Goal: Transaction & Acquisition: Purchase product/service

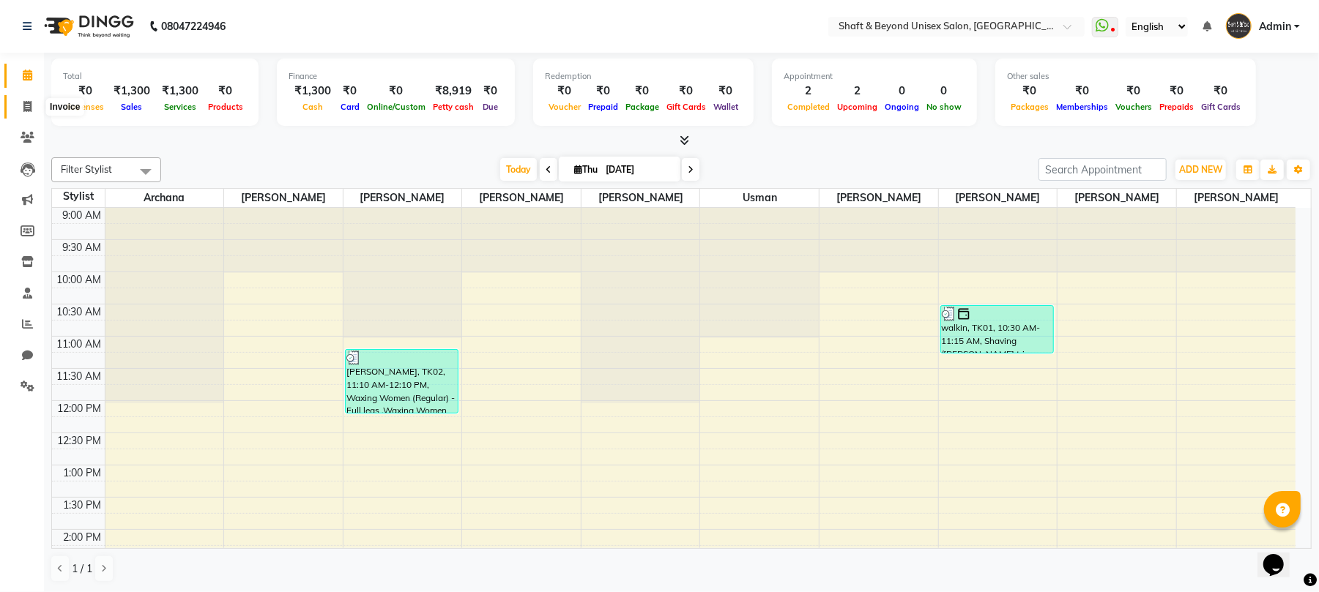
click at [23, 110] on icon at bounding box center [27, 106] width 8 height 11
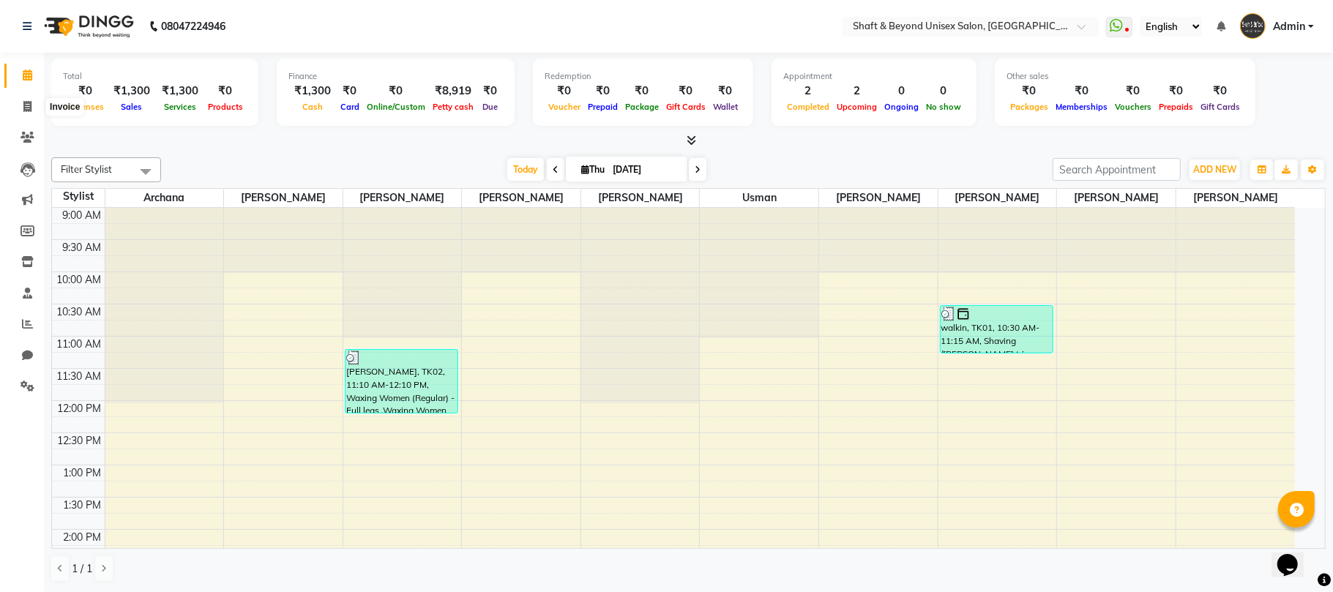
select select "service"
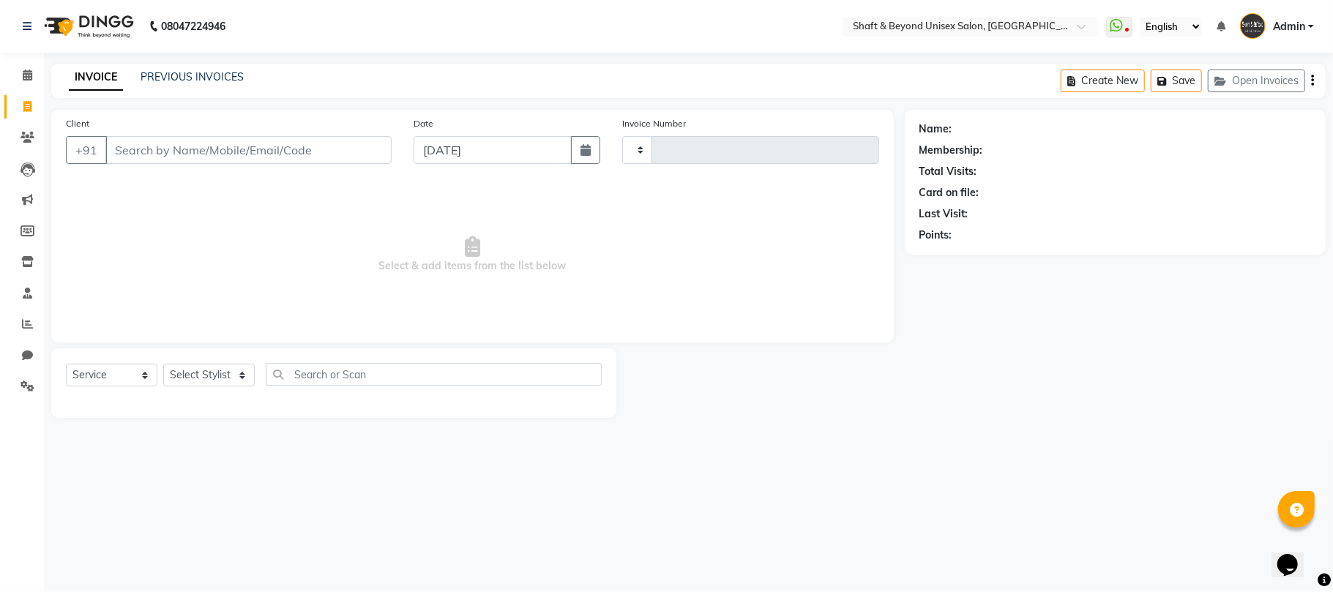
type input "2291"
select select "3878"
click at [165, 149] on input "Client" at bounding box center [248, 150] width 286 height 28
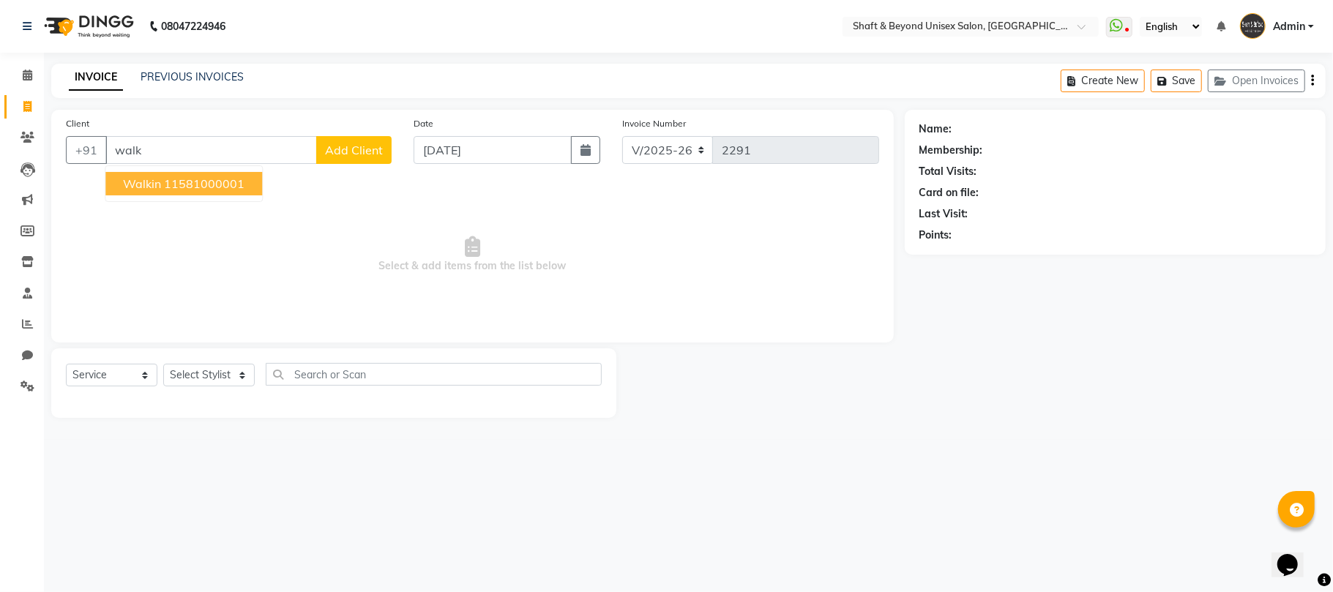
click at [235, 191] on button "walkin 11581000001" at bounding box center [183, 183] width 157 height 23
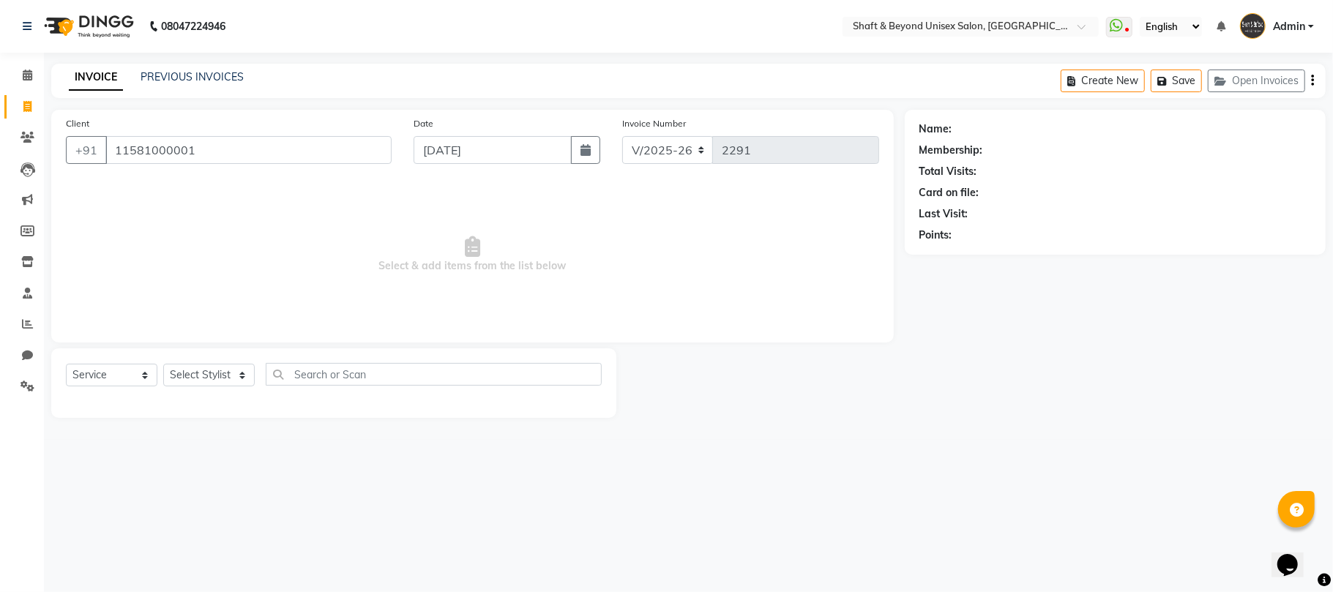
type input "11581000001"
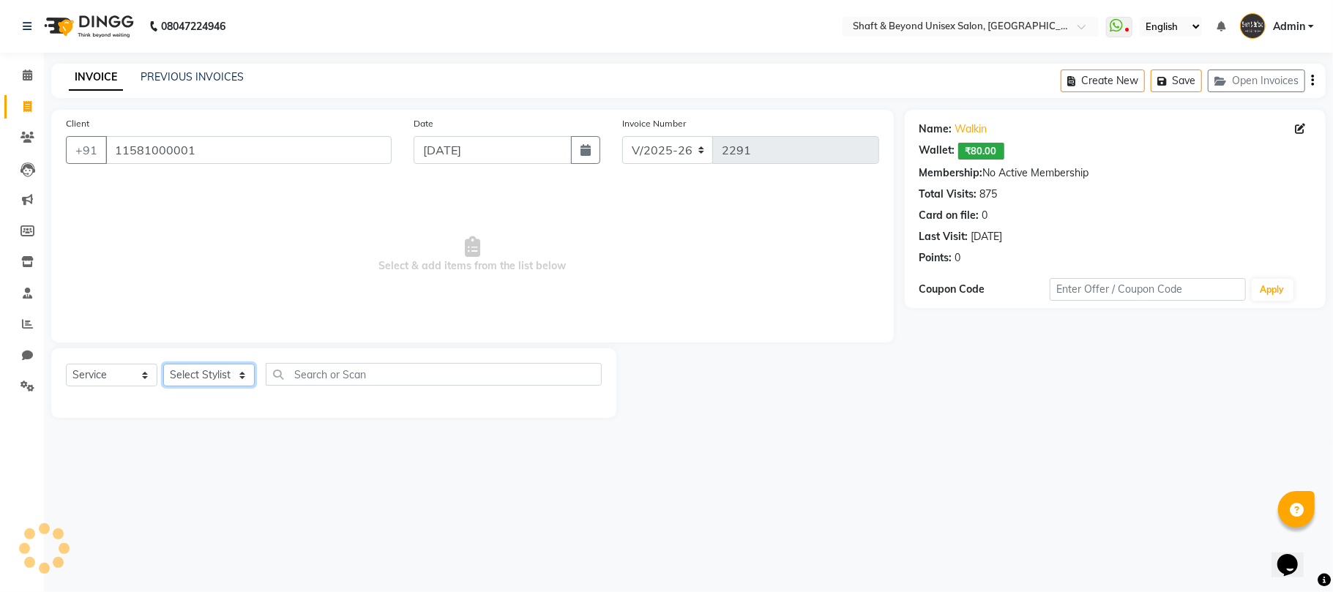
click at [211, 381] on select "Select Stylist Archana [PERSON_NAME] [PERSON_NAME] [PERSON_NAME] [PERSON_NAME] …" at bounding box center [209, 375] width 92 height 23
select select "66753"
click at [163, 364] on select "Select Stylist Archana [PERSON_NAME] [PERSON_NAME] [PERSON_NAME] [PERSON_NAME] …" at bounding box center [209, 375] width 92 height 23
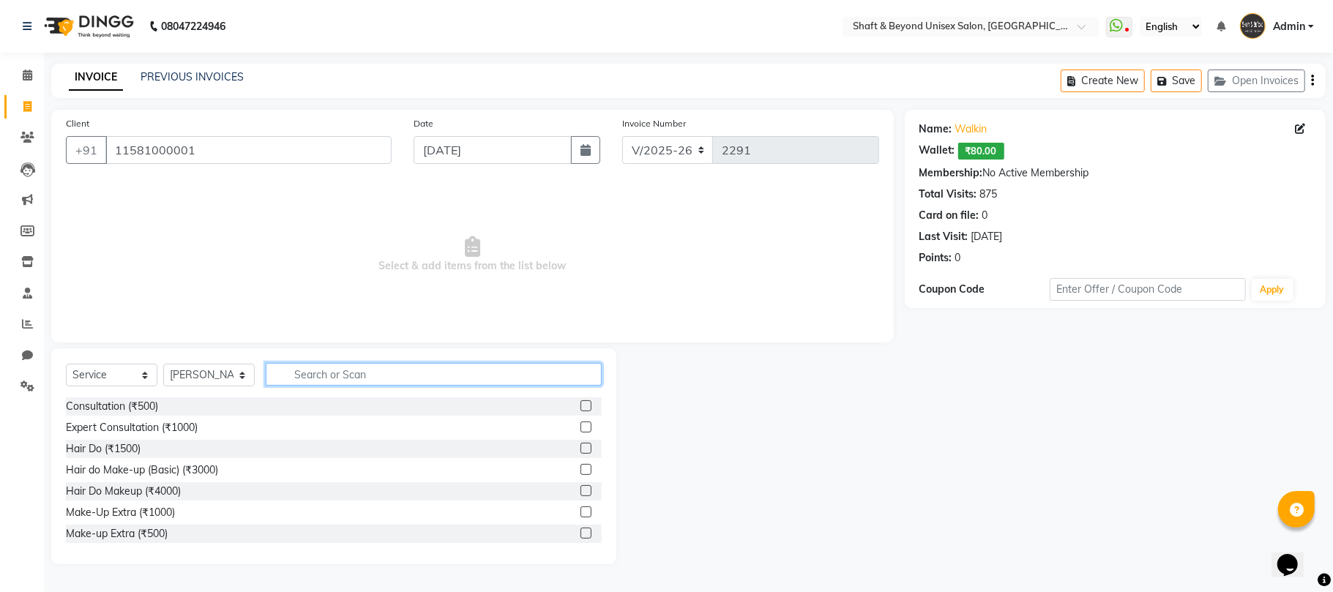
click at [344, 375] on input "text" at bounding box center [434, 374] width 336 height 23
type input "v"
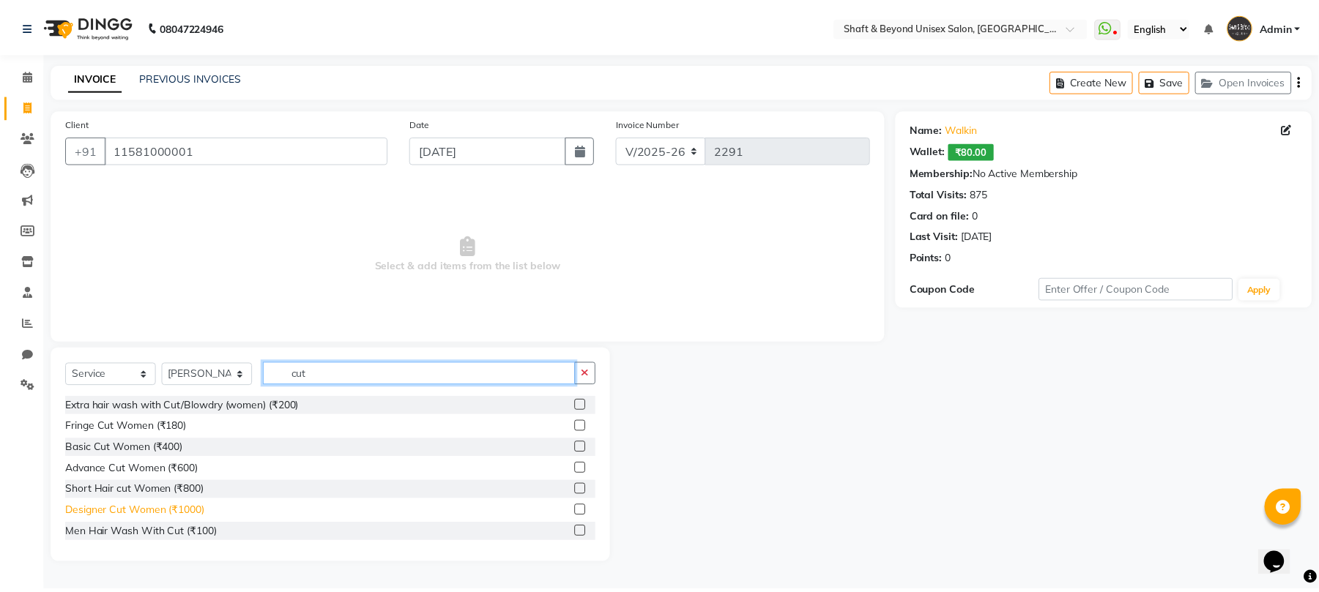
scroll to position [97, 0]
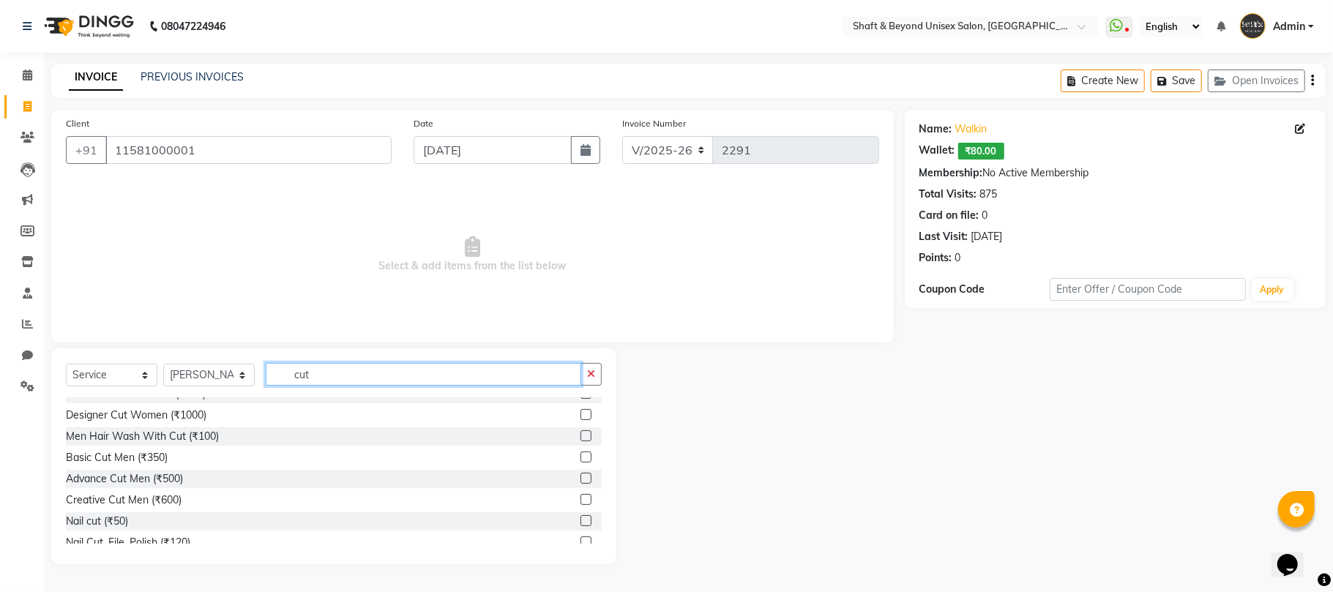
type input "cut"
click at [581, 458] on label at bounding box center [586, 457] width 11 height 11
click at [581, 458] on input "checkbox" at bounding box center [586, 458] width 10 height 10
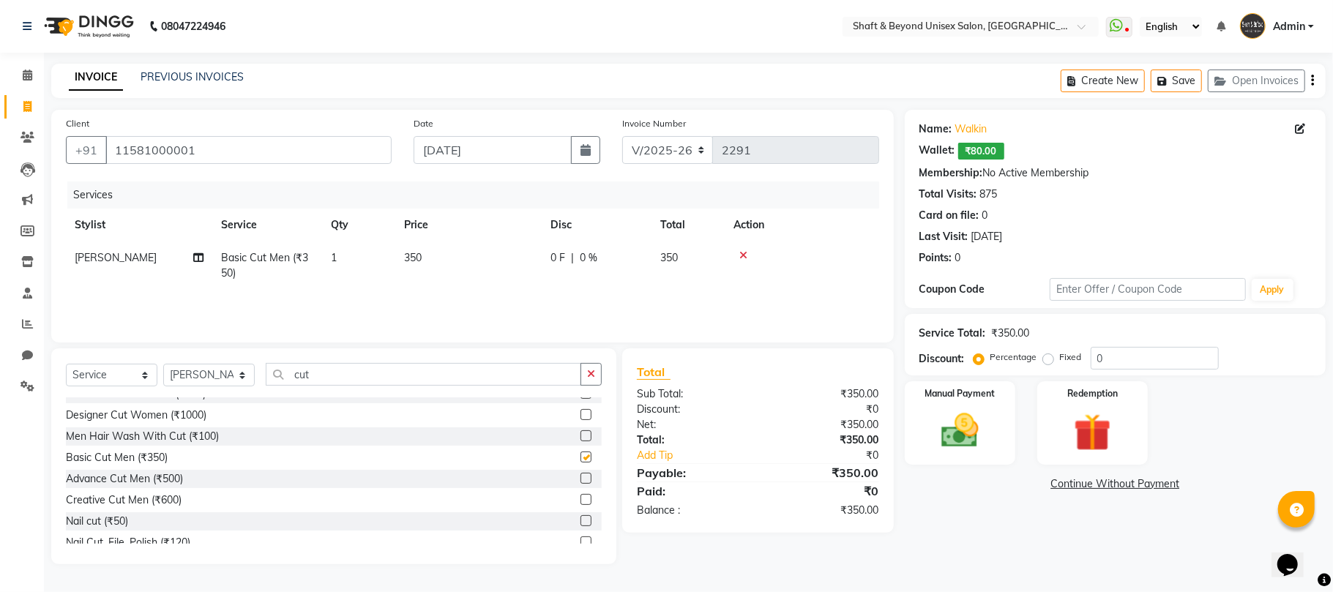
checkbox input "false"
click at [586, 259] on span "0 %" at bounding box center [589, 257] width 18 height 15
select select "66753"
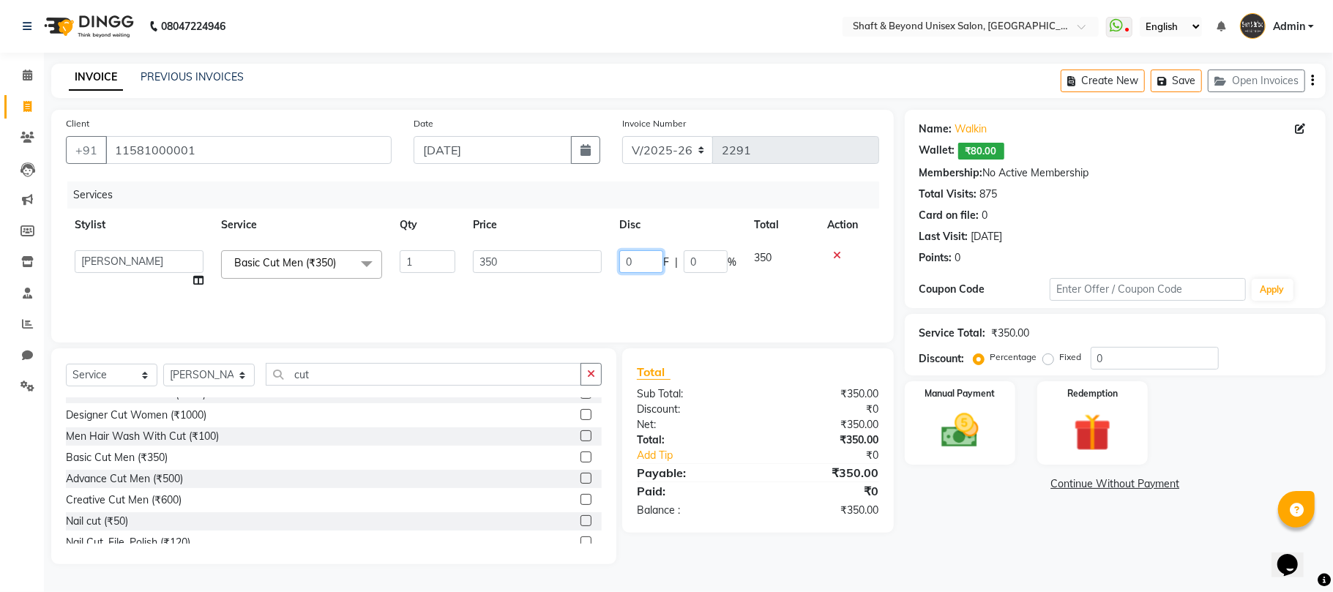
click at [640, 261] on input "0" at bounding box center [641, 261] width 44 height 23
type input "100"
click at [645, 274] on td "100 F | 0 %" at bounding box center [678, 270] width 135 height 56
select select "66753"
click at [1005, 426] on div "Manual Payment" at bounding box center [960, 423] width 115 height 86
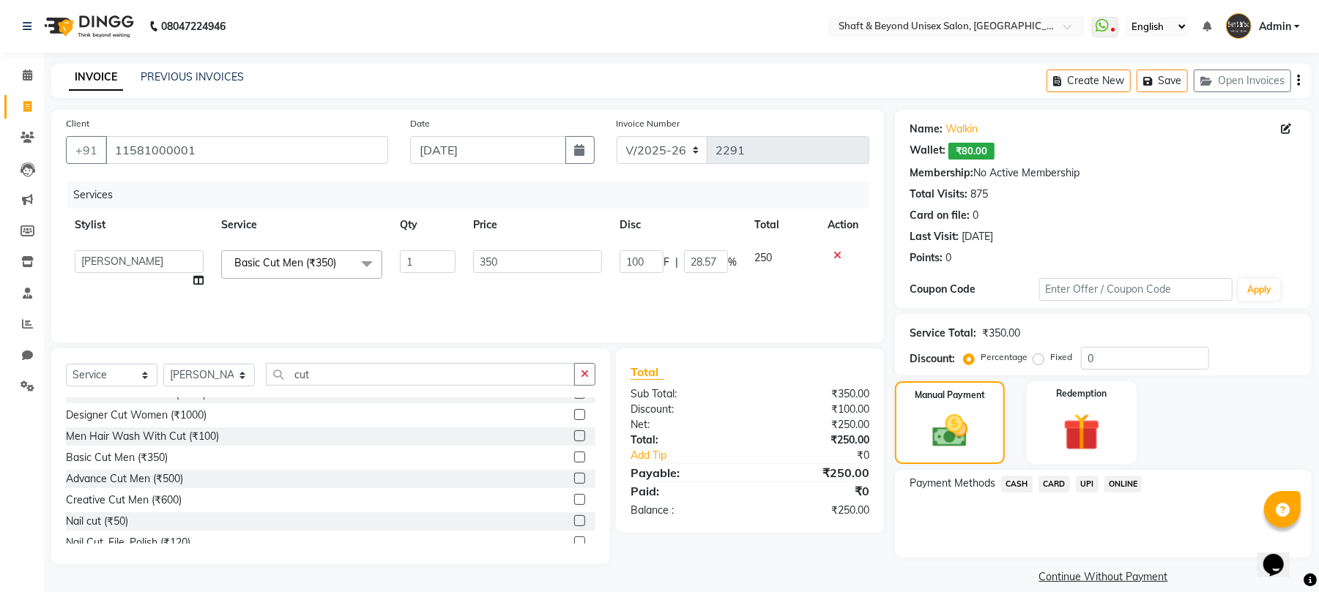
click at [1122, 482] on span "ONLINE" at bounding box center [1123, 484] width 38 height 17
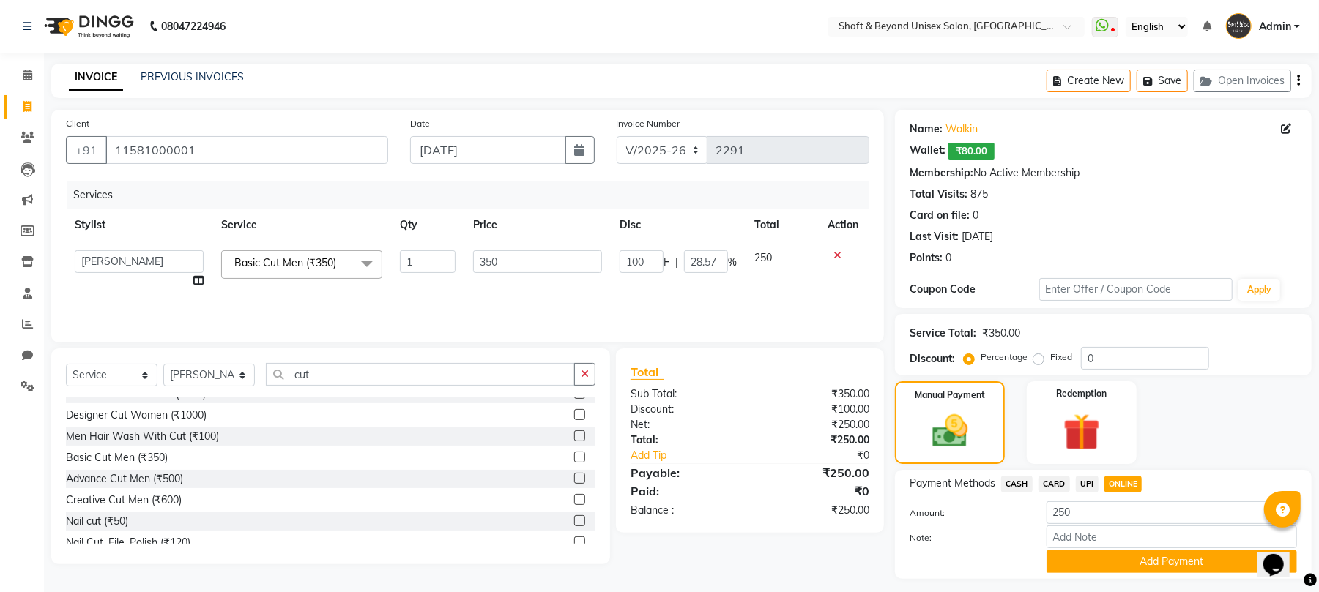
click at [1120, 558] on button "Add Payment" at bounding box center [1171, 562] width 250 height 23
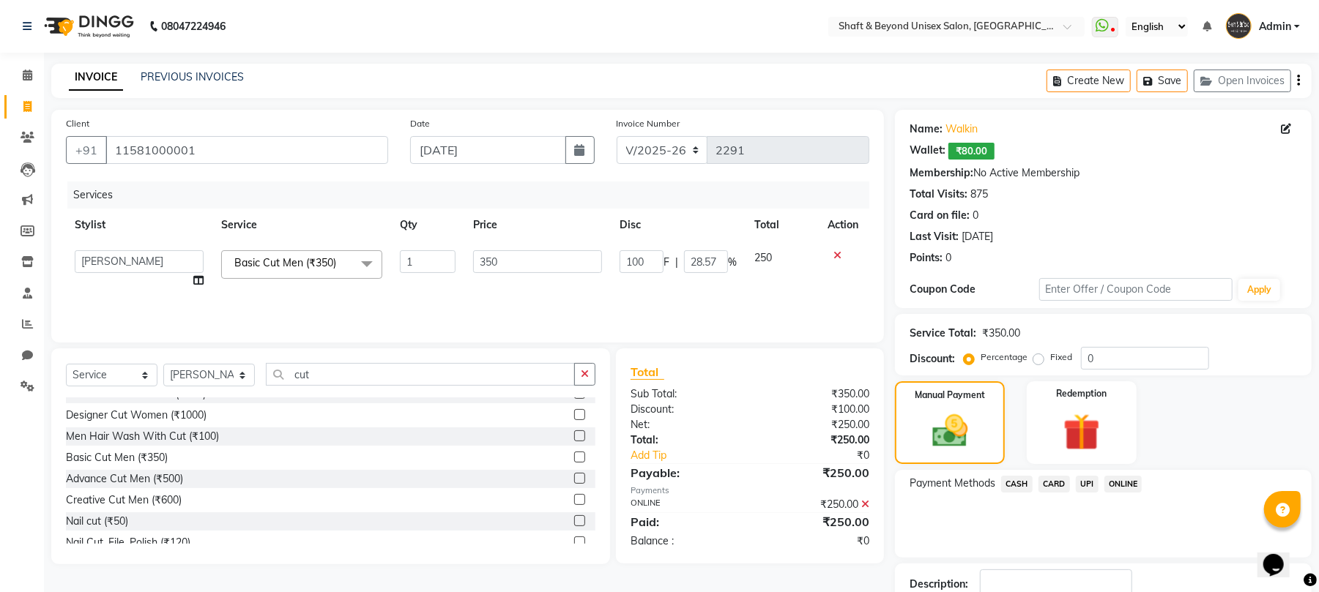
scroll to position [101, 0]
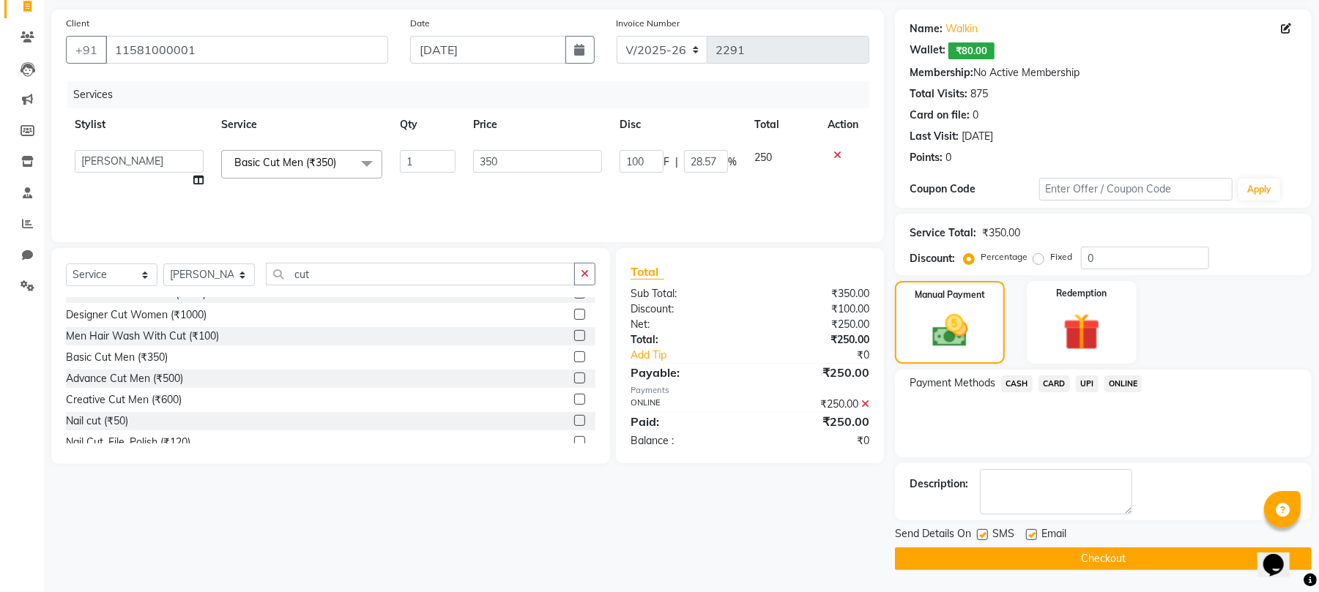
click at [1113, 559] on button "Checkout" at bounding box center [1103, 559] width 417 height 23
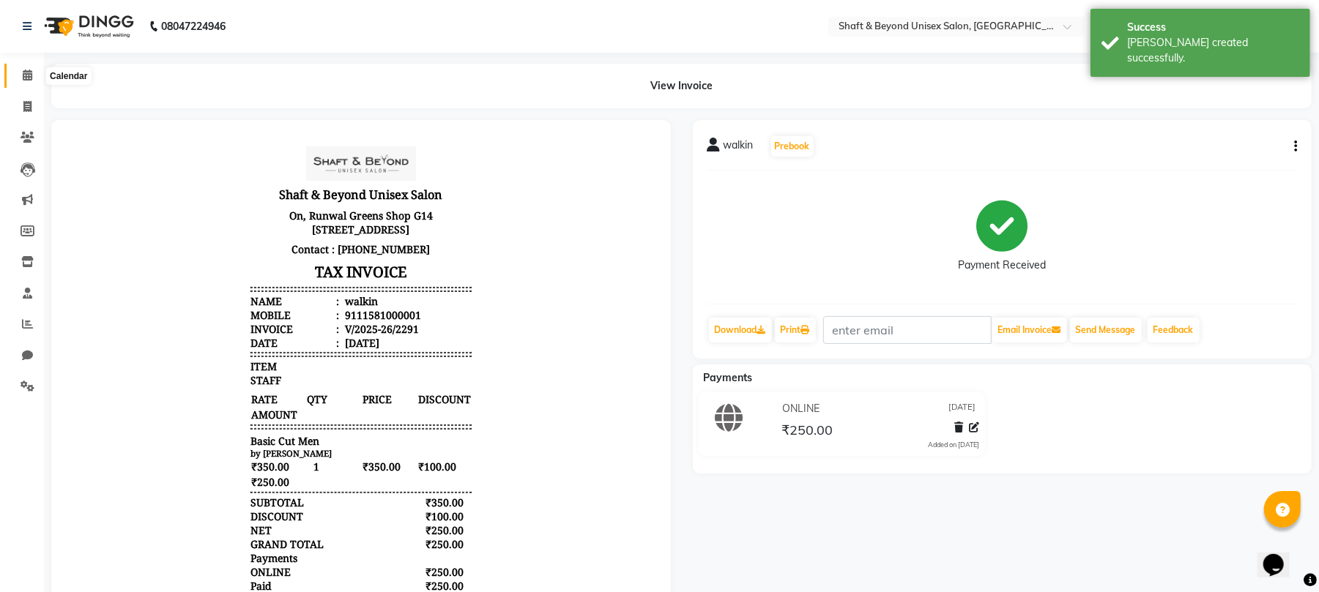
click at [28, 74] on icon at bounding box center [28, 75] width 10 height 11
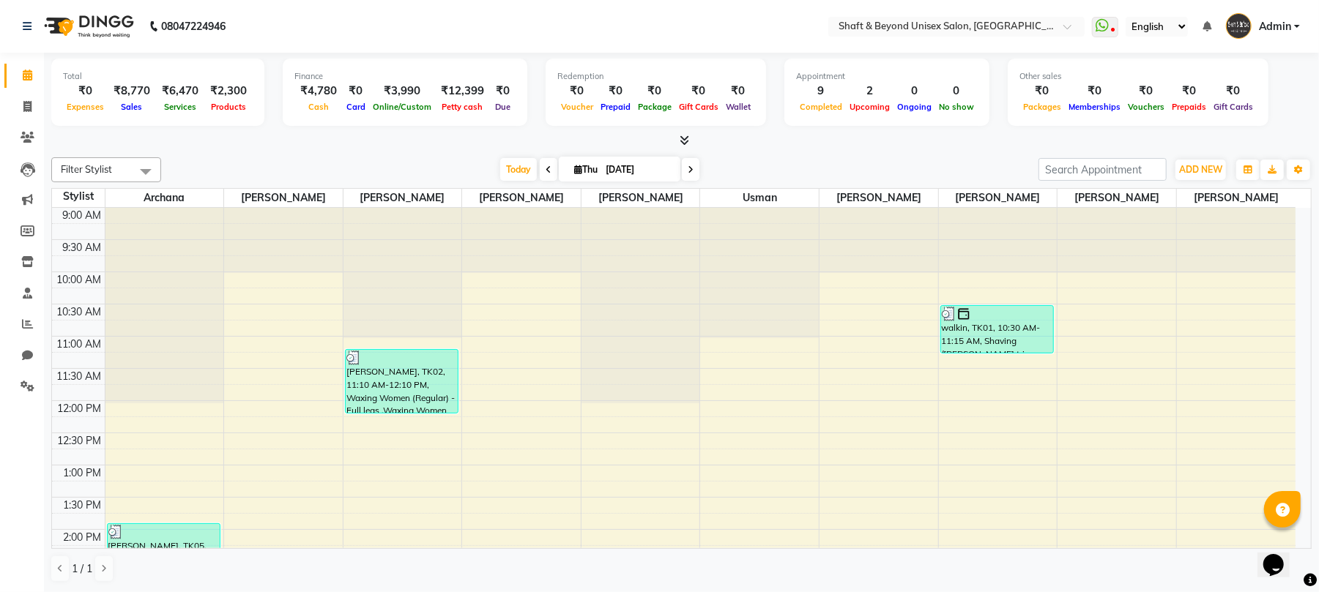
click at [680, 138] on icon at bounding box center [684, 140] width 10 height 11
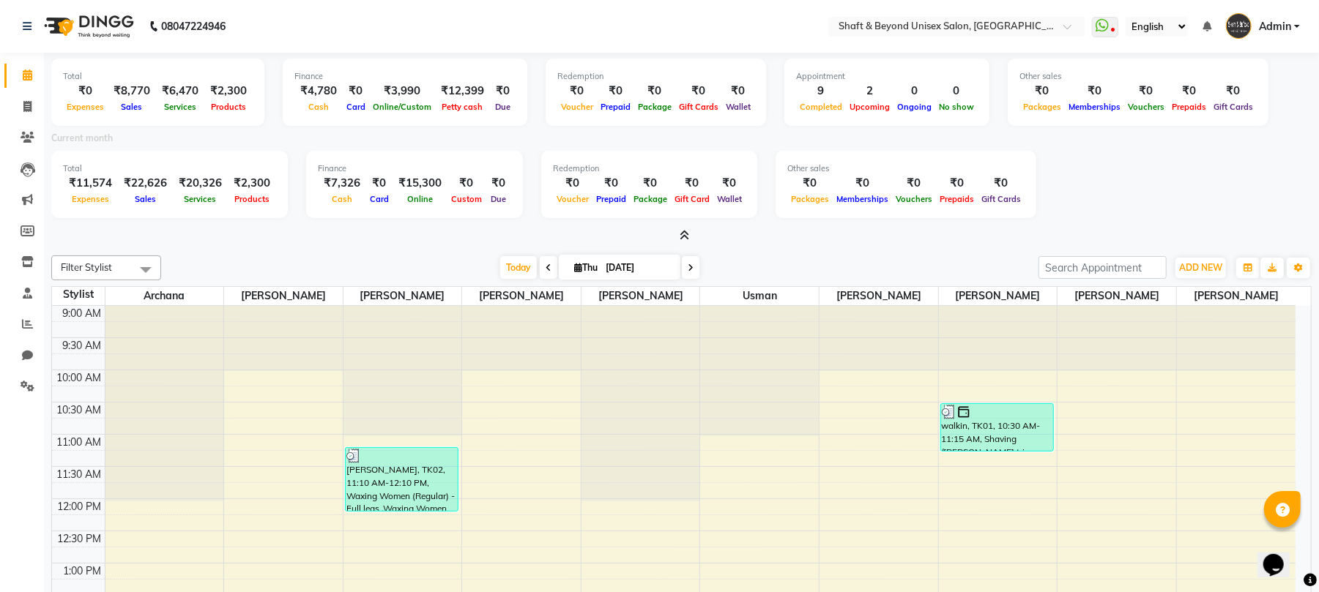
click at [685, 237] on icon at bounding box center [684, 235] width 10 height 11
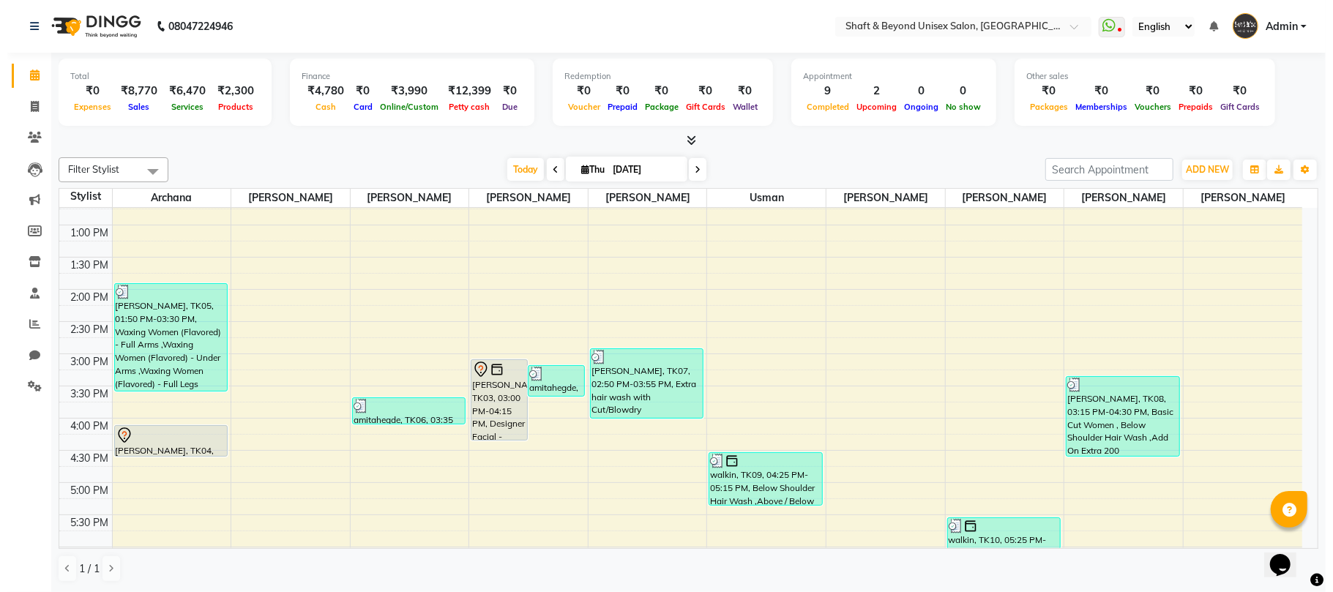
scroll to position [232, 0]
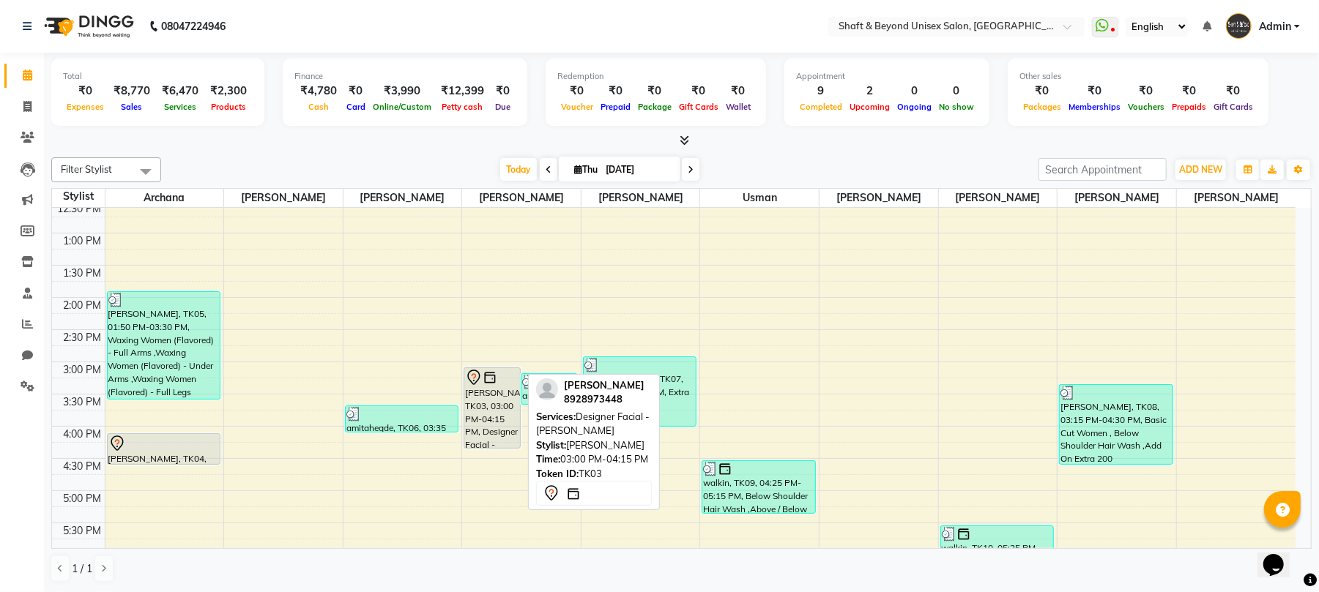
click at [472, 428] on div "[PERSON_NAME], TK03, 03:00 PM-04:15 PM, Designer Facial - [PERSON_NAME]" at bounding box center [492, 408] width 56 height 80
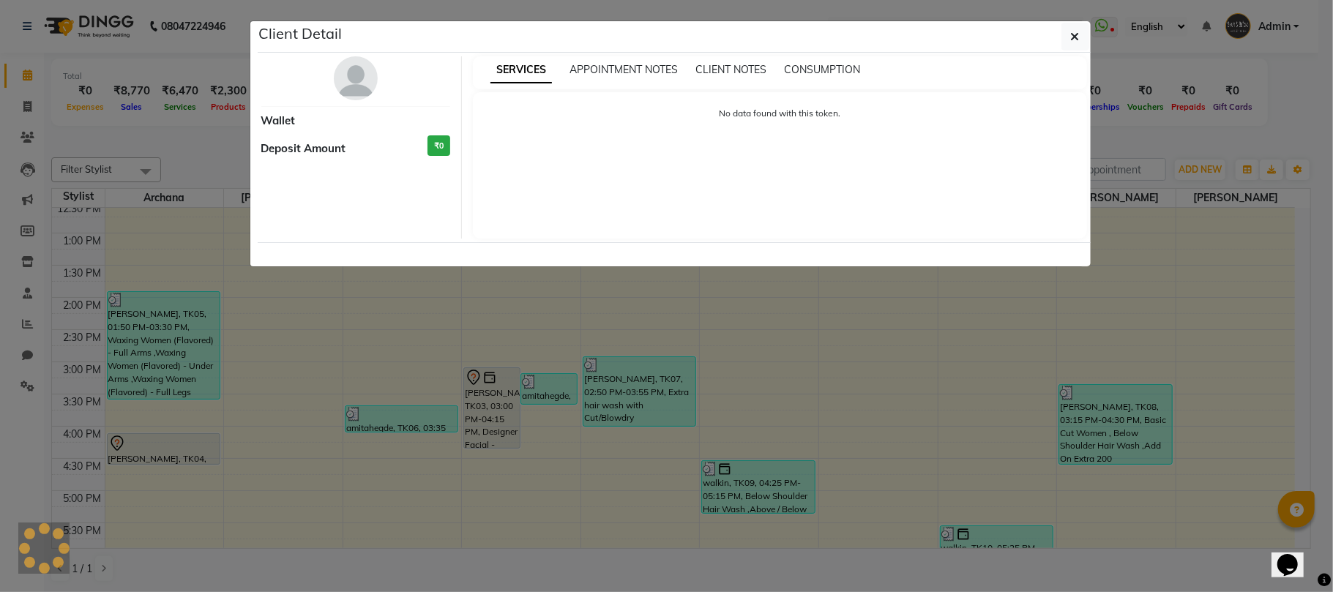
select select "7"
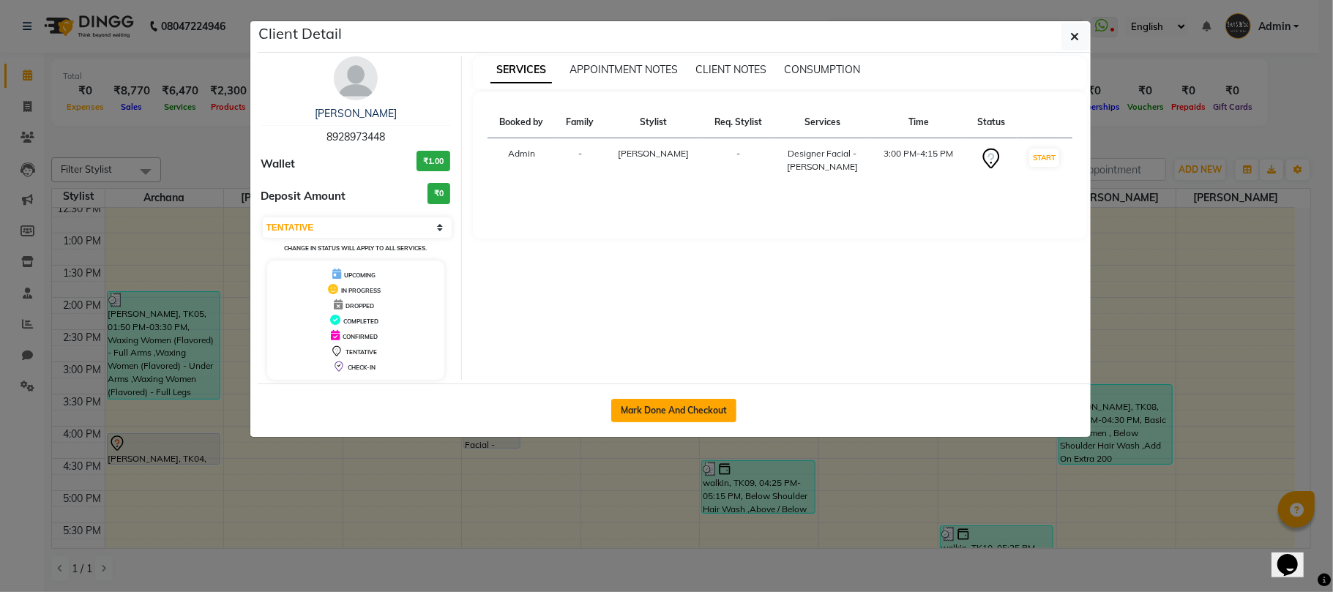
click at [689, 407] on button "Mark Done And Checkout" at bounding box center [673, 410] width 125 height 23
select select "3878"
select select "service"
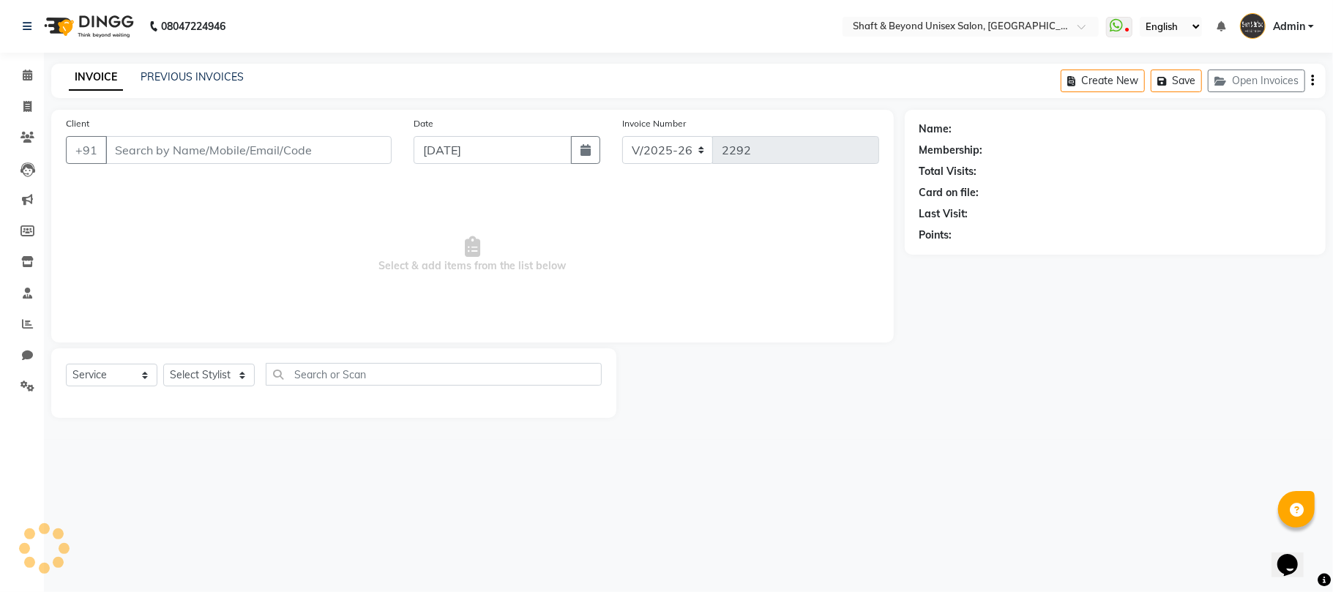
type input "8928973448"
select select "40100"
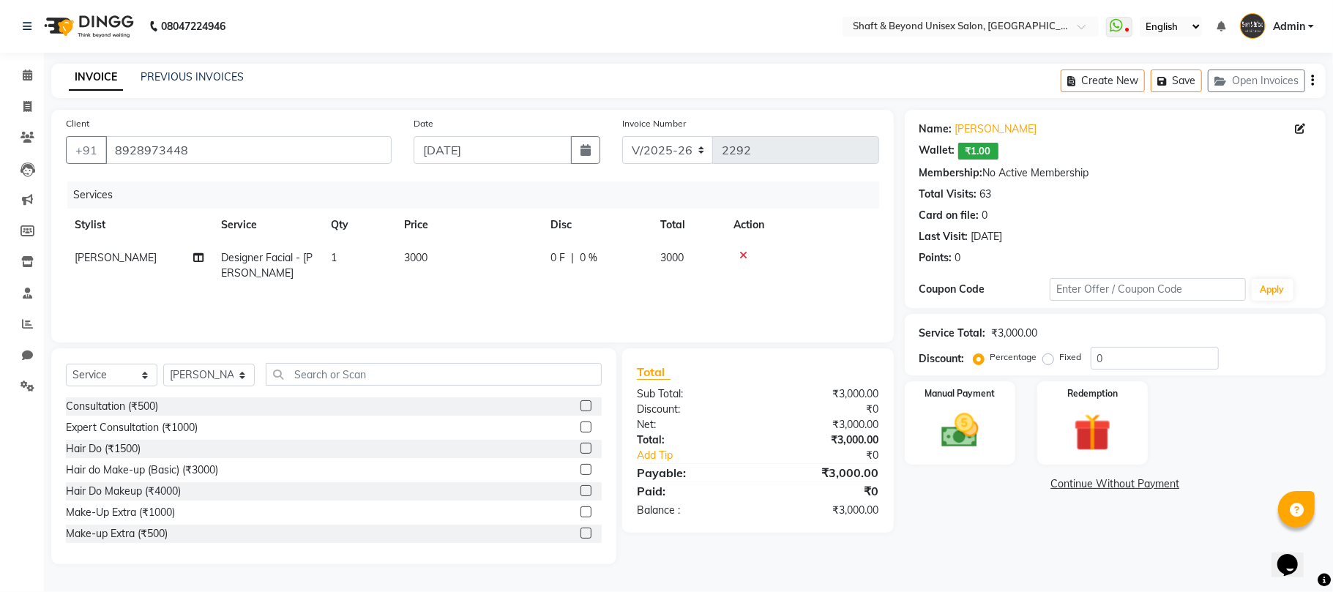
click at [739, 253] on icon at bounding box center [743, 255] width 8 height 10
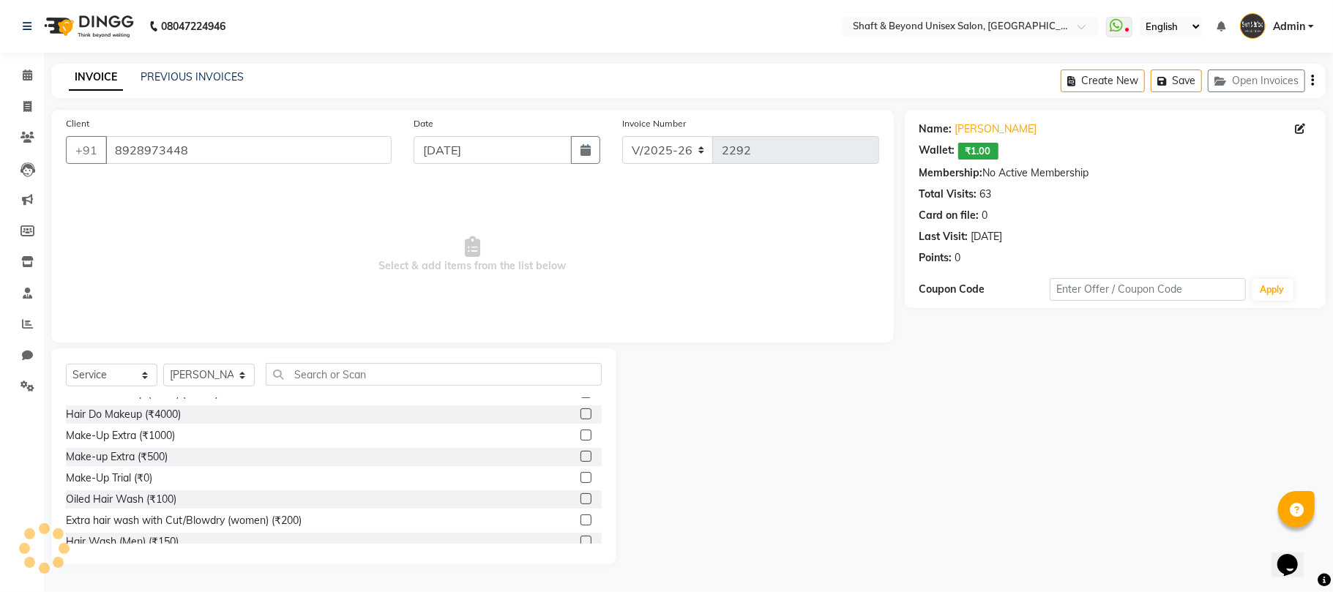
scroll to position [97, 0]
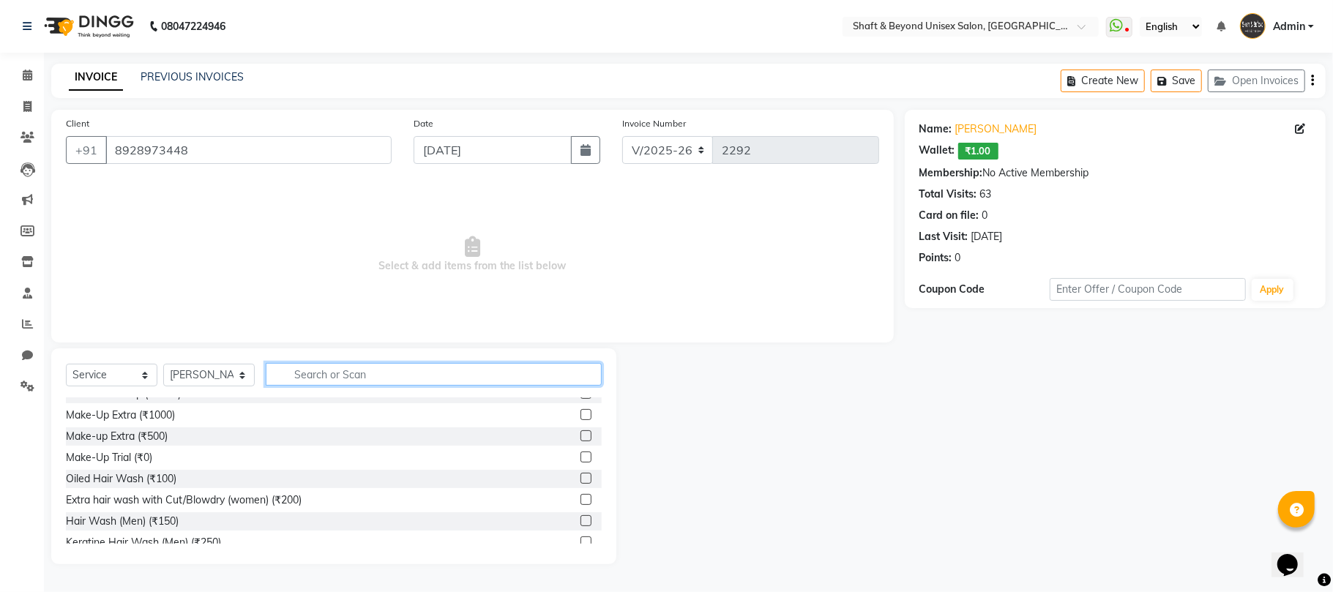
click at [291, 375] on input "text" at bounding box center [434, 374] width 336 height 23
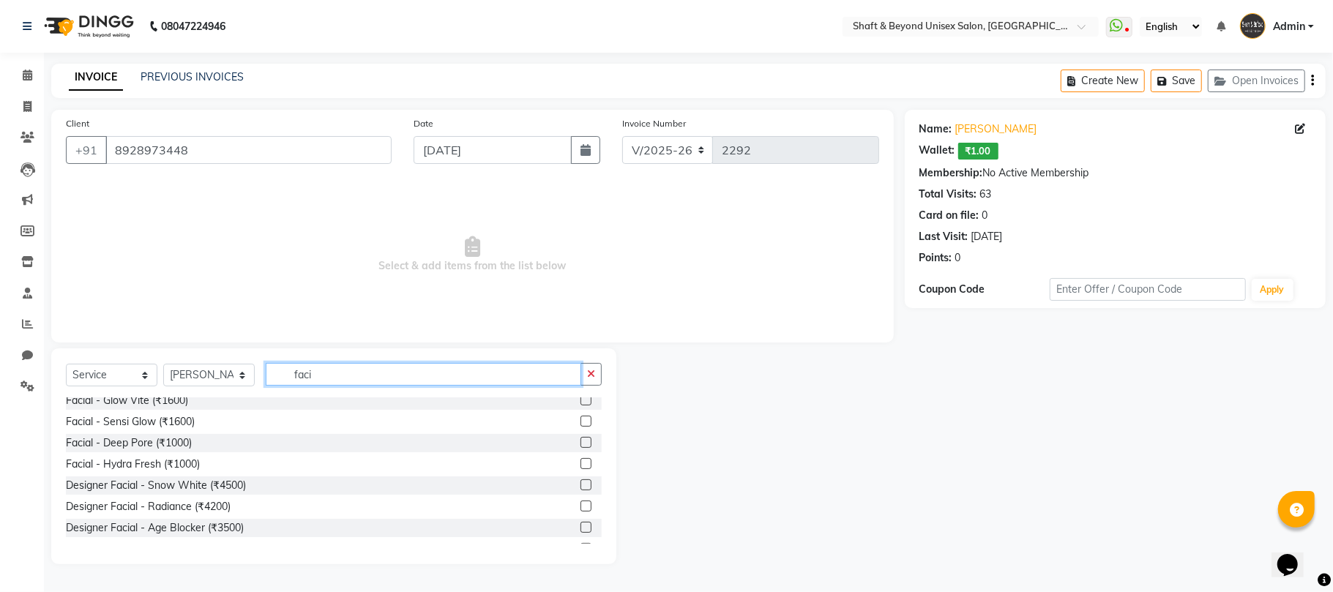
scroll to position [86, 0]
type input "faci"
click at [581, 448] on label at bounding box center [586, 446] width 11 height 11
click at [581, 448] on input "checkbox" at bounding box center [586, 448] width 10 height 10
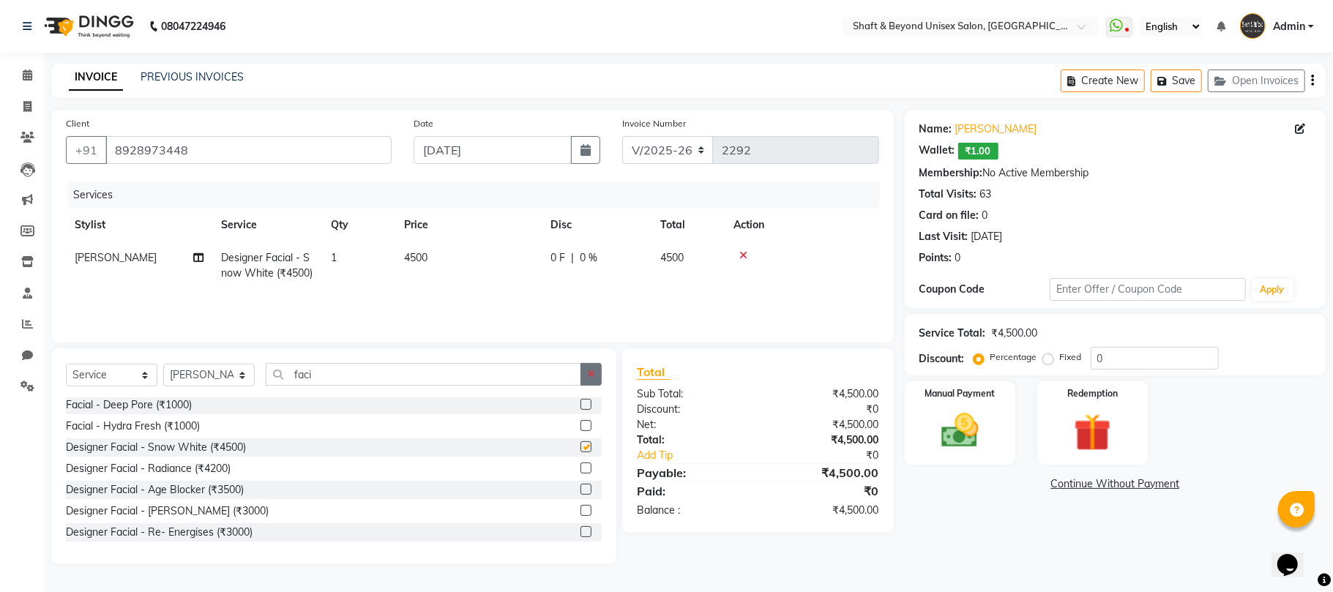
checkbox input "false"
click at [595, 378] on button "button" at bounding box center [591, 374] width 21 height 23
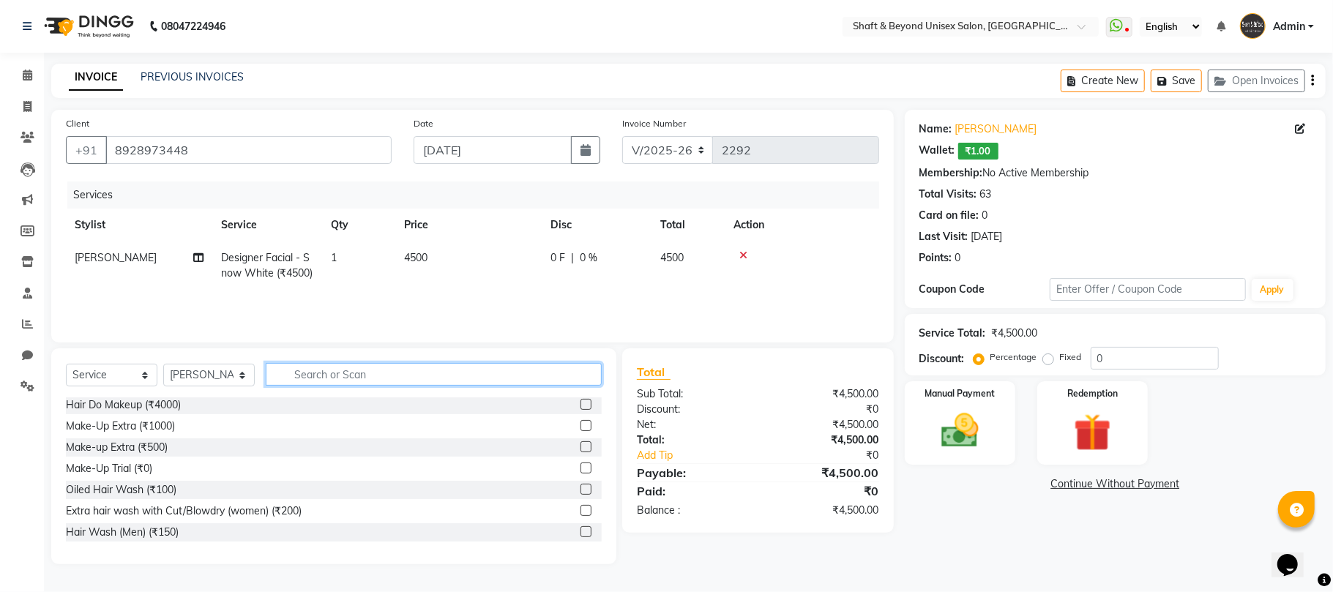
click at [537, 378] on input "text" at bounding box center [434, 374] width 336 height 23
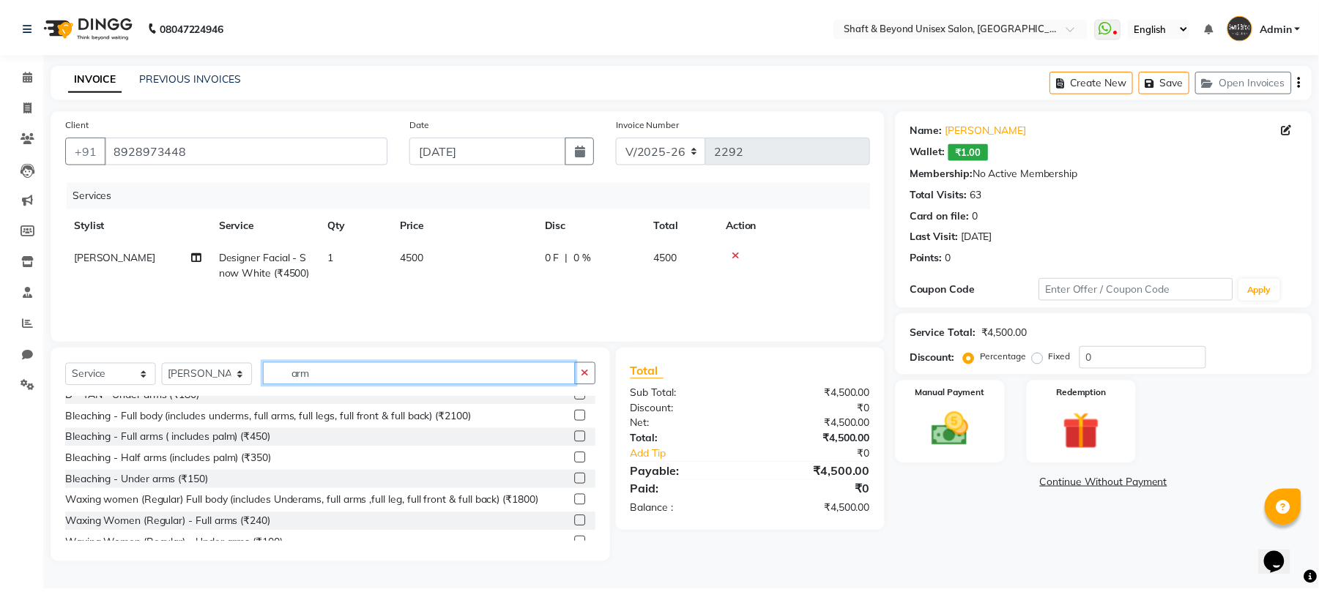
scroll to position [97, 0]
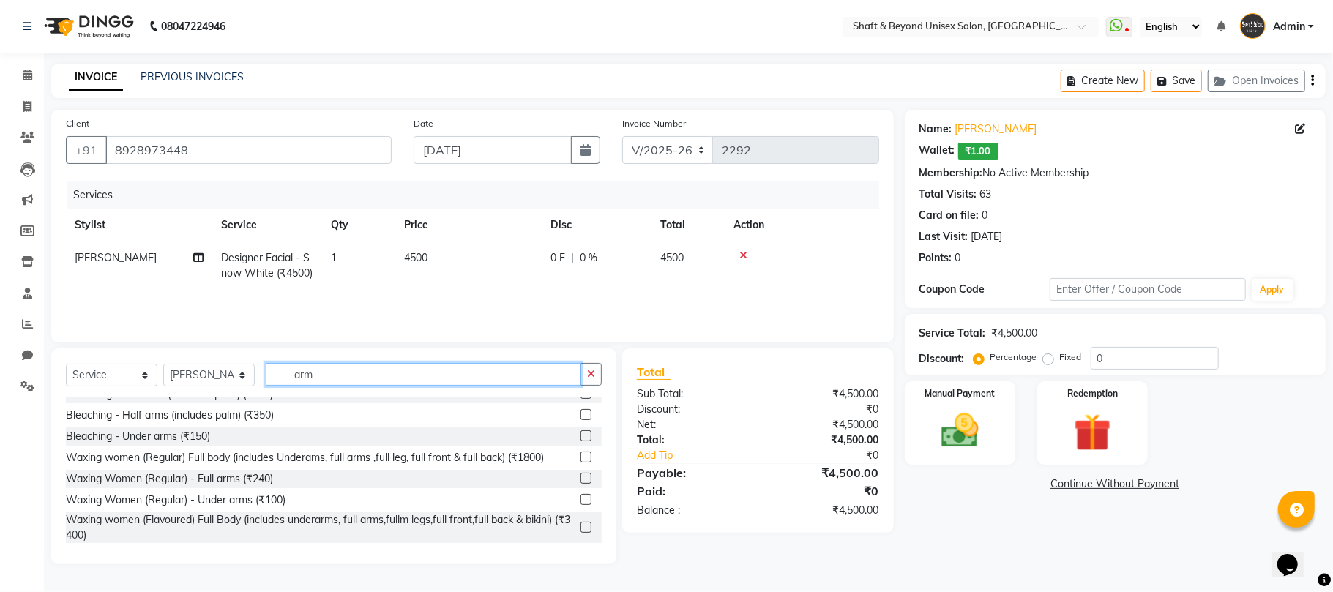
type input "arm"
click at [581, 484] on label at bounding box center [586, 478] width 11 height 11
click at [581, 484] on input "checkbox" at bounding box center [586, 479] width 10 height 10
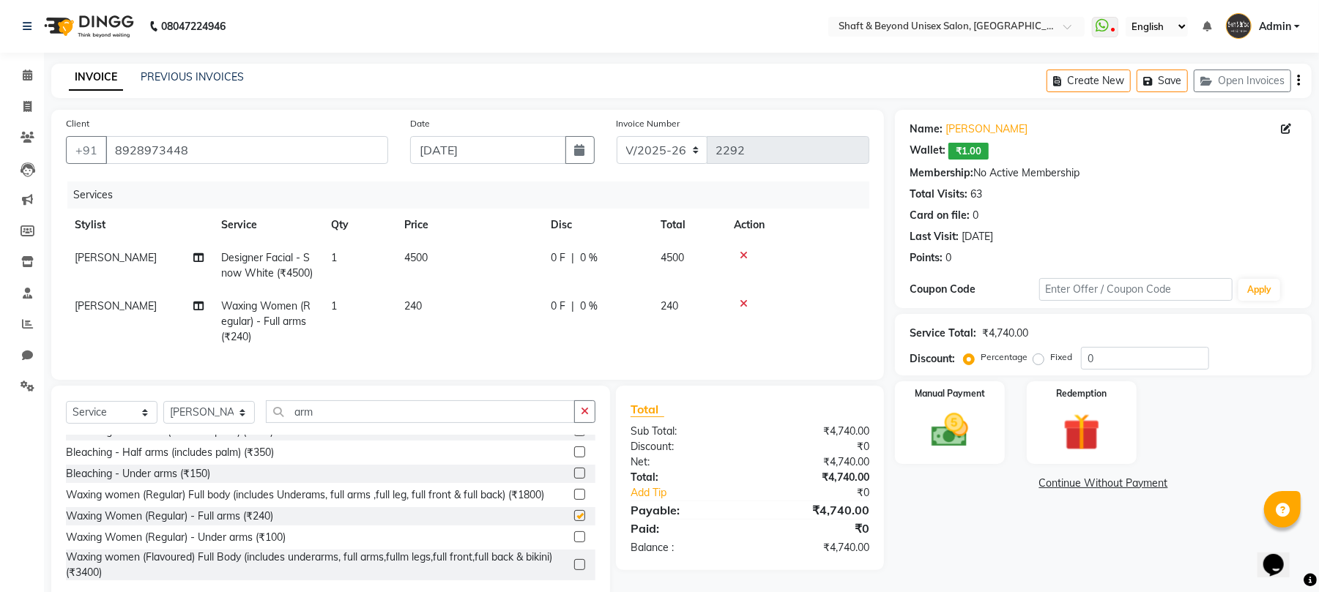
checkbox input "false"
click at [578, 423] on button "button" at bounding box center [584, 411] width 21 height 23
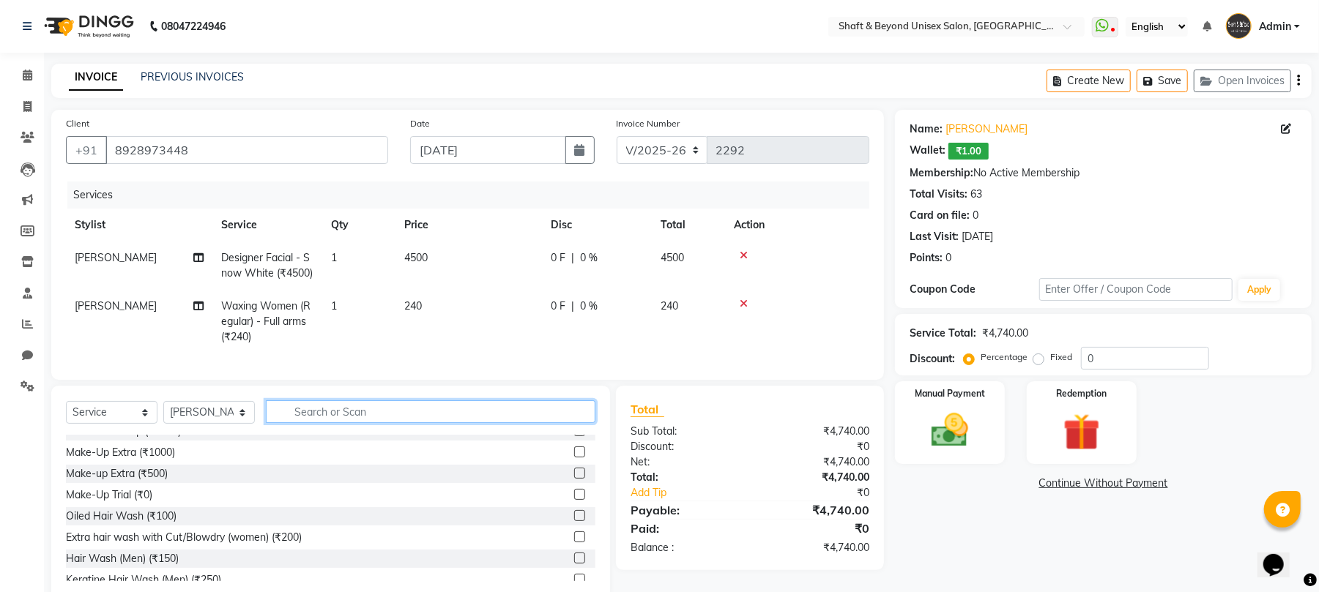
click at [561, 423] on input "text" at bounding box center [430, 411] width 329 height 23
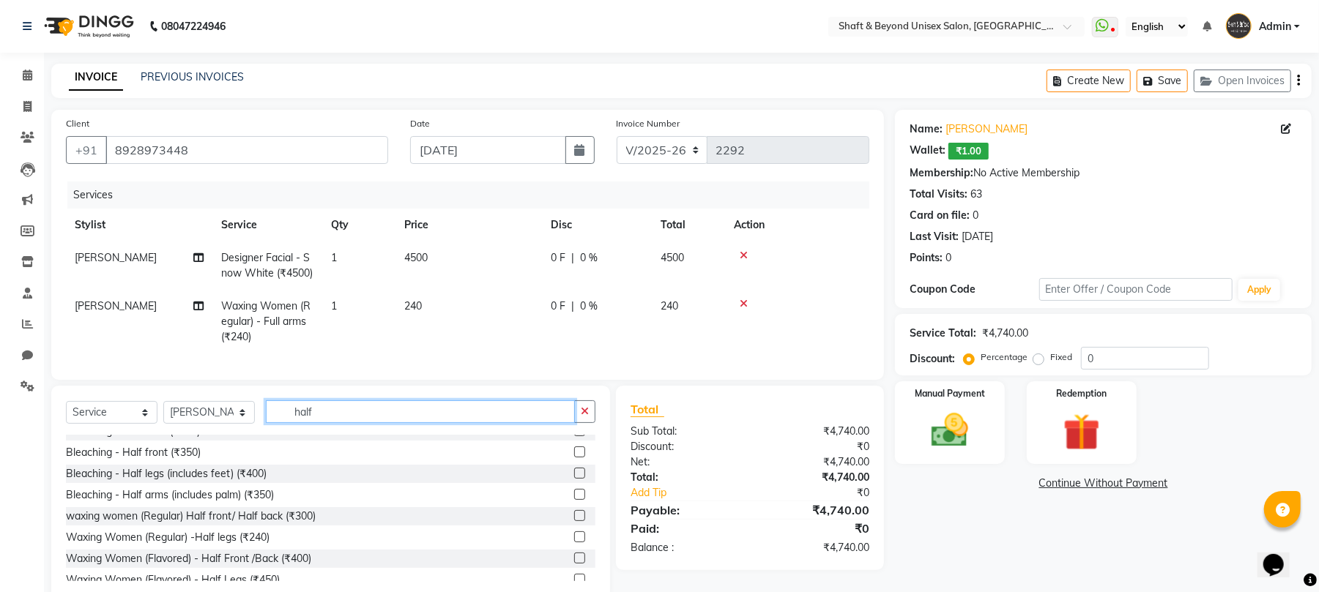
type input "half"
click at [574, 543] on label at bounding box center [579, 537] width 11 height 11
click at [574, 543] on input "checkbox" at bounding box center [579, 538] width 10 height 10
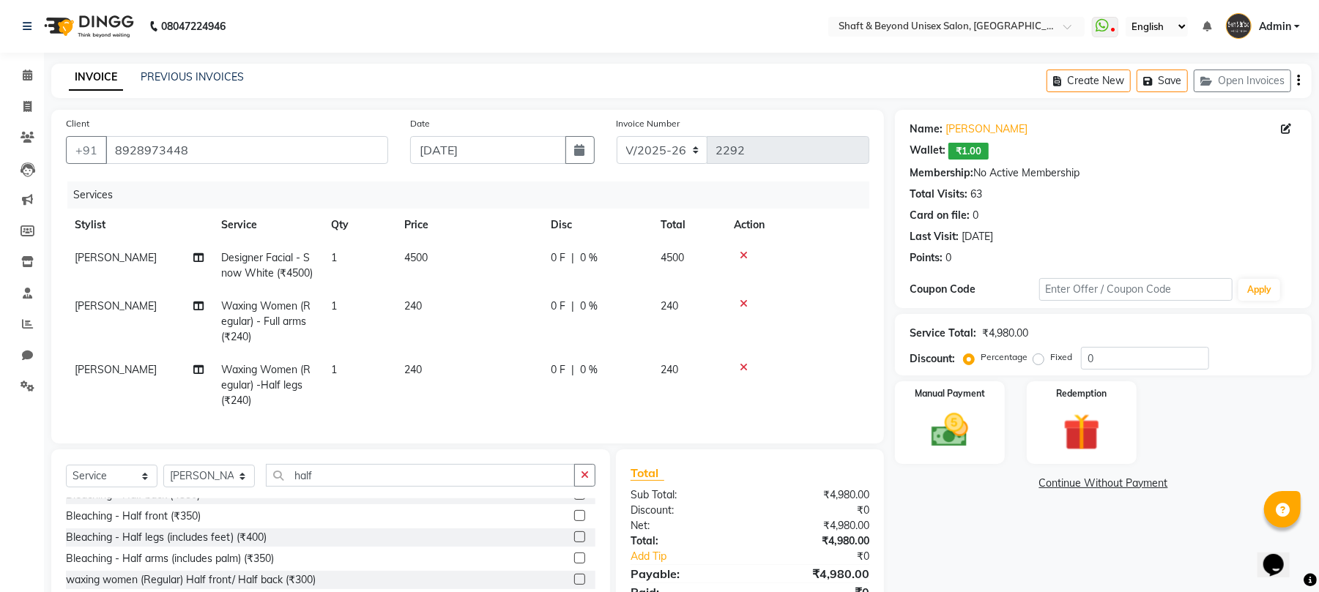
checkbox input "false"
click at [586, 480] on icon "button" at bounding box center [585, 475] width 8 height 10
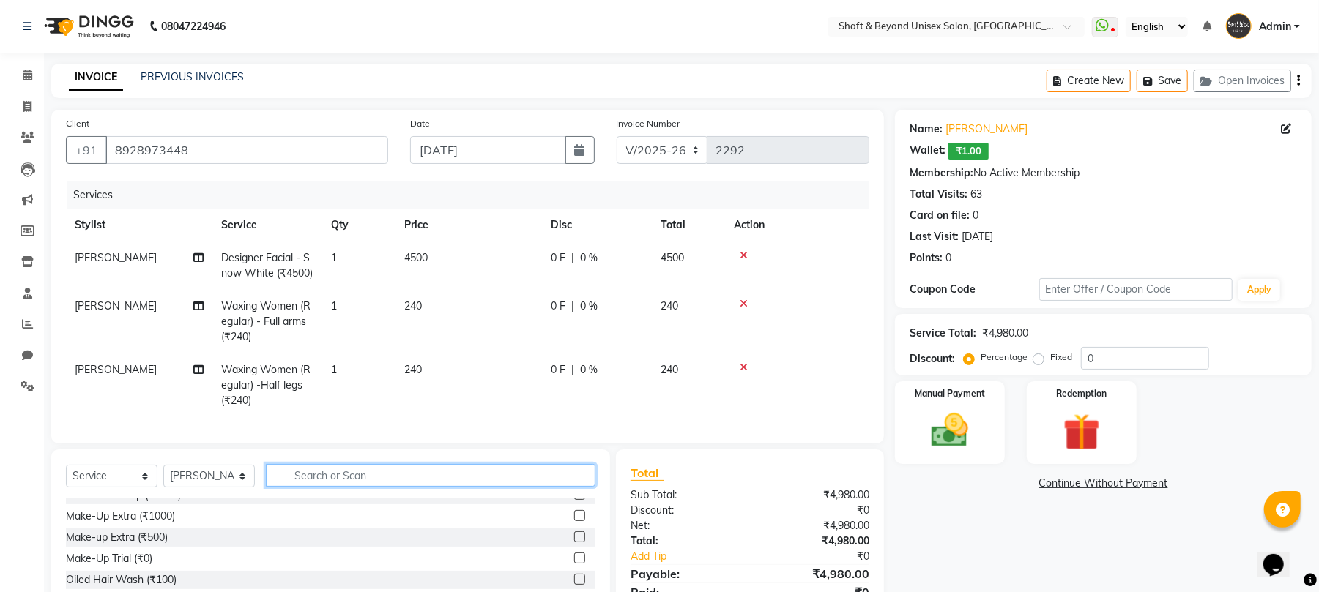
click at [562, 487] on input "text" at bounding box center [430, 475] width 329 height 23
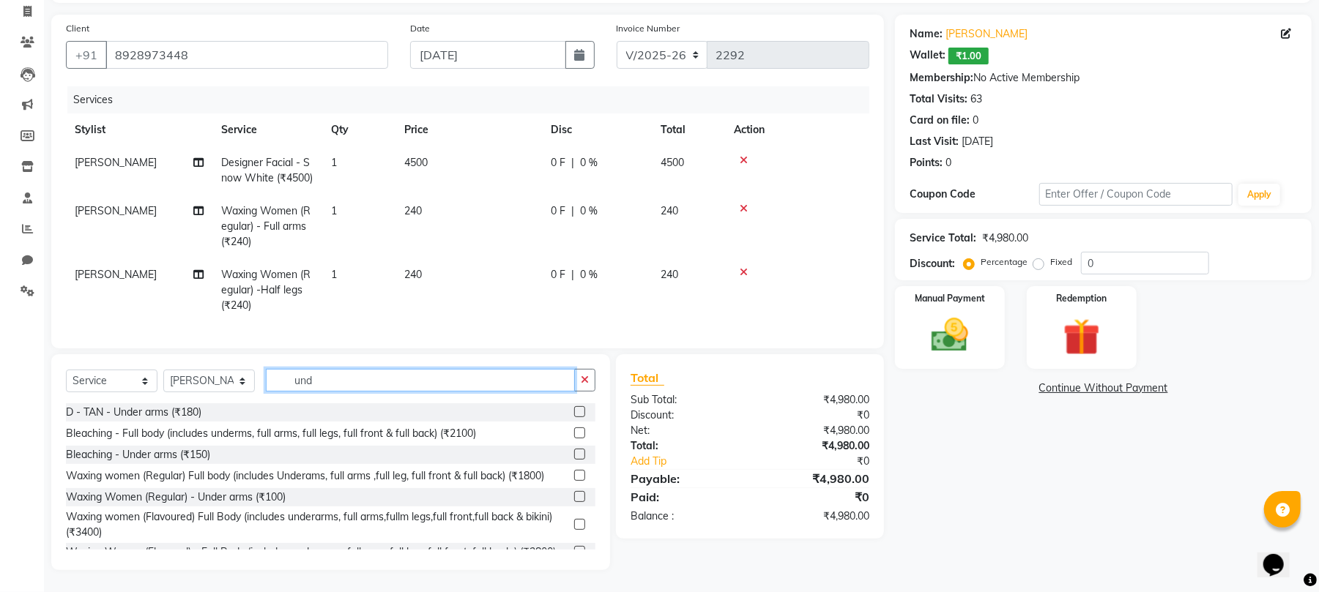
type input "und"
click at [574, 502] on label at bounding box center [579, 496] width 11 height 11
click at [574, 502] on input "checkbox" at bounding box center [579, 498] width 10 height 10
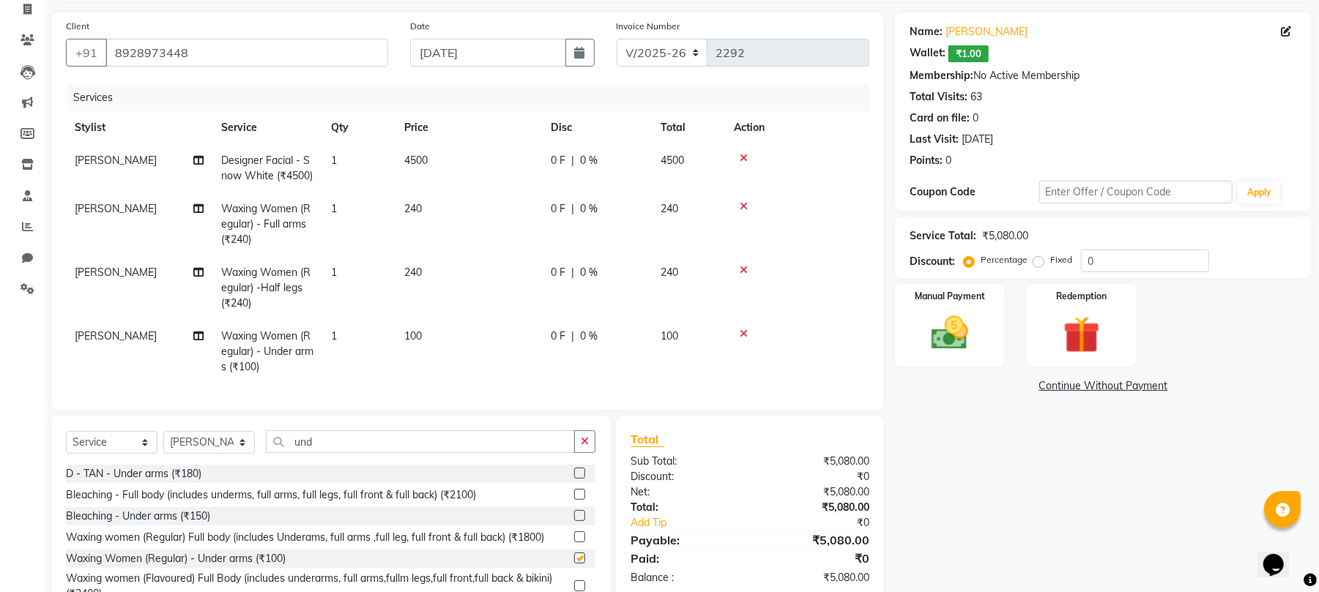
checkbox input "false"
click at [575, 453] on button "button" at bounding box center [584, 442] width 21 height 23
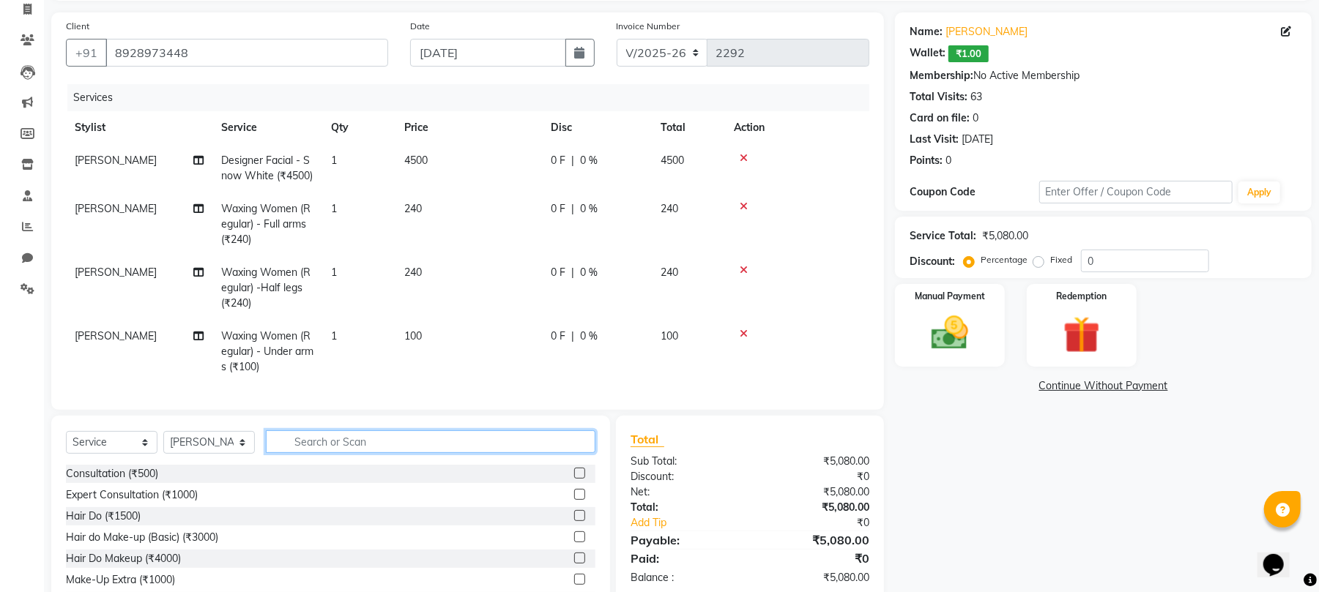
click at [486, 453] on input "text" at bounding box center [430, 442] width 329 height 23
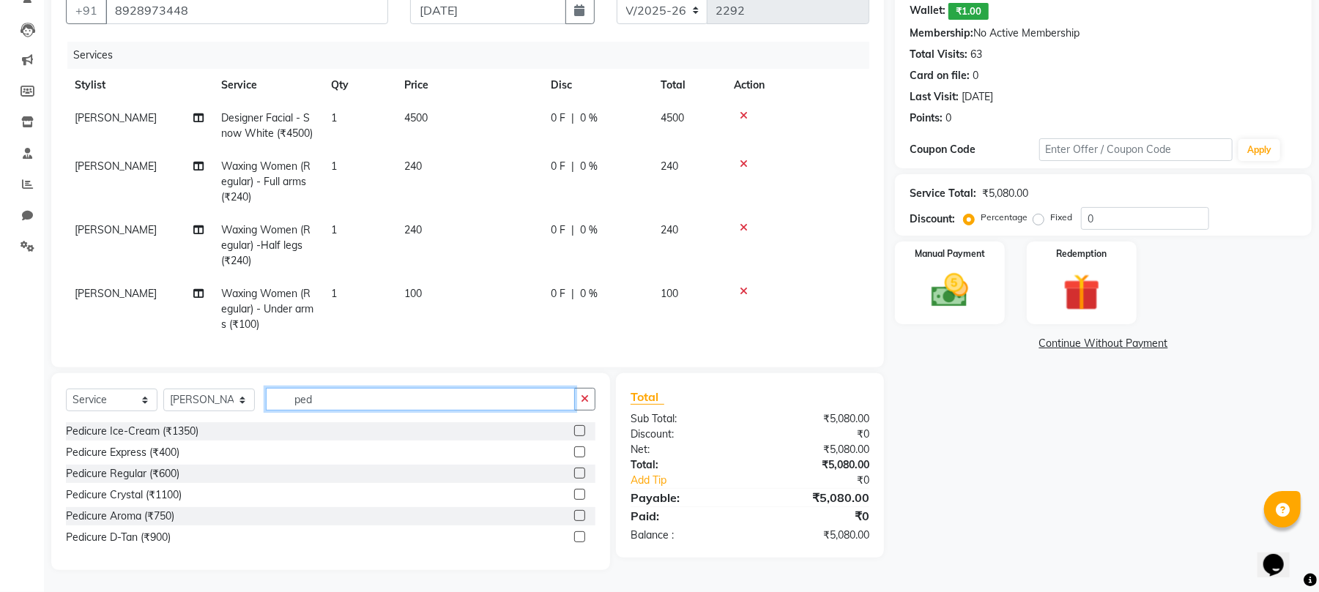
type input "ped"
click at [578, 515] on label at bounding box center [579, 515] width 11 height 11
click at [578, 515] on input "checkbox" at bounding box center [579, 517] width 10 height 10
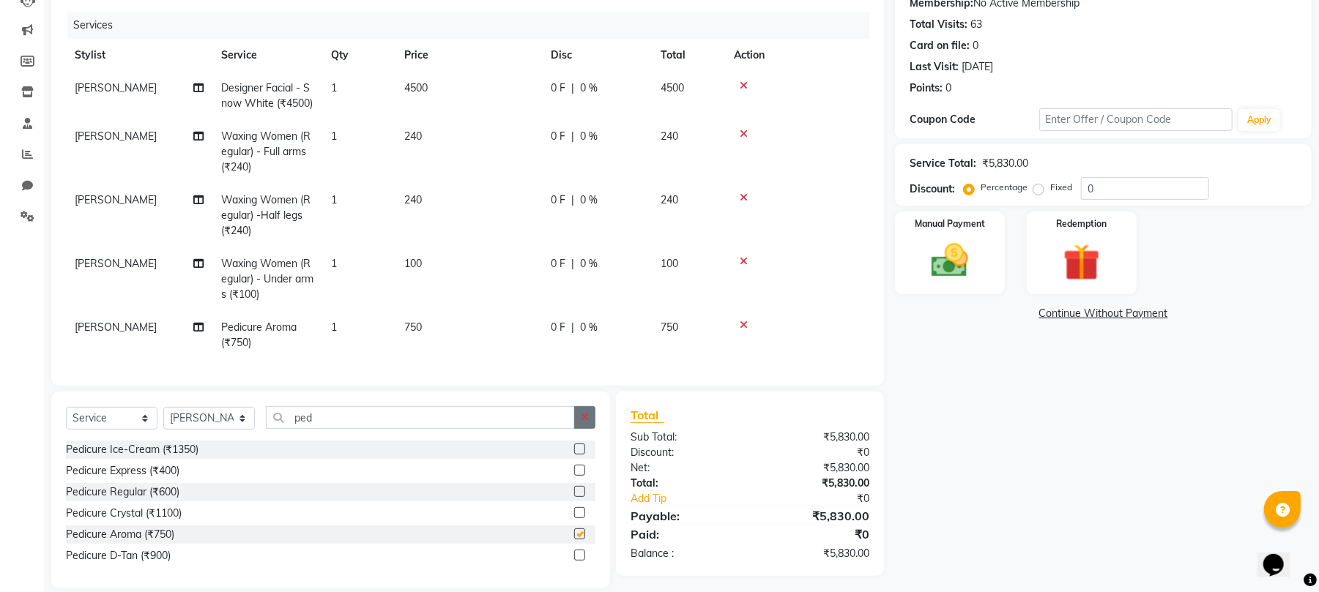
checkbox input "false"
click at [581, 422] on icon "button" at bounding box center [585, 417] width 8 height 10
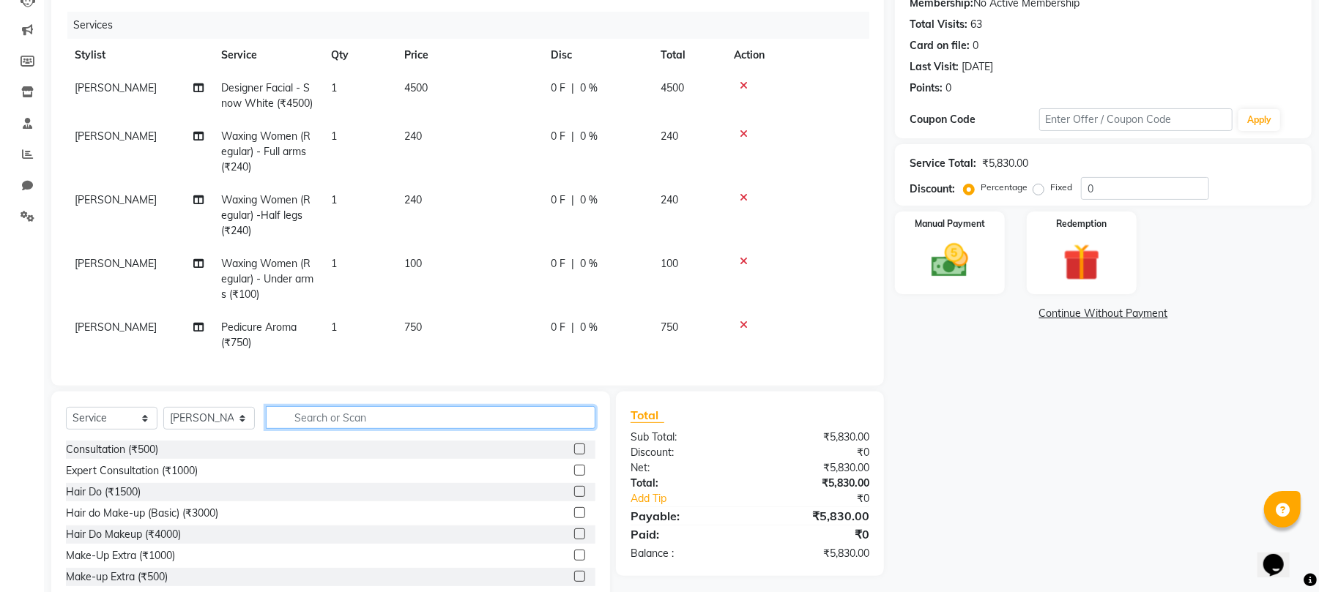
click at [552, 425] on input "text" at bounding box center [430, 417] width 329 height 23
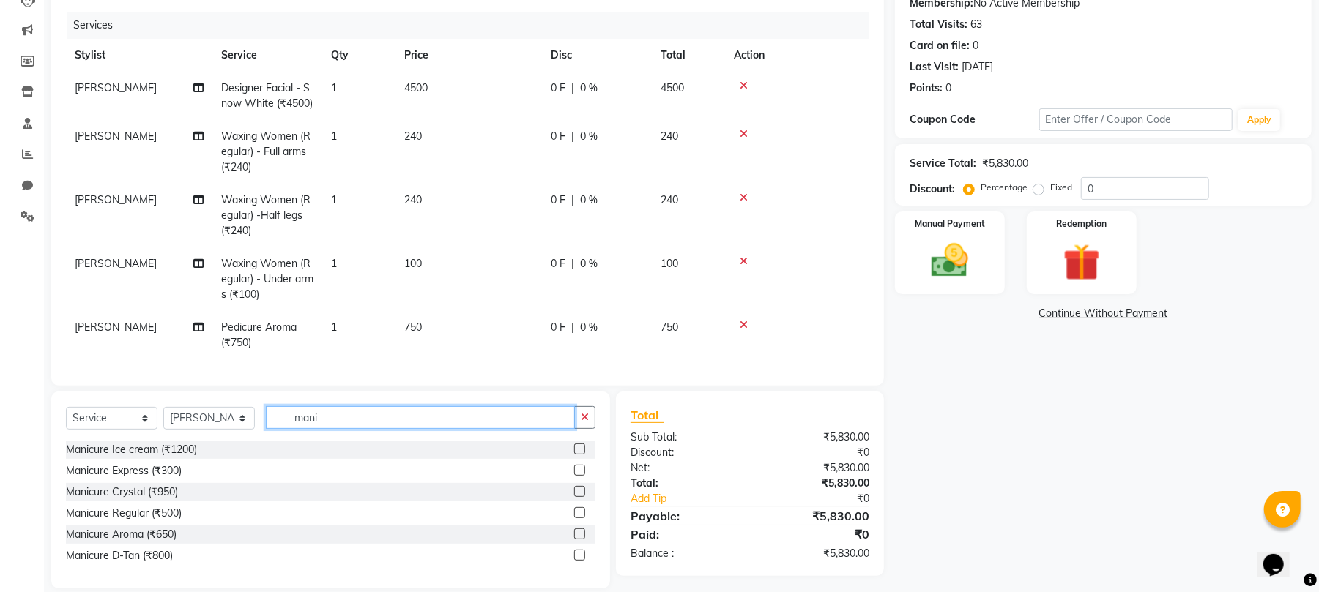
type input "mani"
click at [580, 540] on label at bounding box center [579, 534] width 11 height 11
click at [580, 540] on input "checkbox" at bounding box center [579, 535] width 10 height 10
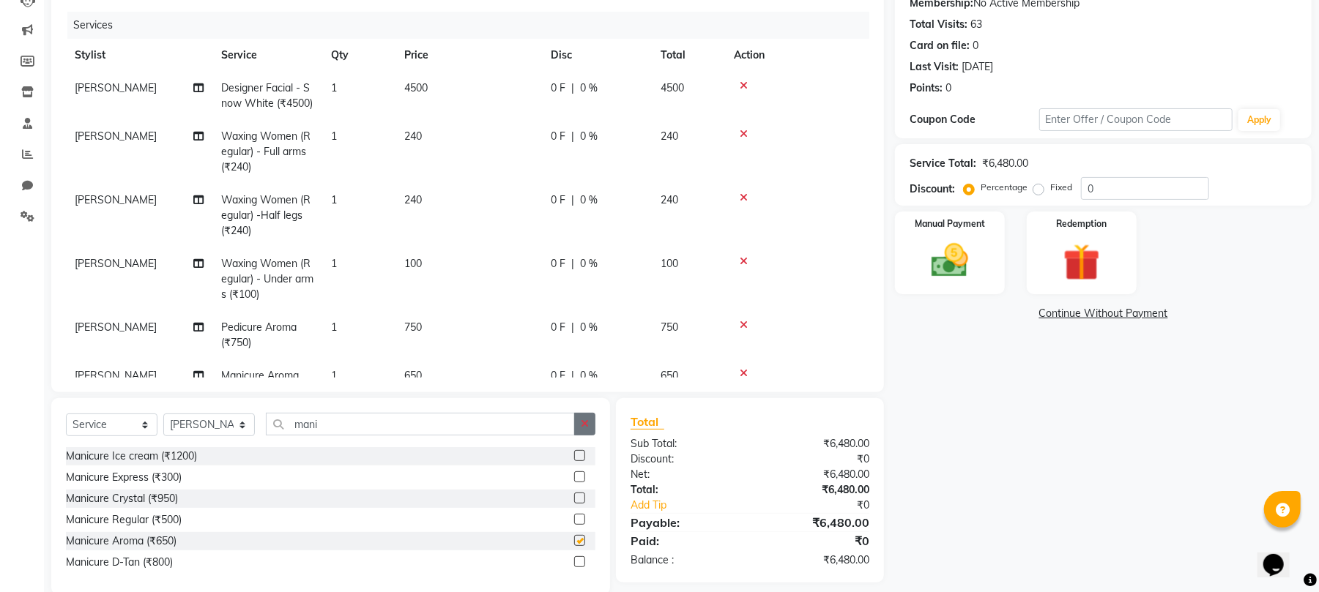
checkbox input "false"
click at [587, 425] on icon "button" at bounding box center [585, 424] width 8 height 10
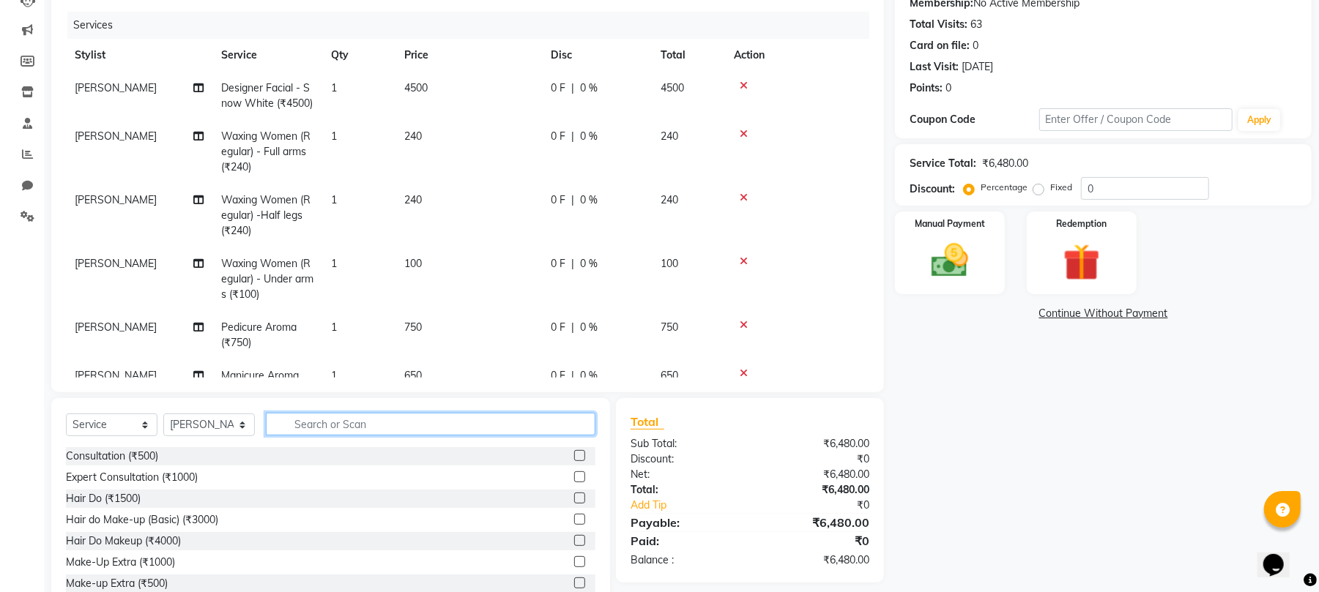
click at [540, 426] on input "text" at bounding box center [430, 424] width 329 height 23
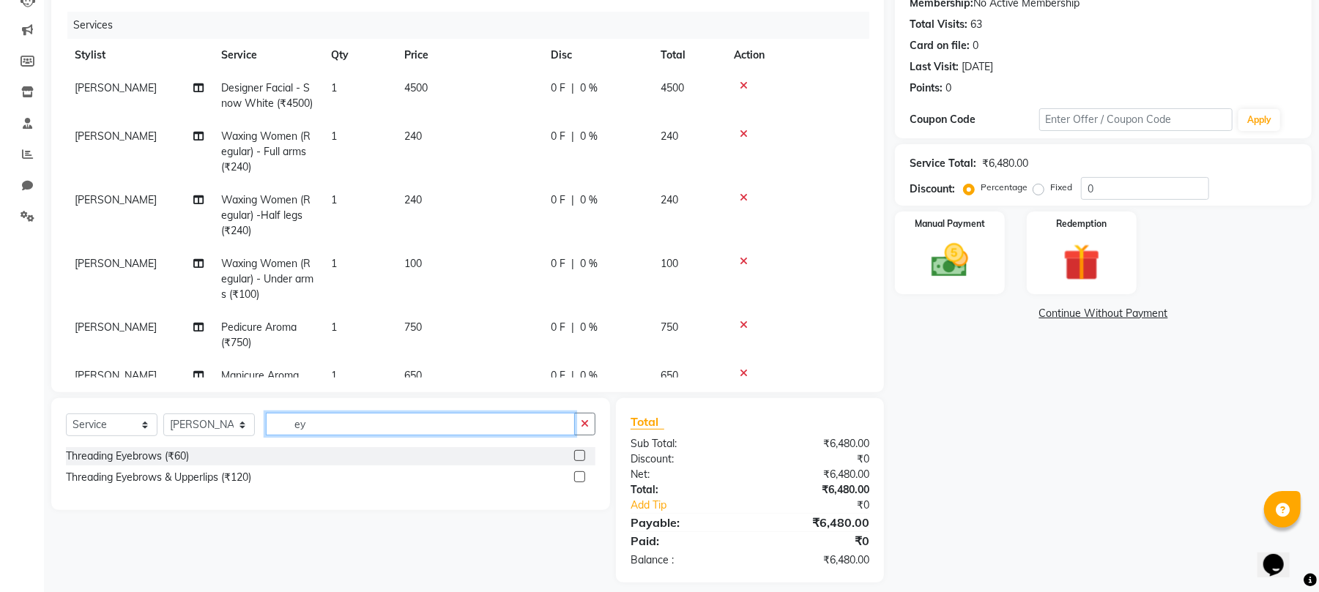
type input "ey"
click at [584, 451] on label at bounding box center [579, 455] width 11 height 11
click at [584, 452] on input "checkbox" at bounding box center [579, 457] width 10 height 10
checkbox input "false"
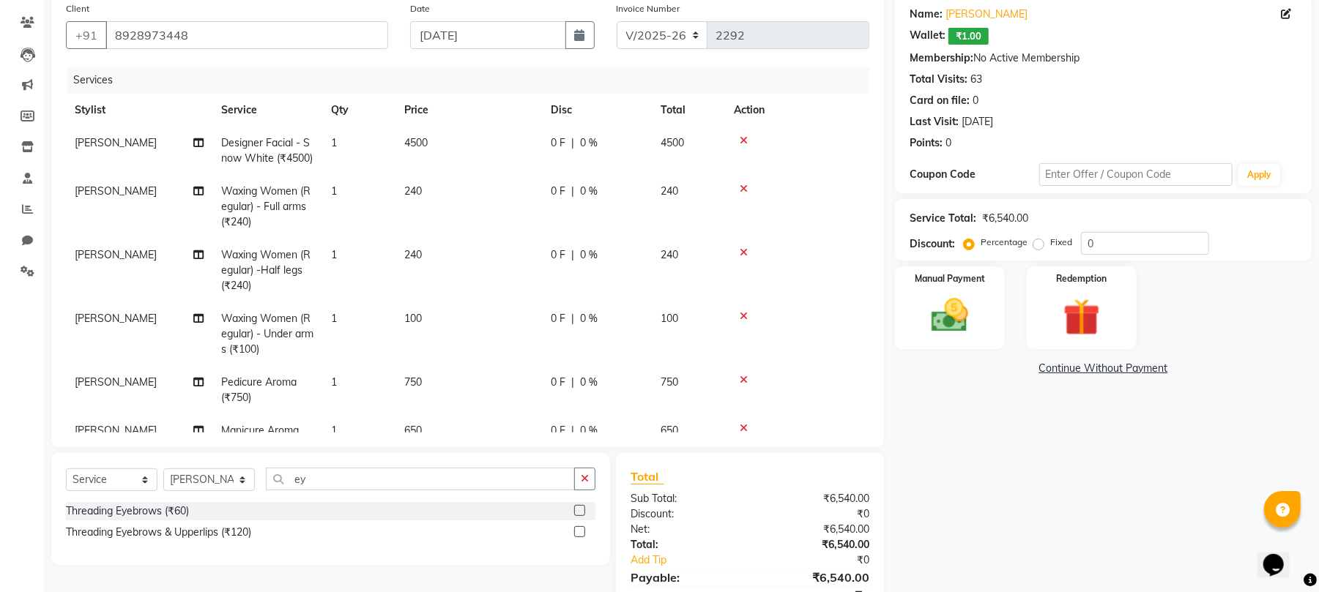
scroll to position [72, 0]
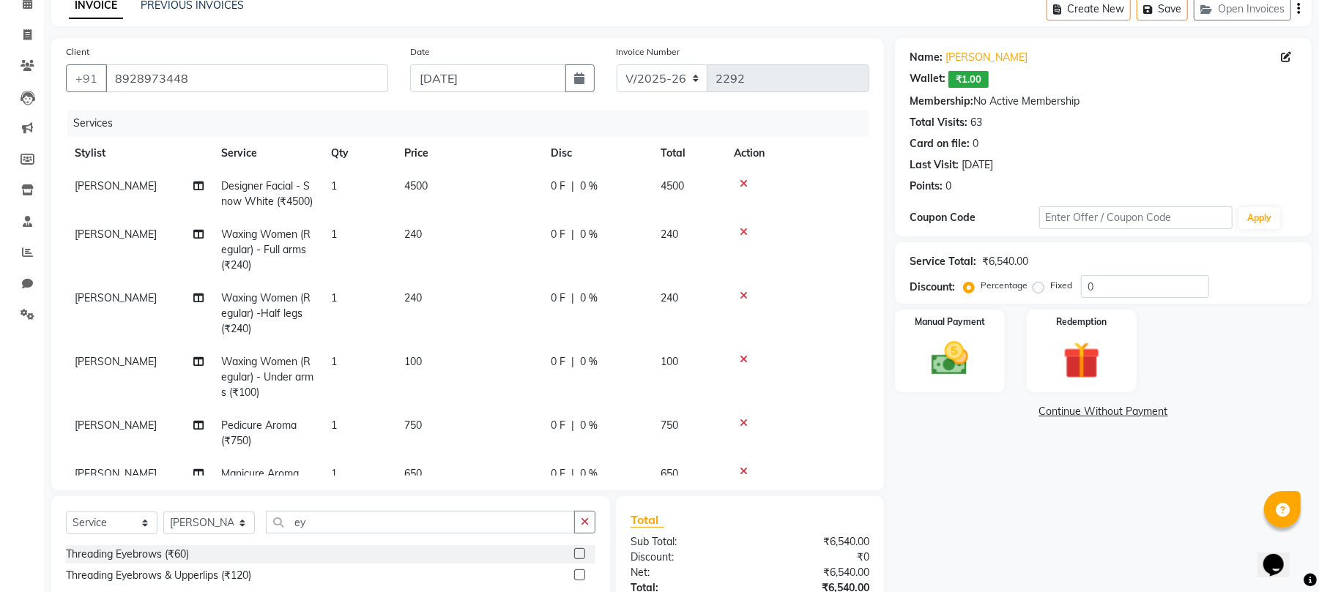
click at [139, 188] on span "[PERSON_NAME]" at bounding box center [116, 185] width 82 height 13
select select "40100"
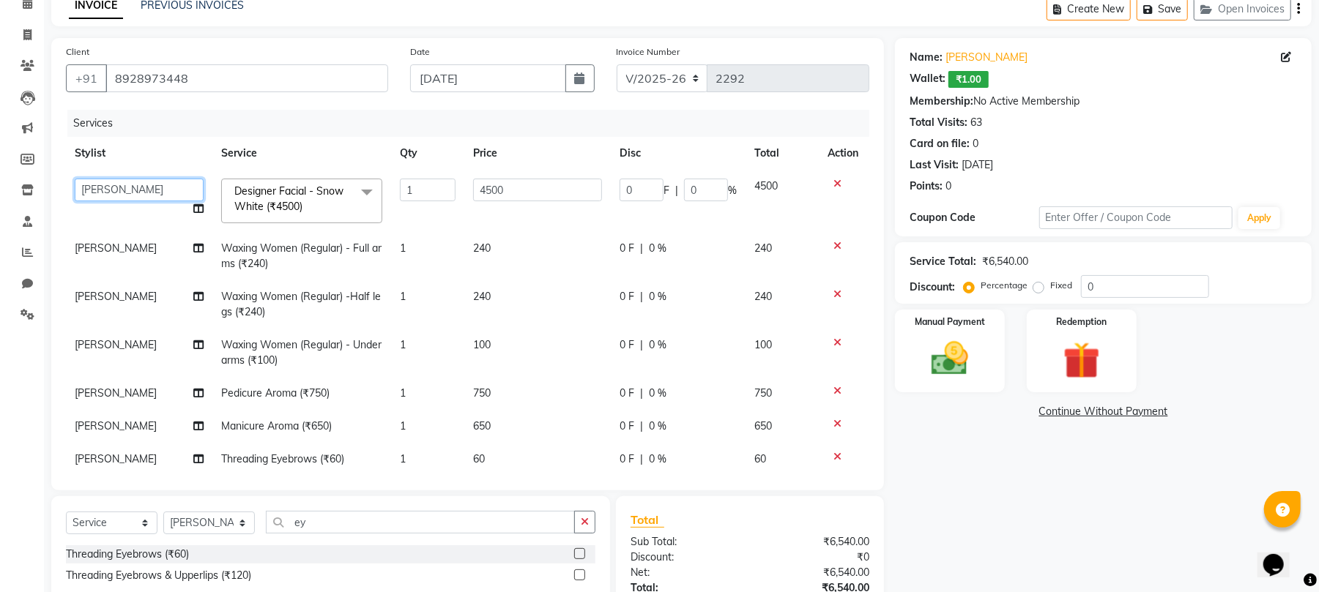
click at [141, 185] on select "Archana [PERSON_NAME] [PERSON_NAME] [PERSON_NAME] [PERSON_NAME] [PERSON_NAME] […" at bounding box center [139, 190] width 129 height 23
select select "19080"
click at [138, 252] on span "[PERSON_NAME]" at bounding box center [116, 248] width 82 height 13
select select "40100"
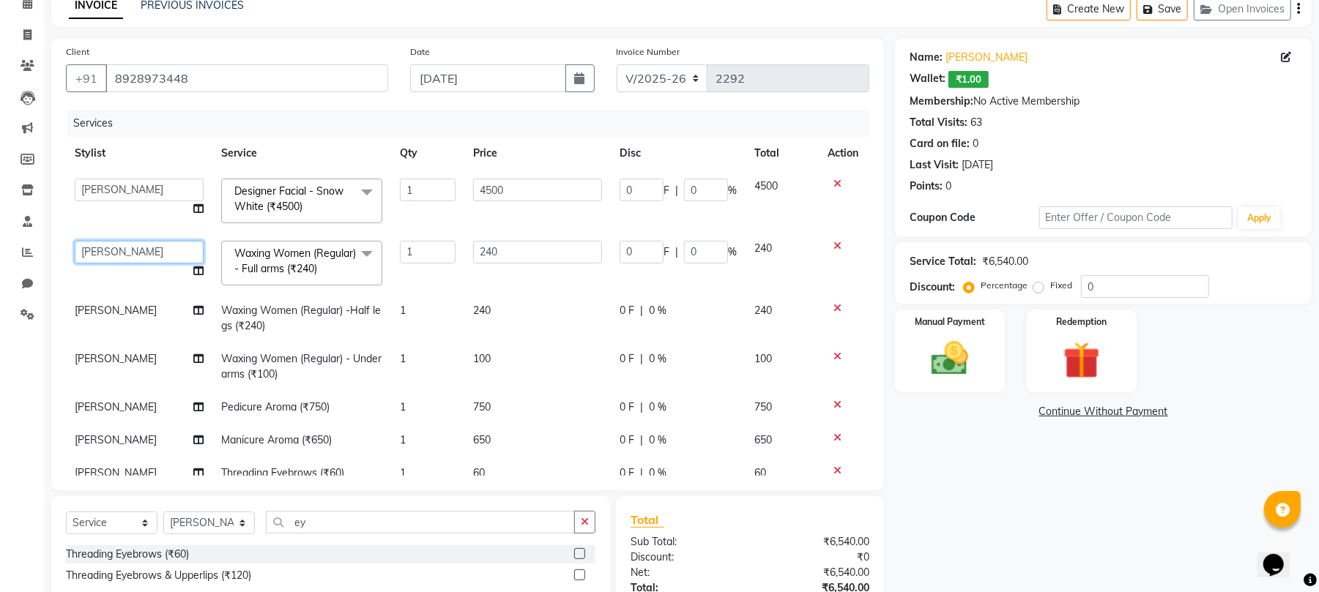
click at [138, 252] on select "Archana [PERSON_NAME] [PERSON_NAME] [PERSON_NAME] [PERSON_NAME] [PERSON_NAME] […" at bounding box center [139, 252] width 129 height 23
select select "19080"
click at [112, 317] on span "[PERSON_NAME]" at bounding box center [116, 310] width 82 height 13
select select "40100"
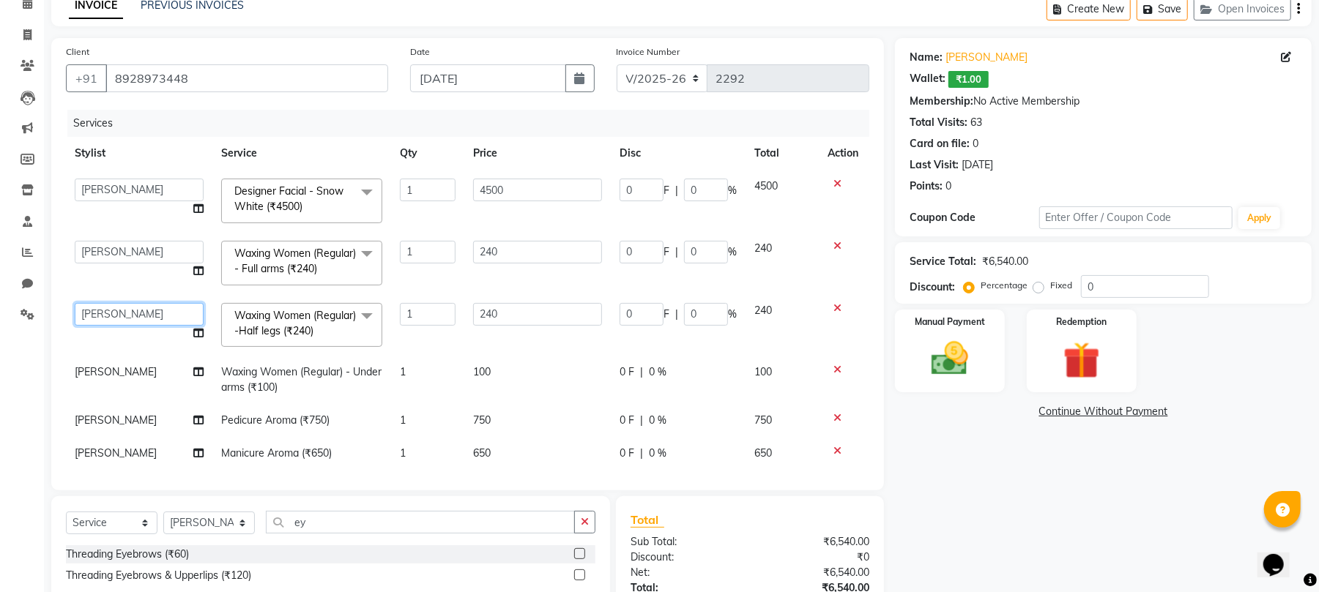
click at [112, 326] on select "Archana [PERSON_NAME] [PERSON_NAME] [PERSON_NAME] [PERSON_NAME] [PERSON_NAME] […" at bounding box center [139, 314] width 129 height 23
select select "19080"
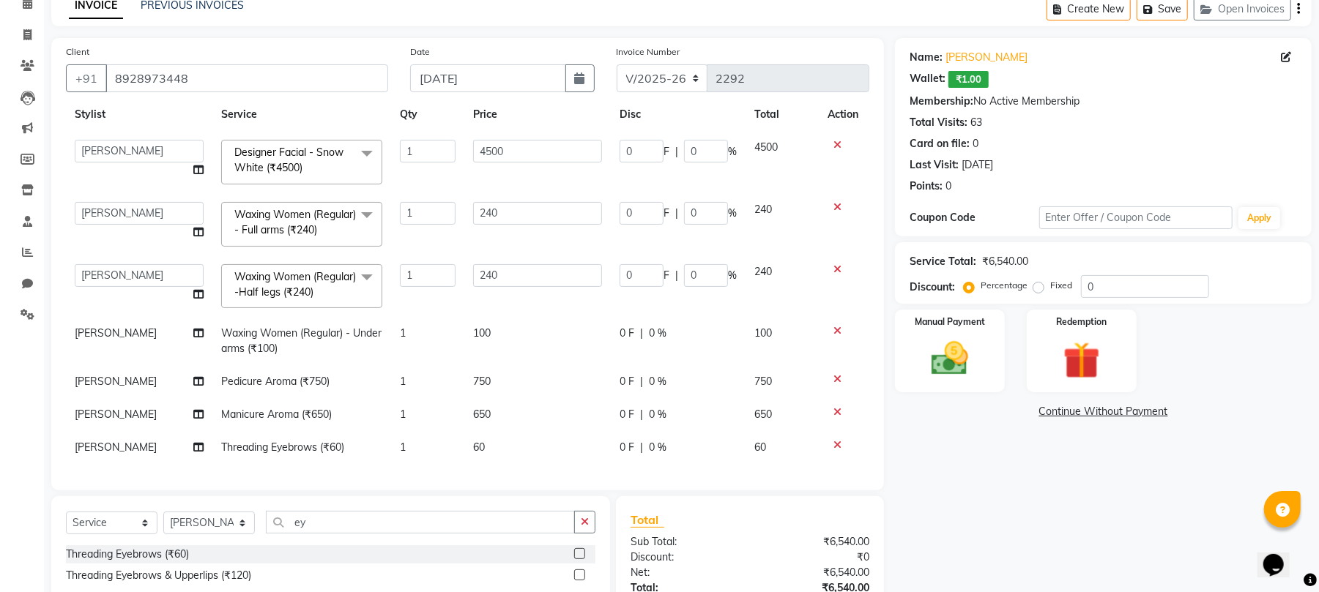
scroll to position [86, 0]
click at [138, 327] on span "[PERSON_NAME]" at bounding box center [116, 333] width 82 height 13
select select "40100"
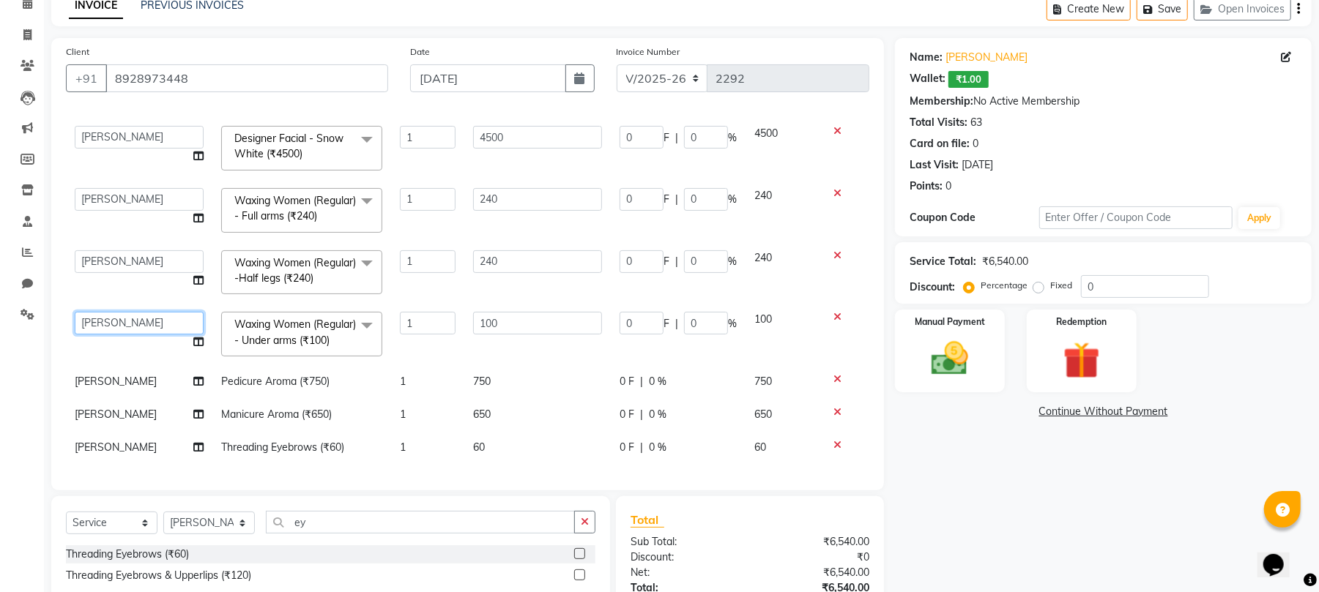
click at [138, 315] on select "Archana [PERSON_NAME] [PERSON_NAME] [PERSON_NAME] [PERSON_NAME] [PERSON_NAME] […" at bounding box center [139, 323] width 129 height 23
select select "19080"
click at [133, 388] on span "[PERSON_NAME]" at bounding box center [116, 381] width 82 height 13
select select "40100"
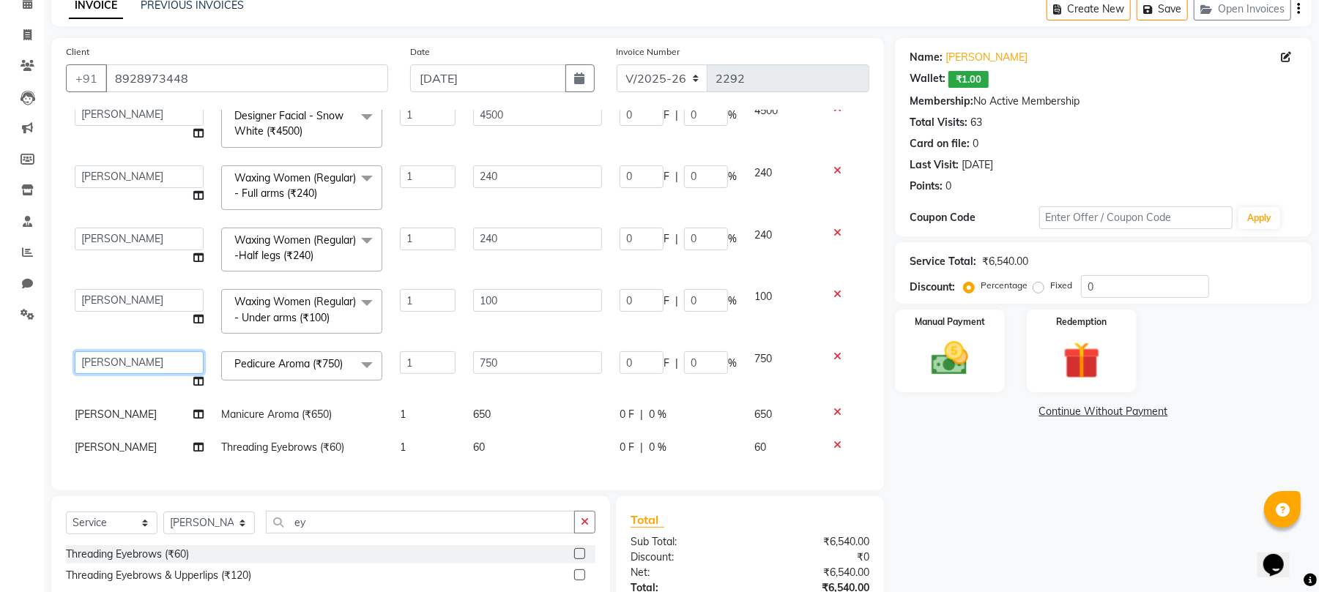
click at [133, 374] on select "Archana [PERSON_NAME] [PERSON_NAME] [PERSON_NAME] [PERSON_NAME] [PERSON_NAME] […" at bounding box center [139, 362] width 129 height 23
select select "19080"
click at [126, 408] on span "[PERSON_NAME]" at bounding box center [116, 414] width 82 height 13
select select "40100"
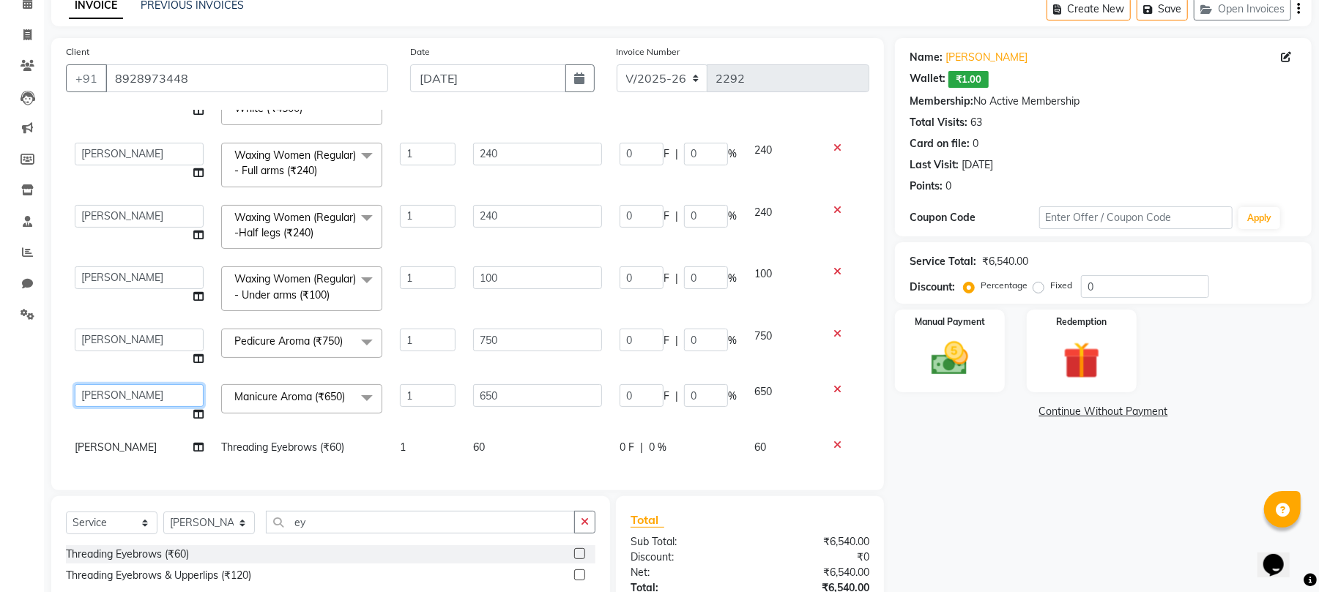
click at [126, 394] on select "Archana [PERSON_NAME] [PERSON_NAME] [PERSON_NAME] [PERSON_NAME] [PERSON_NAME] […" at bounding box center [139, 395] width 129 height 23
select select "19080"
click at [133, 441] on span "[PERSON_NAME]" at bounding box center [116, 447] width 82 height 13
select select "40100"
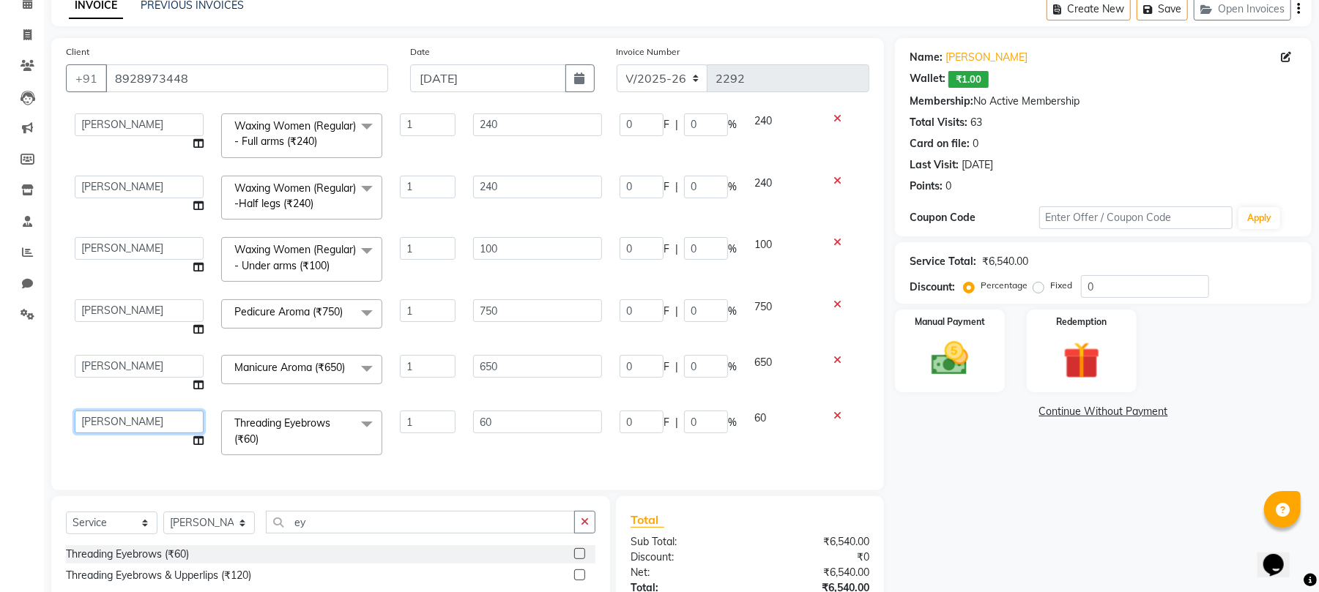
click at [133, 428] on select "Archana [PERSON_NAME] [PERSON_NAME] [PERSON_NAME] [PERSON_NAME] [PERSON_NAME] […" at bounding box center [139, 422] width 129 height 23
select select "19080"
click at [1050, 288] on label "Fixed" at bounding box center [1061, 285] width 22 height 13
click at [1037, 288] on input "Fixed" at bounding box center [1041, 285] width 10 height 10
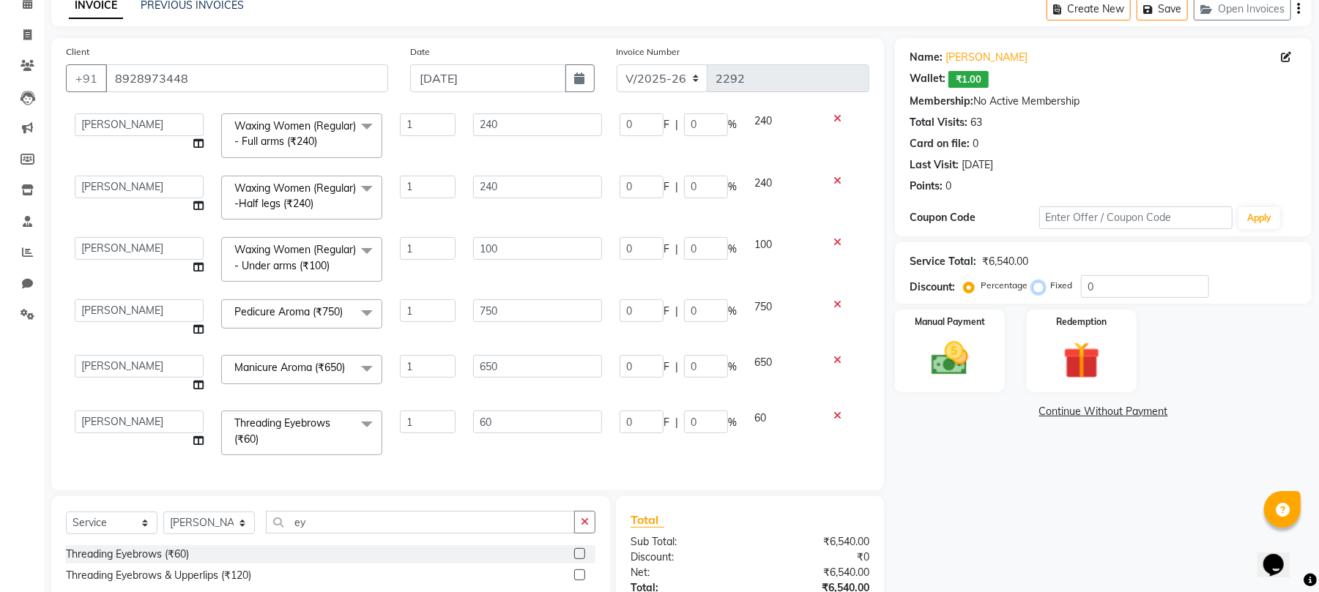
radio input "true"
click at [1128, 285] on input "0" at bounding box center [1145, 286] width 128 height 23
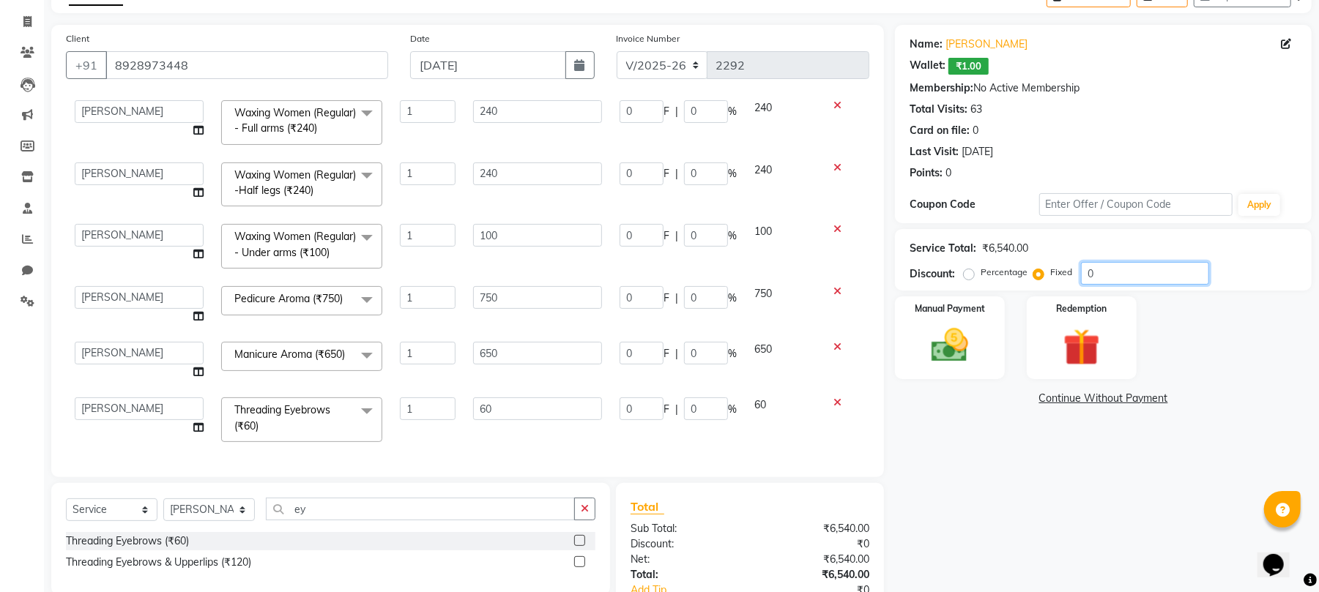
scroll to position [182, 0]
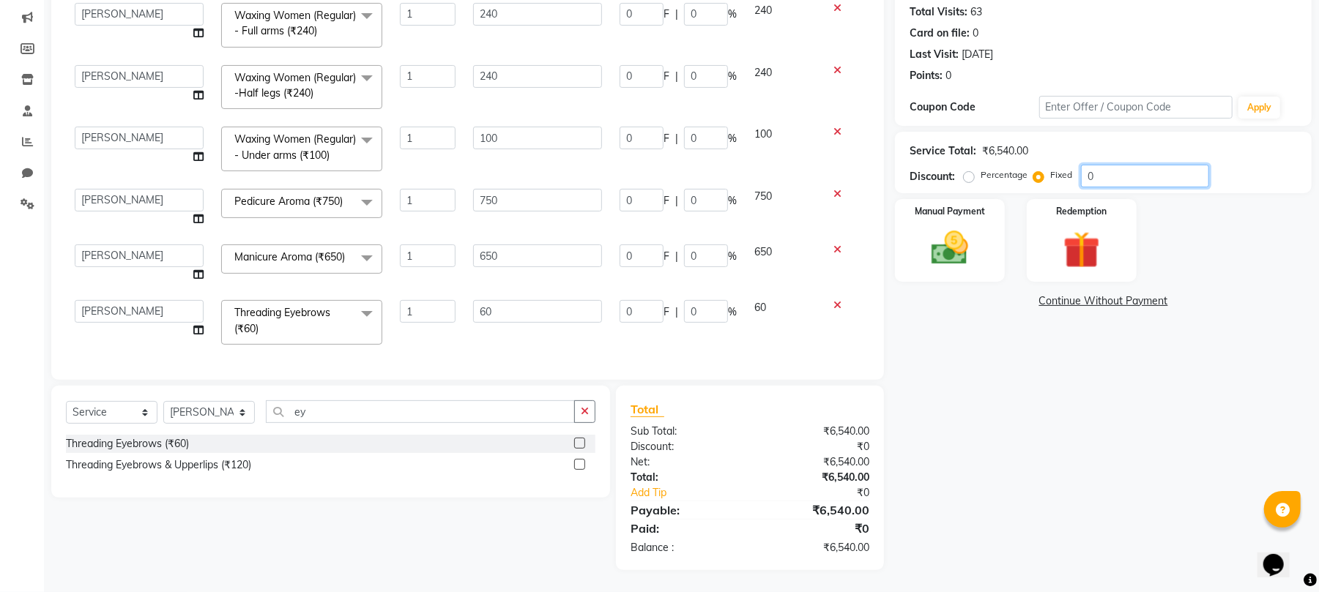
type input "02"
type input "1.38"
type input "0.03"
type input "0.07"
type input "0.03"
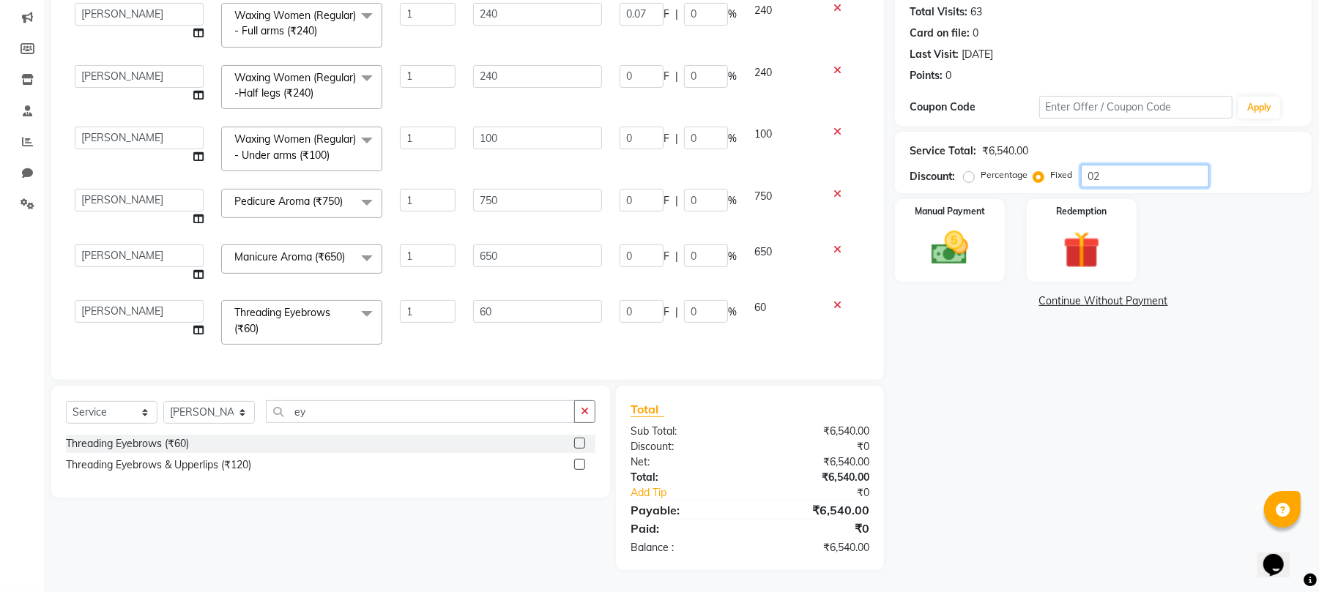
type input "0.07"
type input "0.03"
type input "0.23"
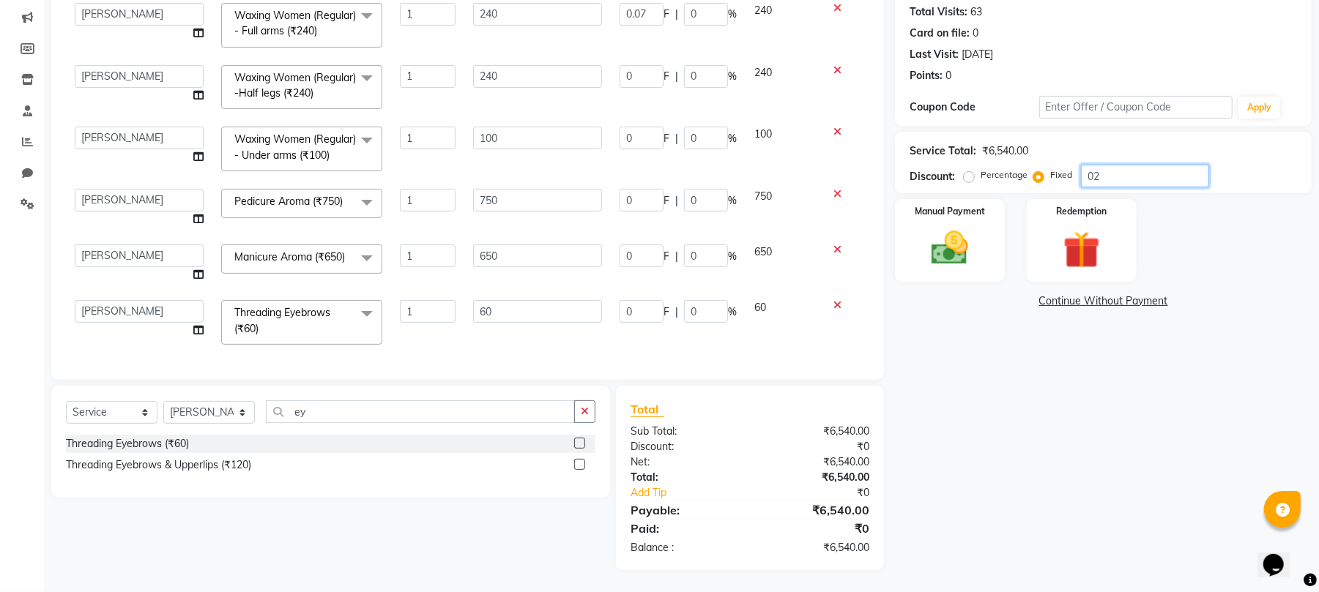
type input "0.03"
type input "0.2"
type input "0.03"
type input "0.02"
type input "0.03"
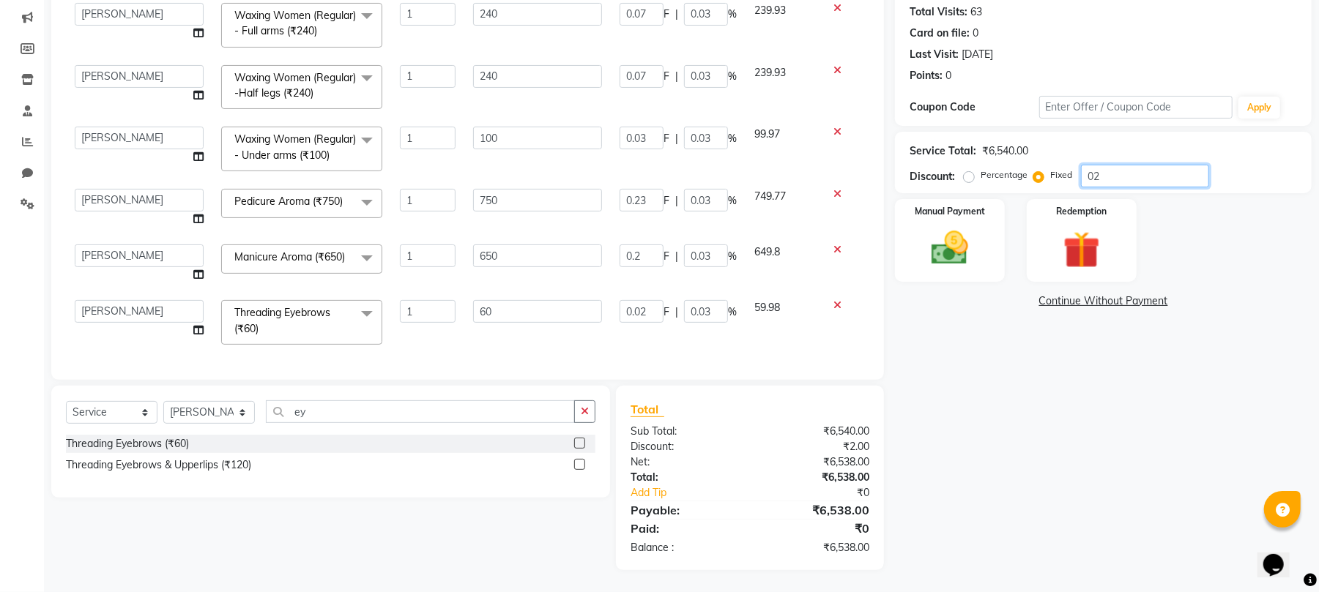
type input "025"
type input "17.2"
type input "0.38"
type input "0.92"
type input "0.38"
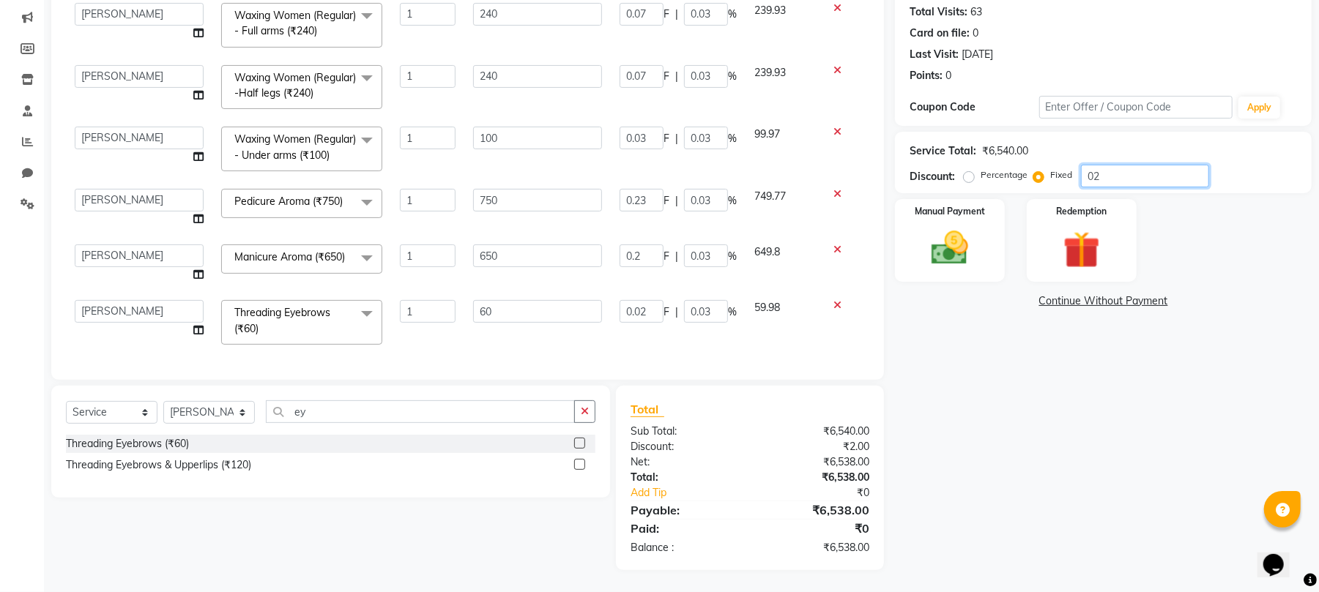
type input "0.92"
type input "0.38"
type input "2.87"
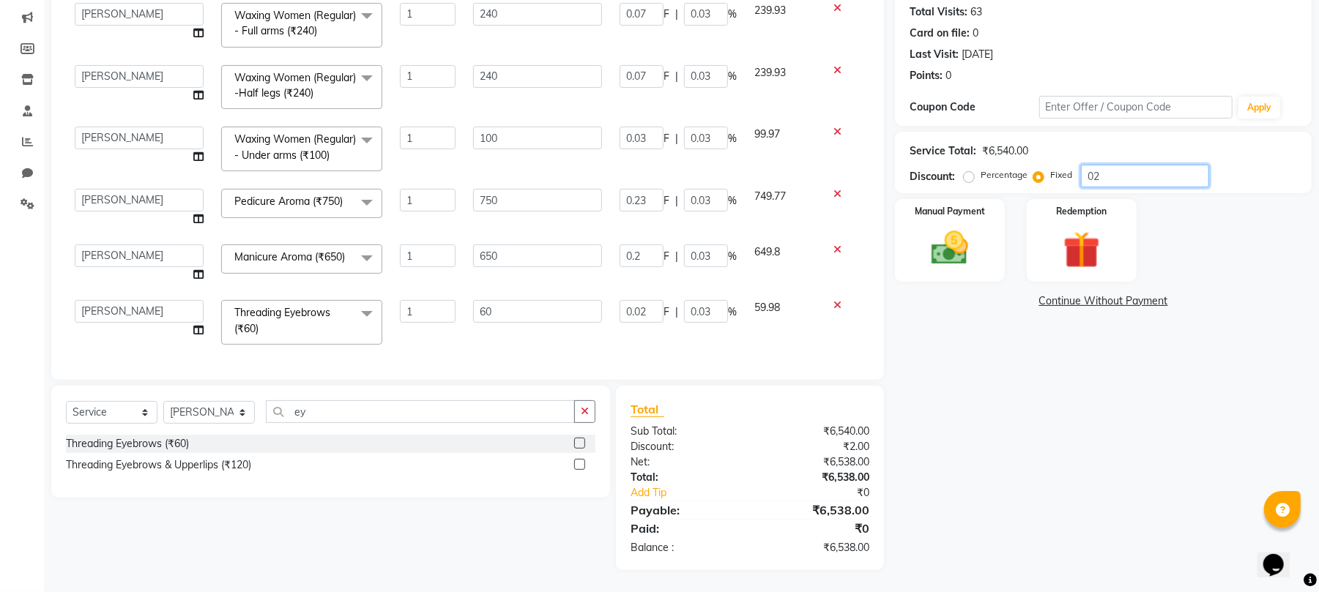
type input "0.38"
type input "2.48"
type input "0.38"
type input "0.23"
type input "0.38"
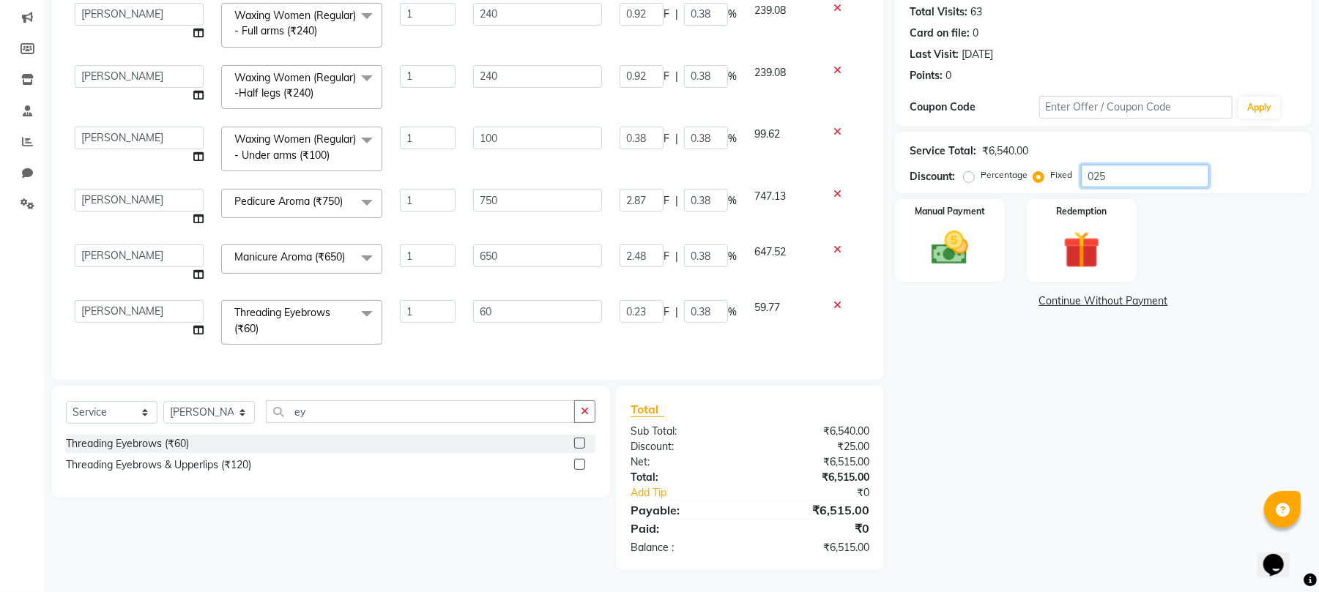
type input "0254"
type input "174.77"
type input "3.88"
type input "9.32"
type input "3.88"
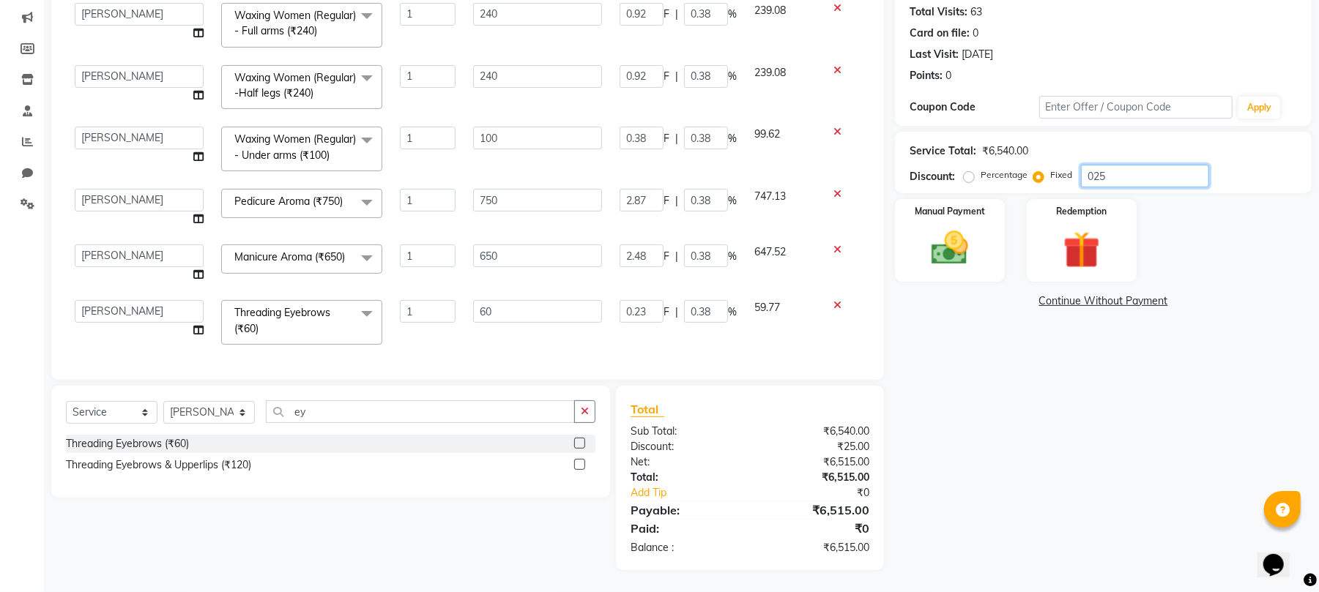
type input "9.32"
type input "3.88"
type input "29.13"
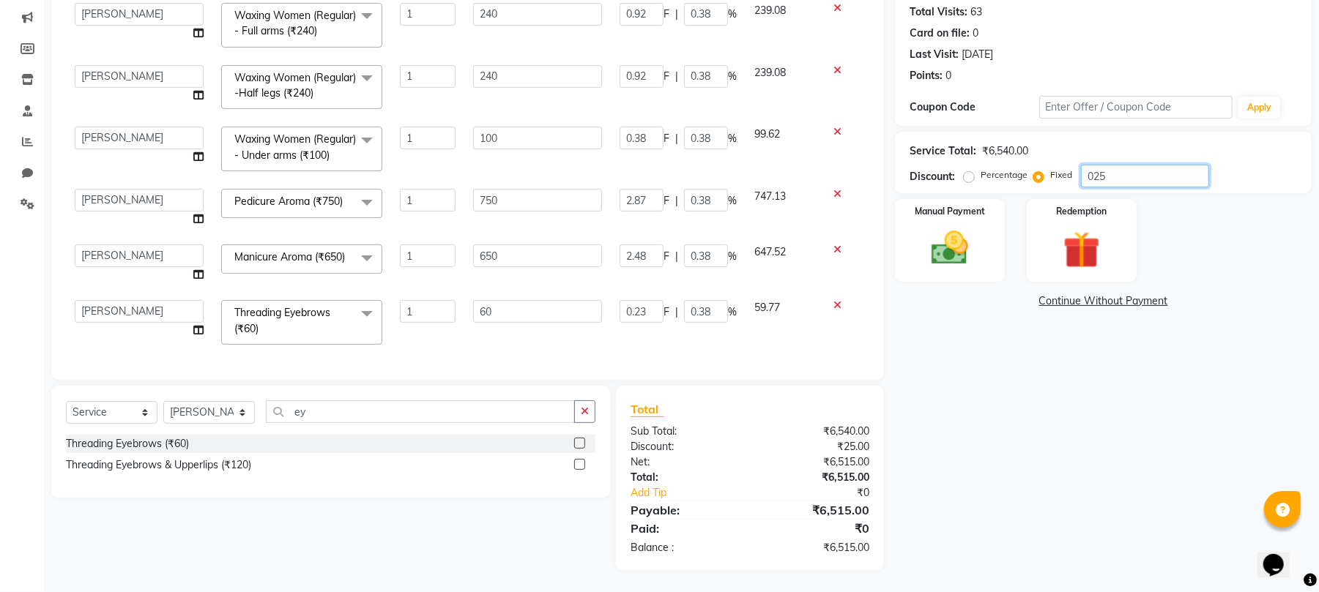
type input "3.88"
type input "25.24"
type input "3.88"
type input "2.33"
type input "3.88"
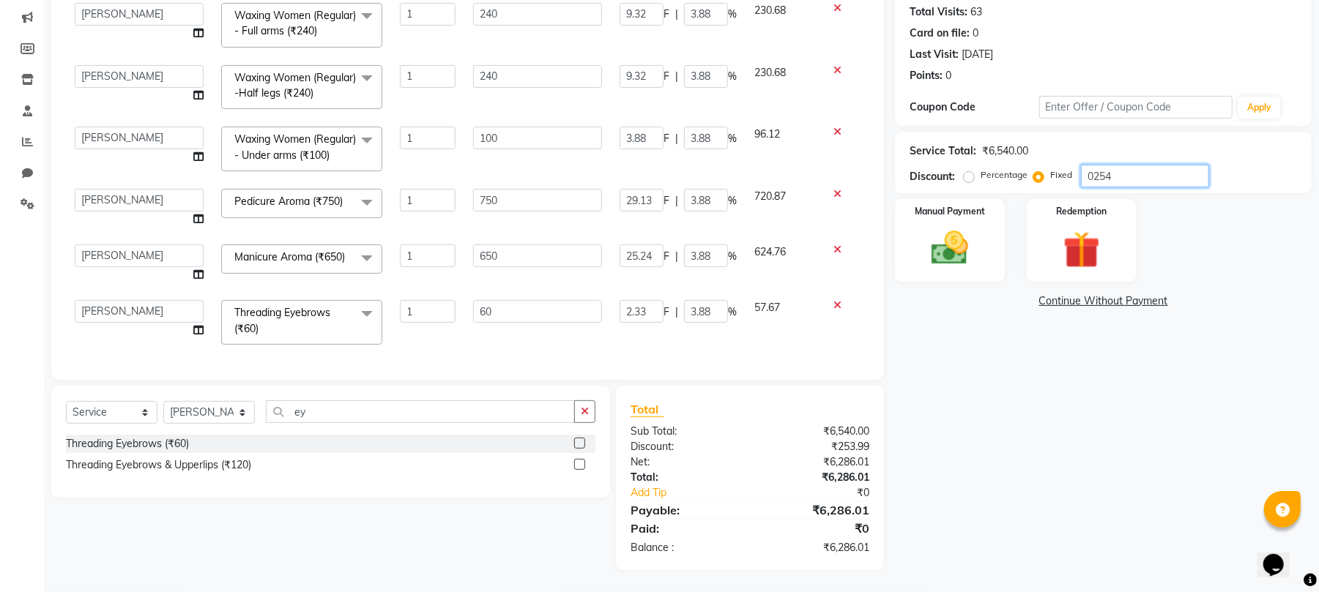
type input "02540"
type input "1747.71"
type input "38.84"
type input "93.21"
type input "38.84"
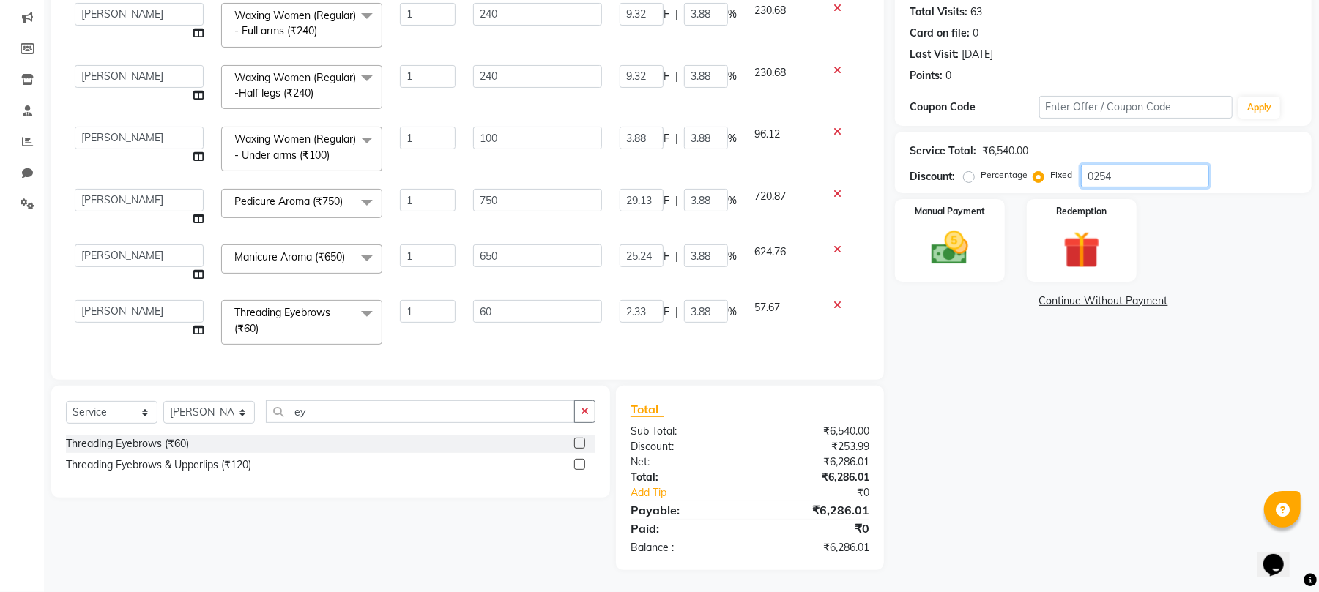
type input "93.21"
type input "38.84"
type input "291.28"
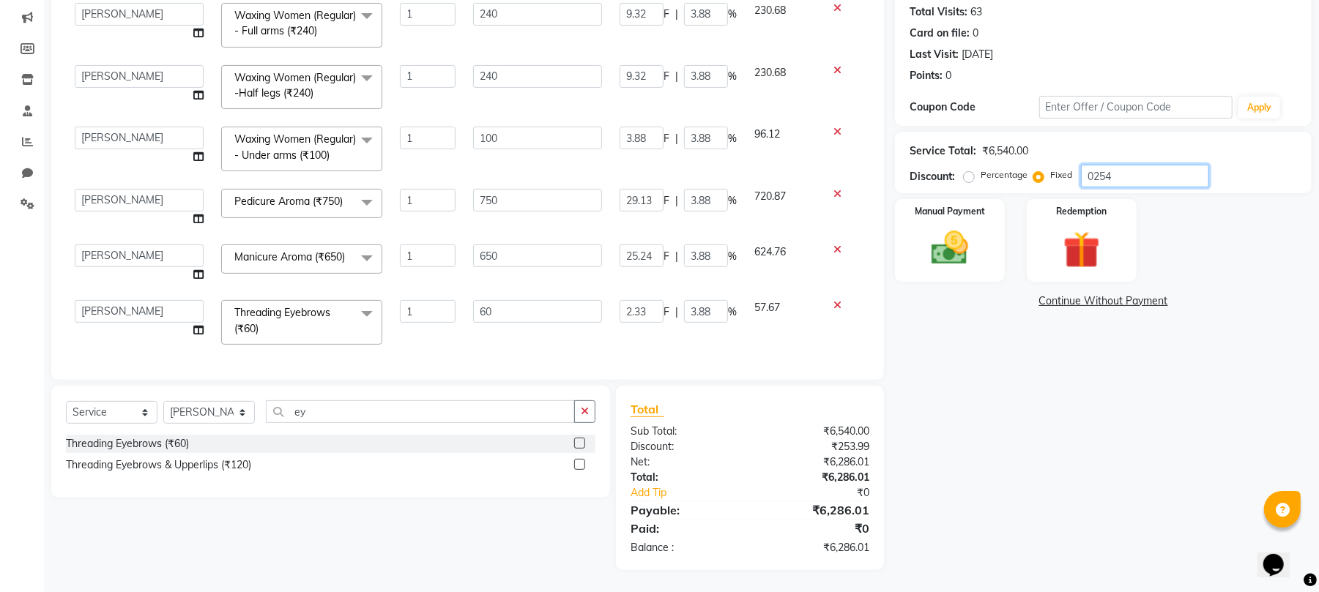
type input "38.84"
type input "252.45"
type input "38.84"
type input "23.3"
type input "38.83"
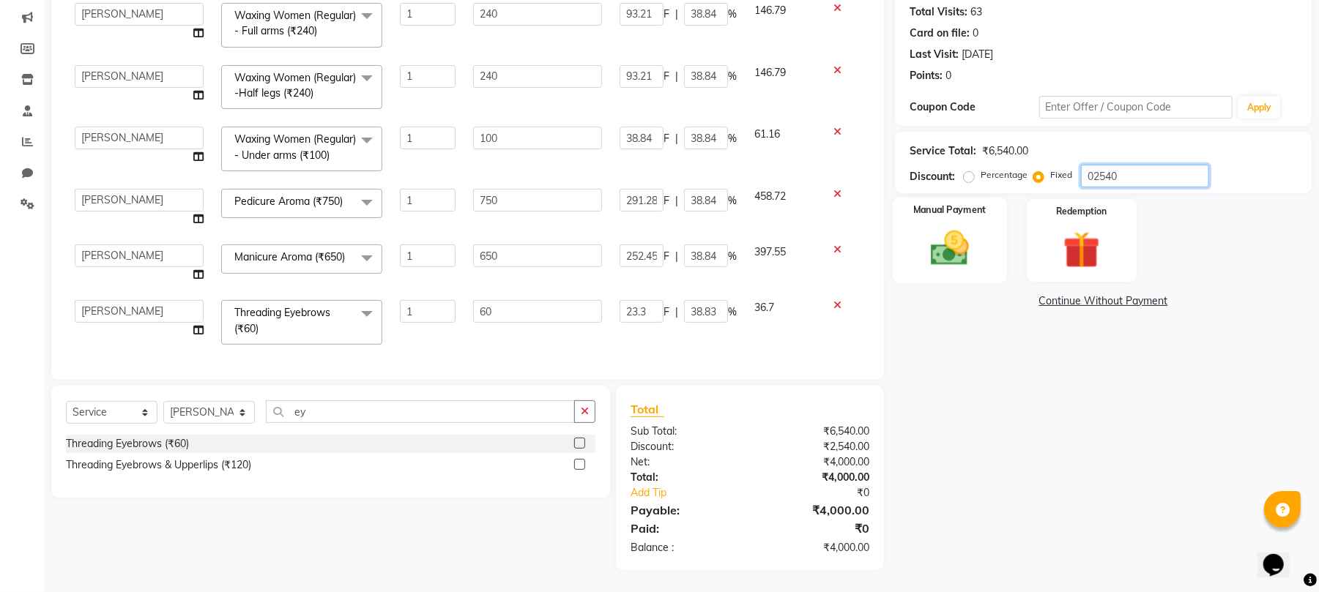
type input "02540"
click at [932, 245] on img at bounding box center [949, 248] width 63 height 45
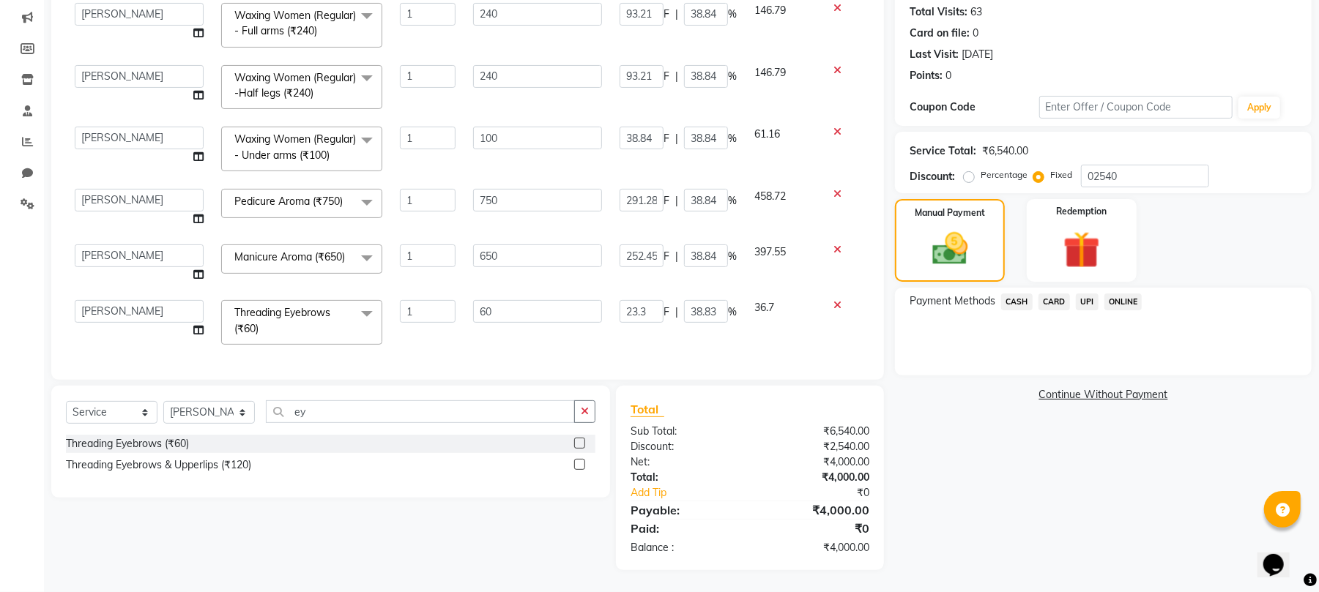
click at [1125, 305] on span "ONLINE" at bounding box center [1123, 302] width 38 height 17
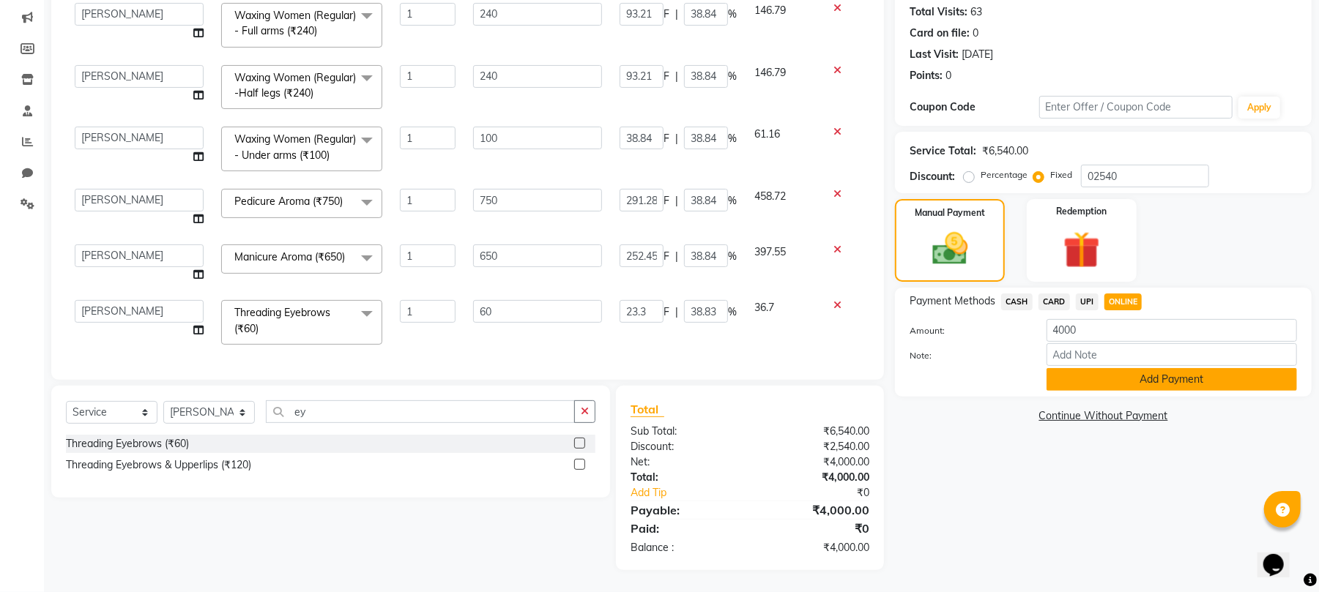
click at [1135, 381] on button "Add Payment" at bounding box center [1171, 379] width 250 height 23
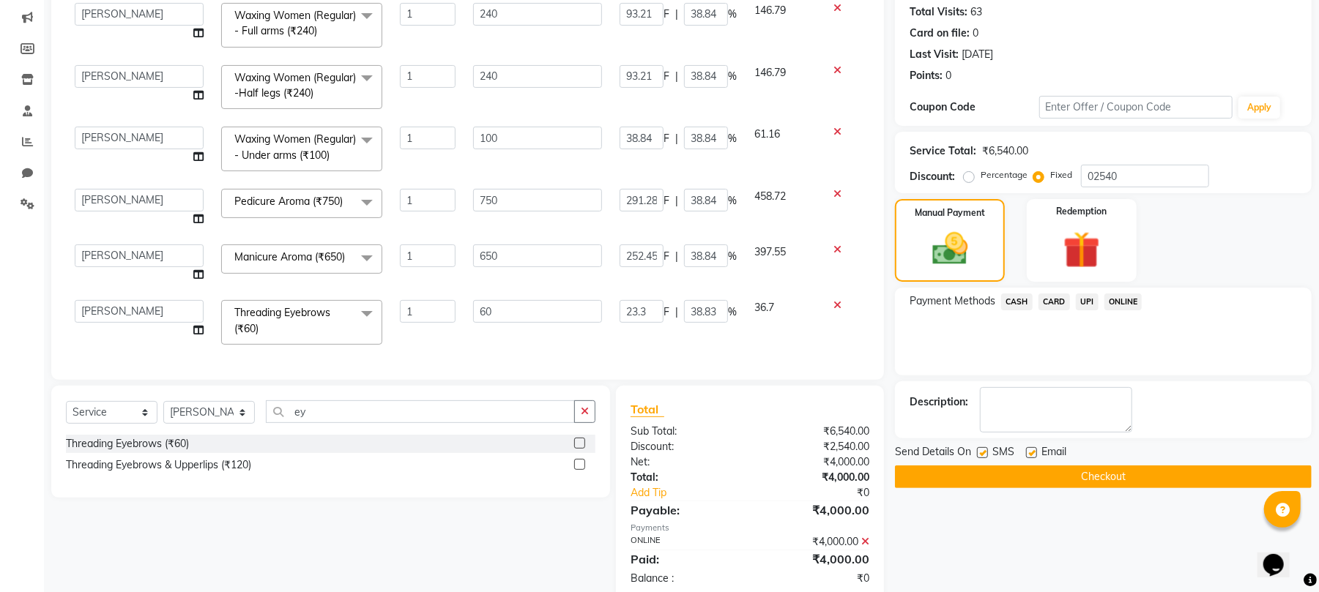
scroll to position [212, 0]
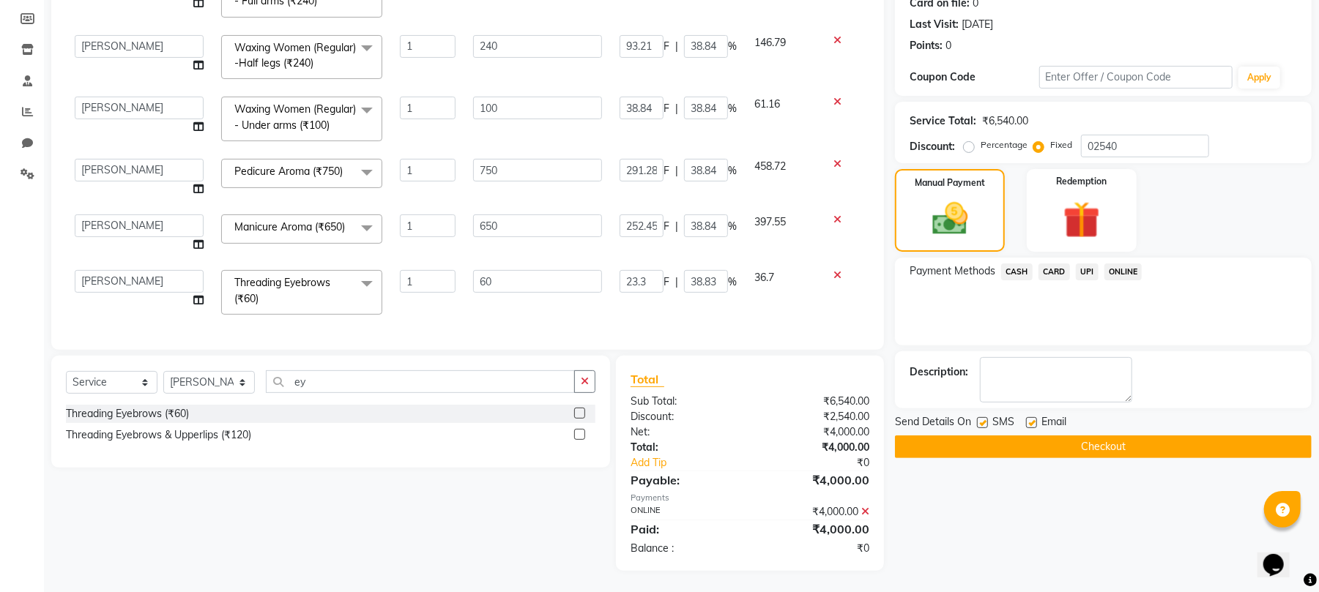
click at [1109, 439] on button "Checkout" at bounding box center [1103, 447] width 417 height 23
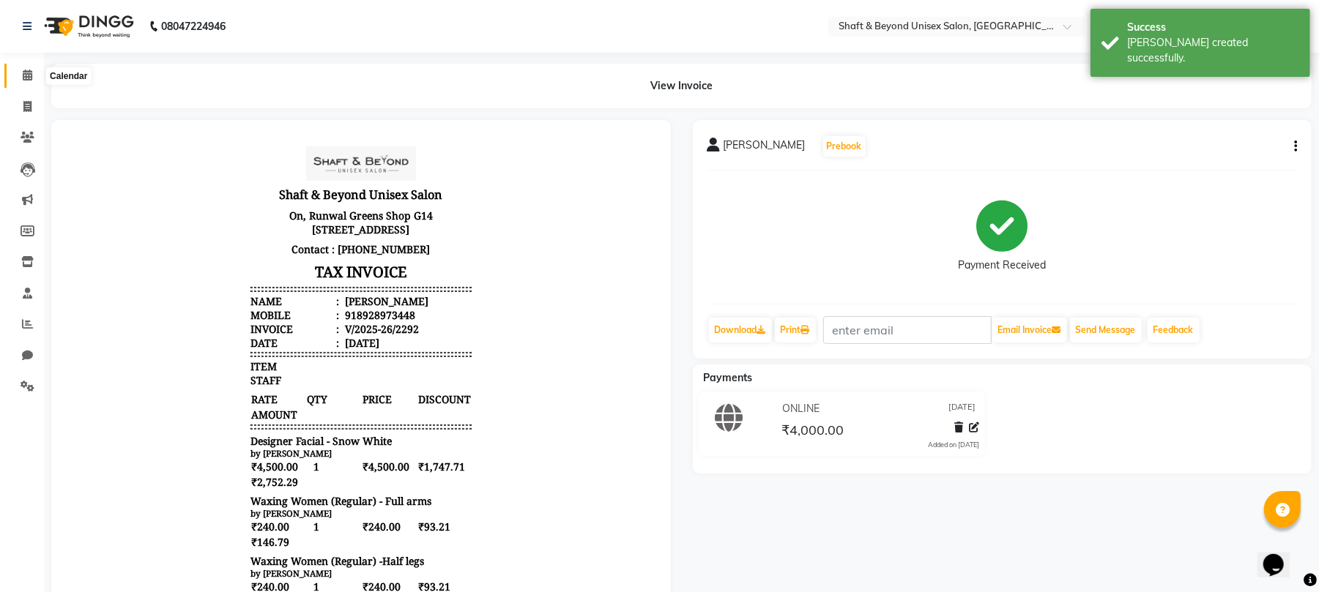
click at [31, 77] on icon at bounding box center [28, 75] width 10 height 11
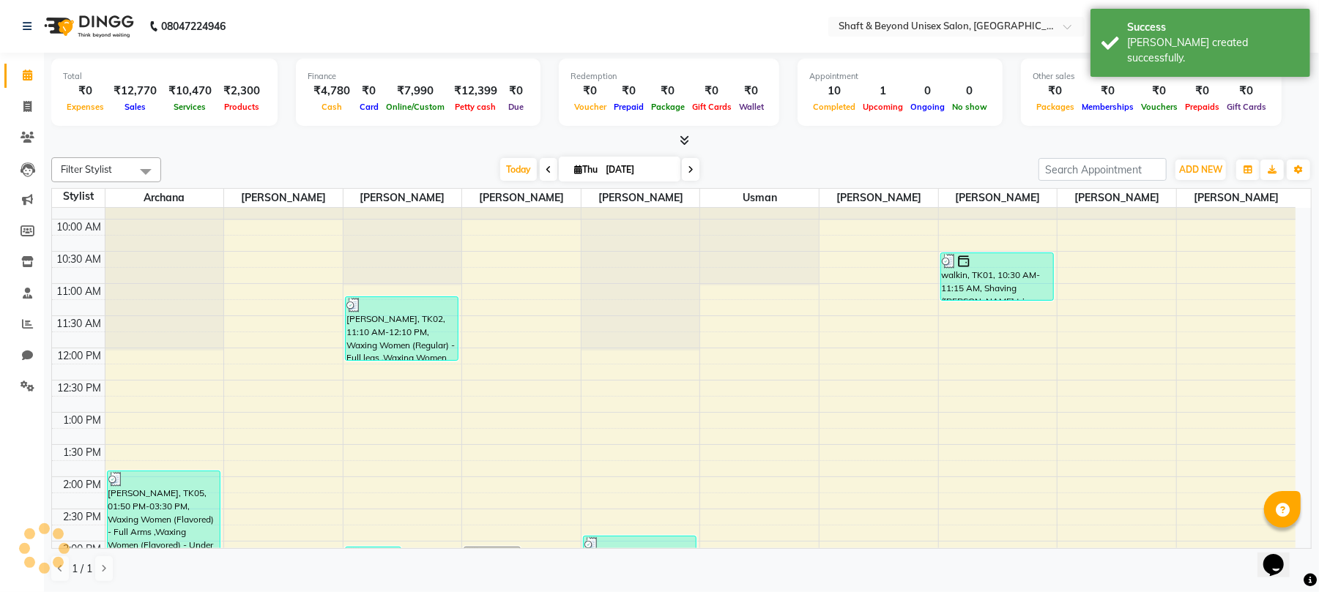
scroll to position [97, 0]
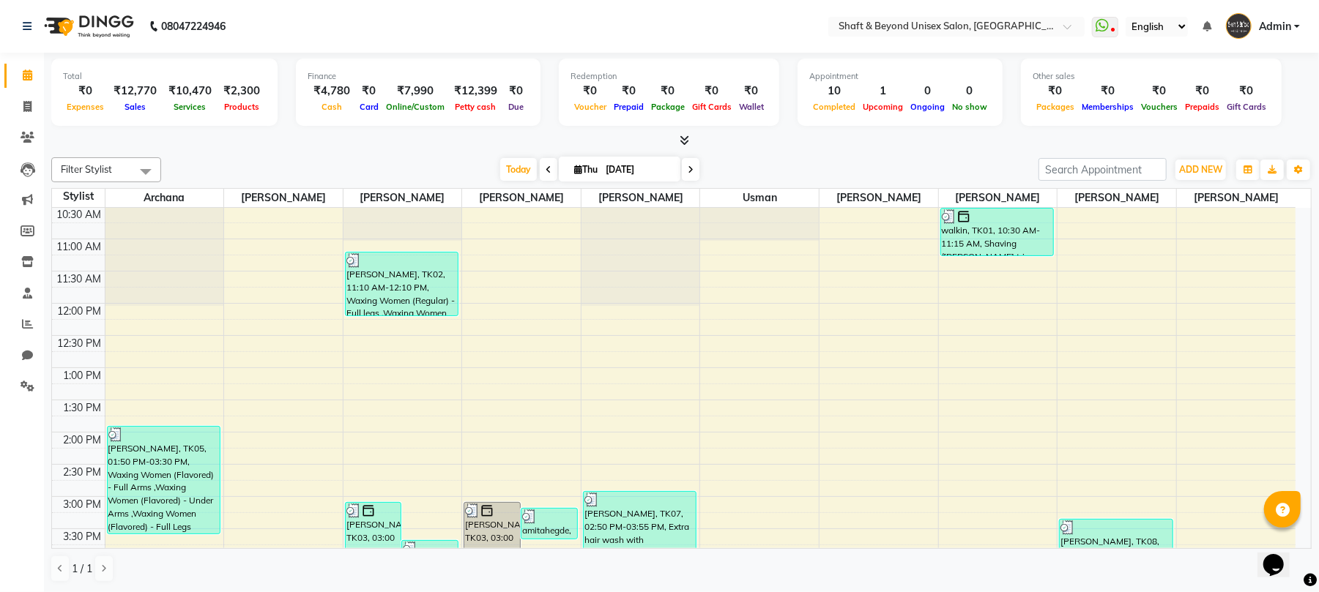
click at [683, 139] on icon at bounding box center [684, 140] width 10 height 11
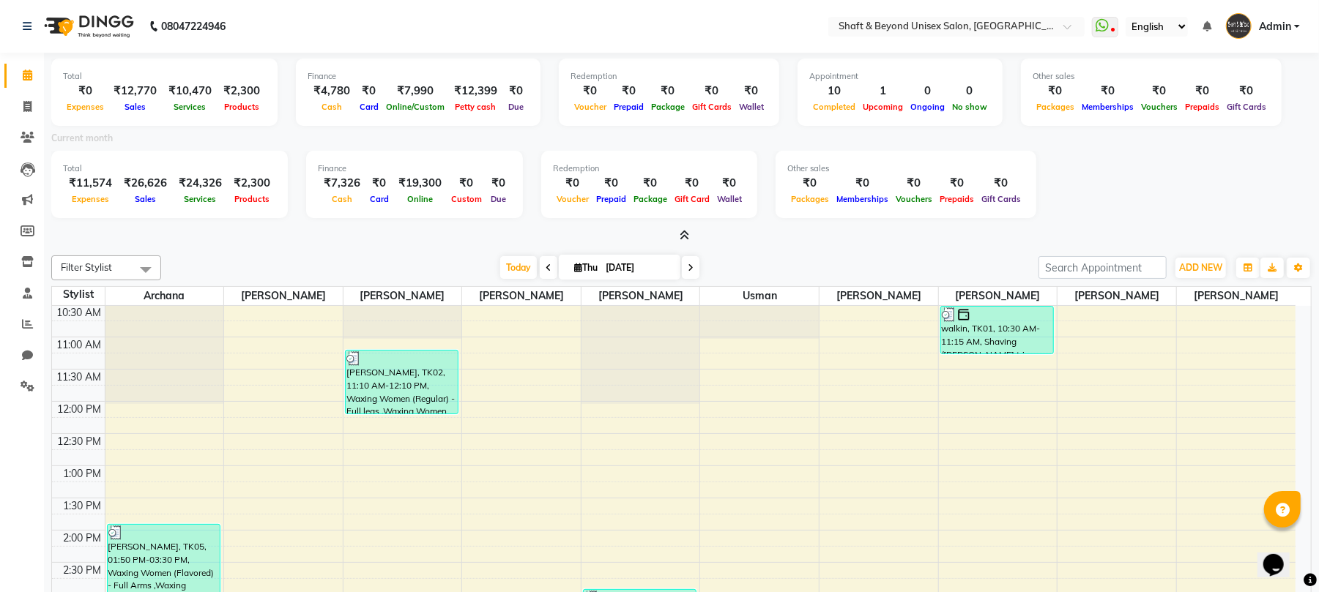
click at [683, 233] on icon at bounding box center [684, 235] width 10 height 11
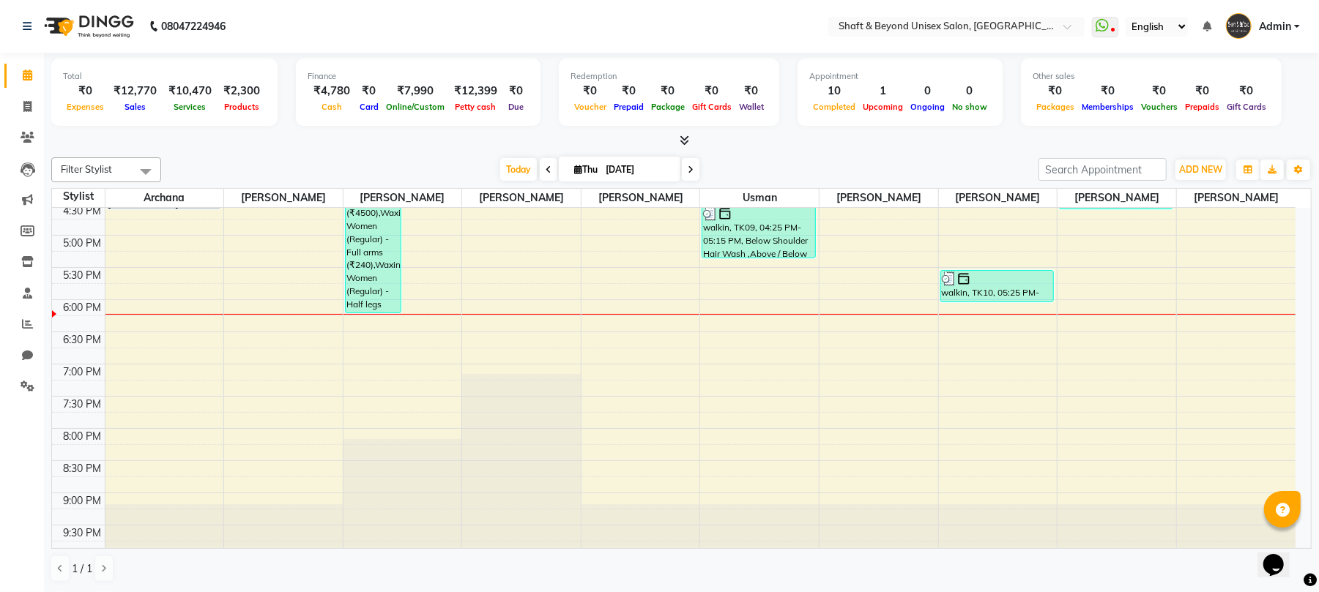
scroll to position [195, 0]
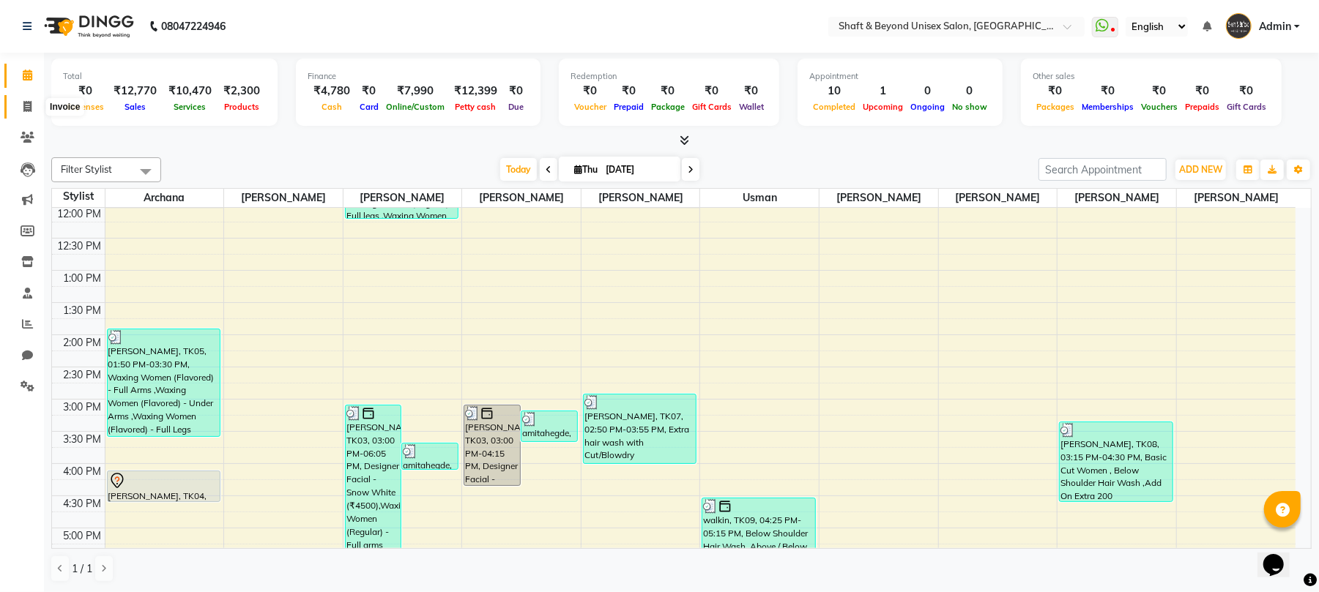
click at [25, 101] on icon at bounding box center [27, 106] width 8 height 11
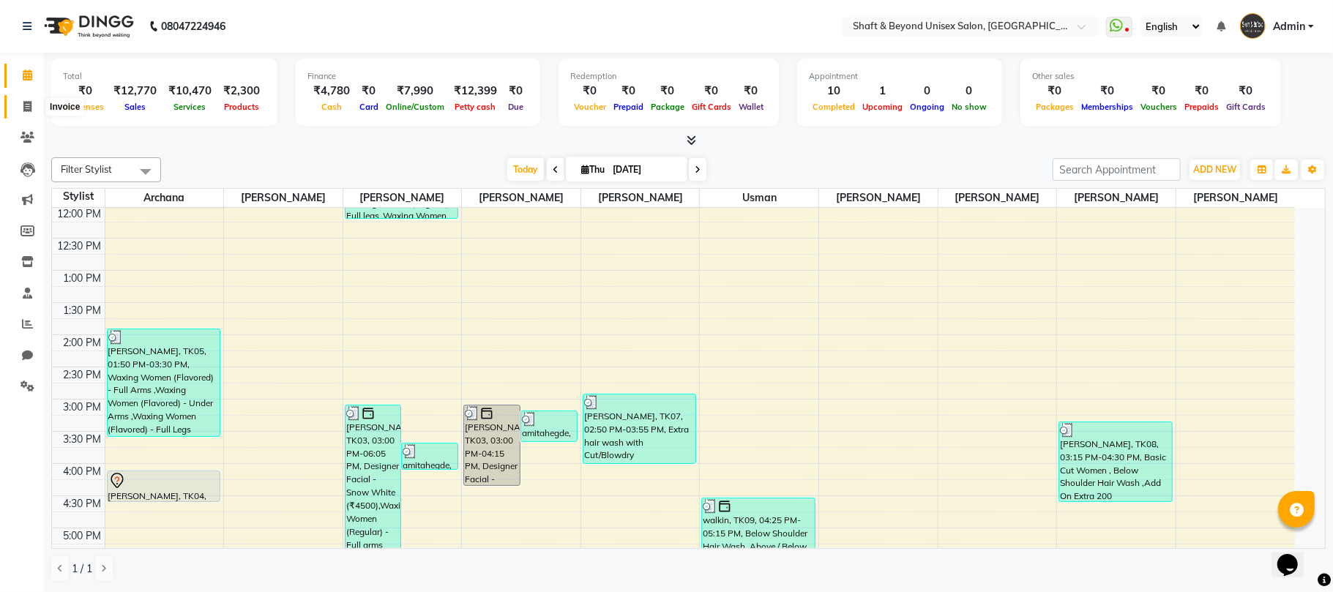
select select "service"
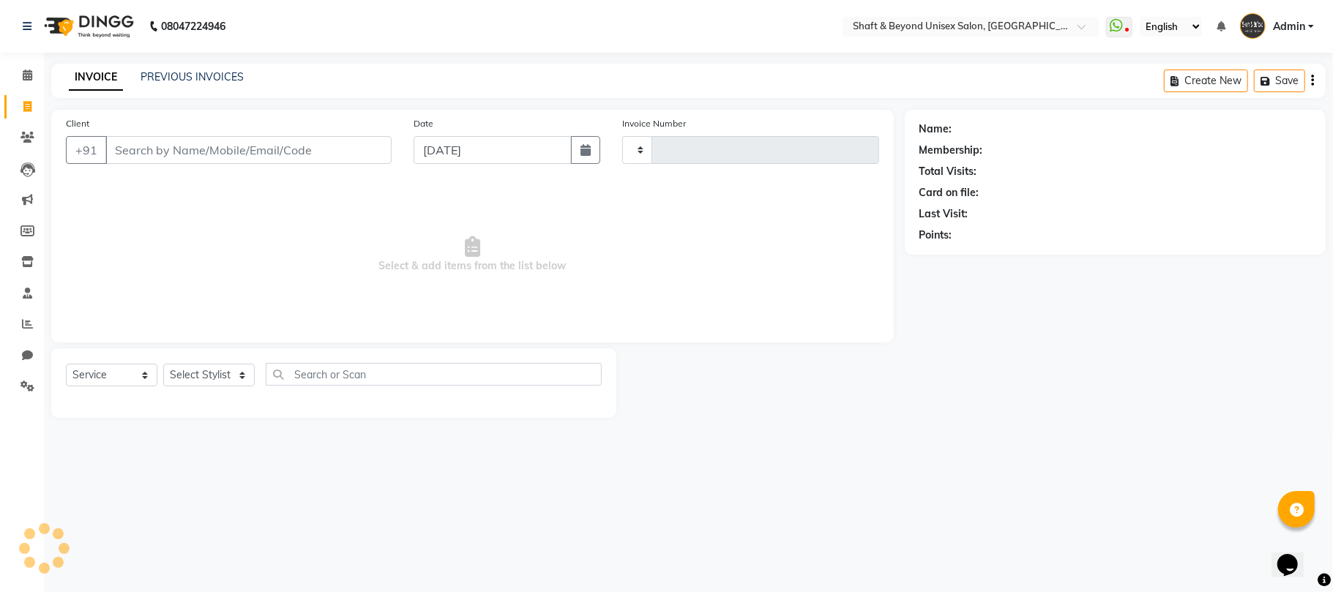
type input "2293"
select select "3878"
click at [1234, 81] on button "Open Invoices" at bounding box center [1256, 81] width 97 height 23
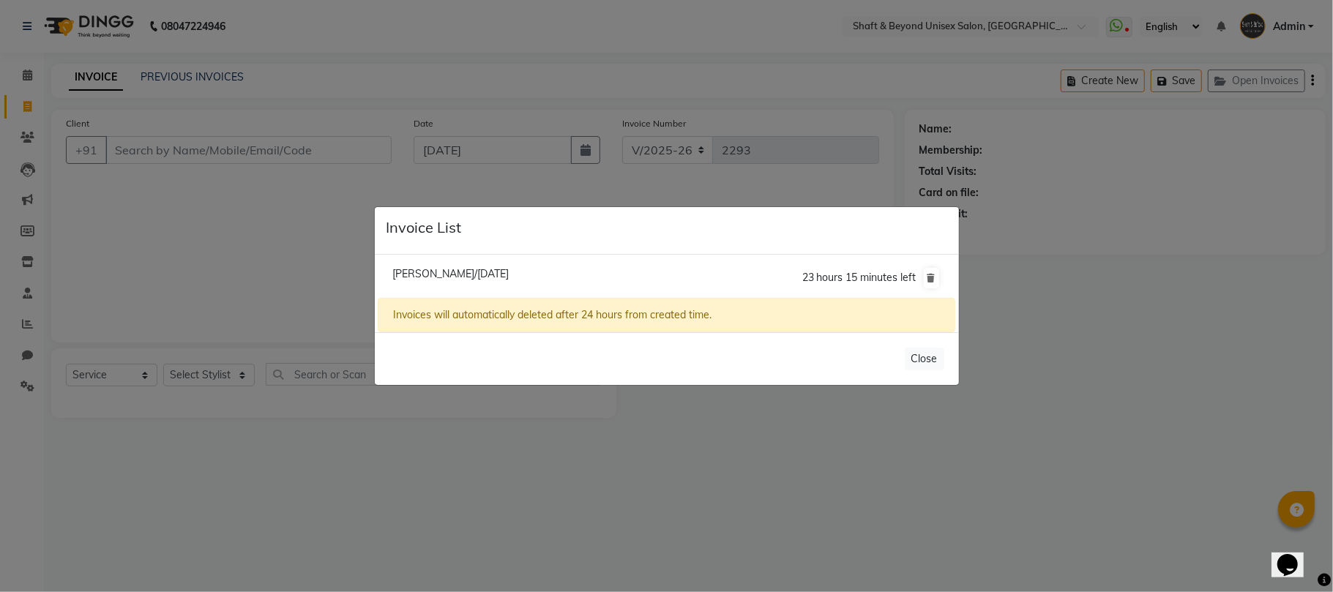
click at [452, 274] on span "[PERSON_NAME]/[DATE]" at bounding box center [450, 273] width 116 height 13
type input "8828067764"
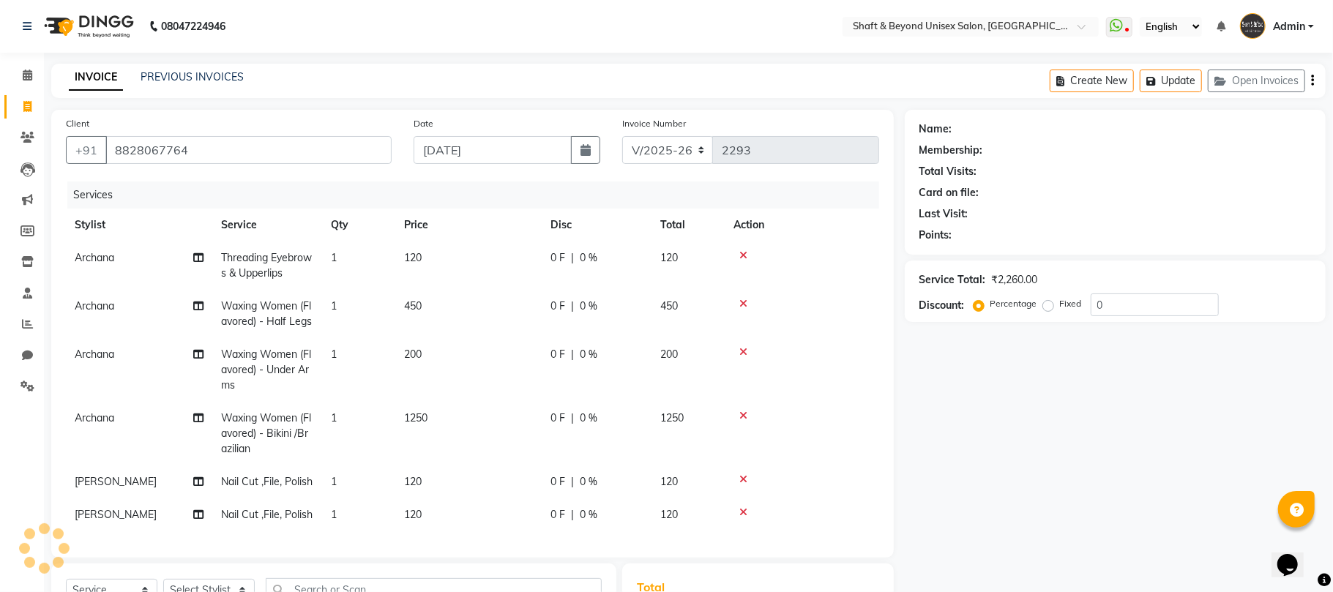
select select "1: Object"
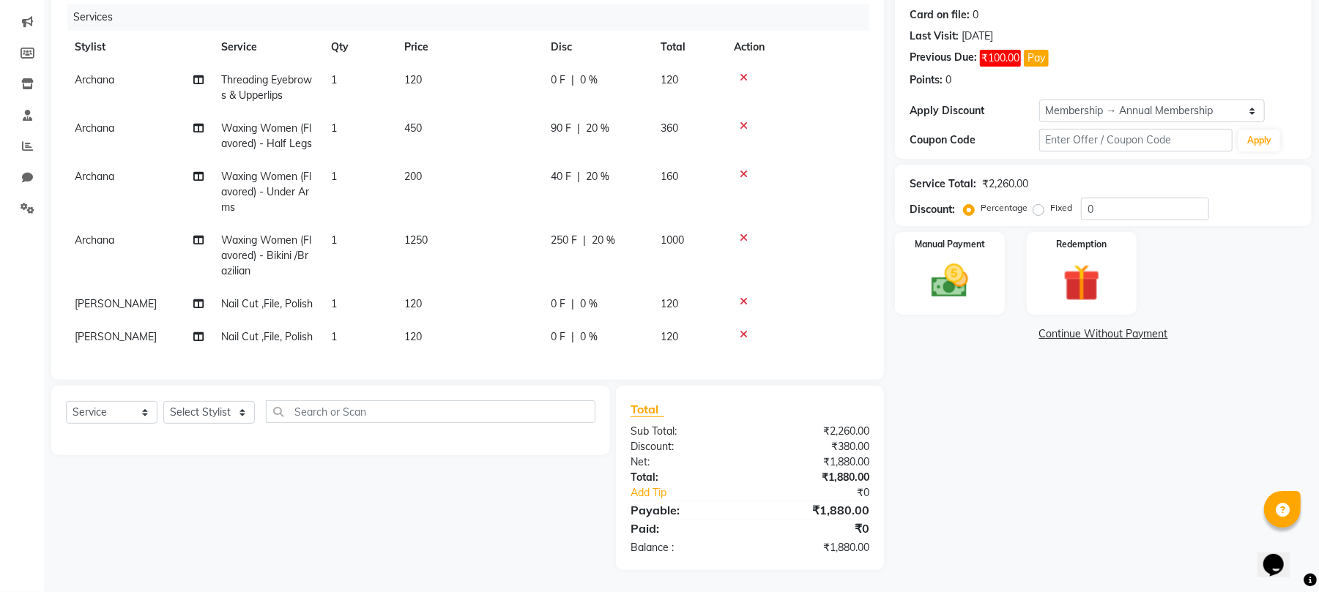
click at [583, 243] on span "|" at bounding box center [584, 240] width 3 height 15
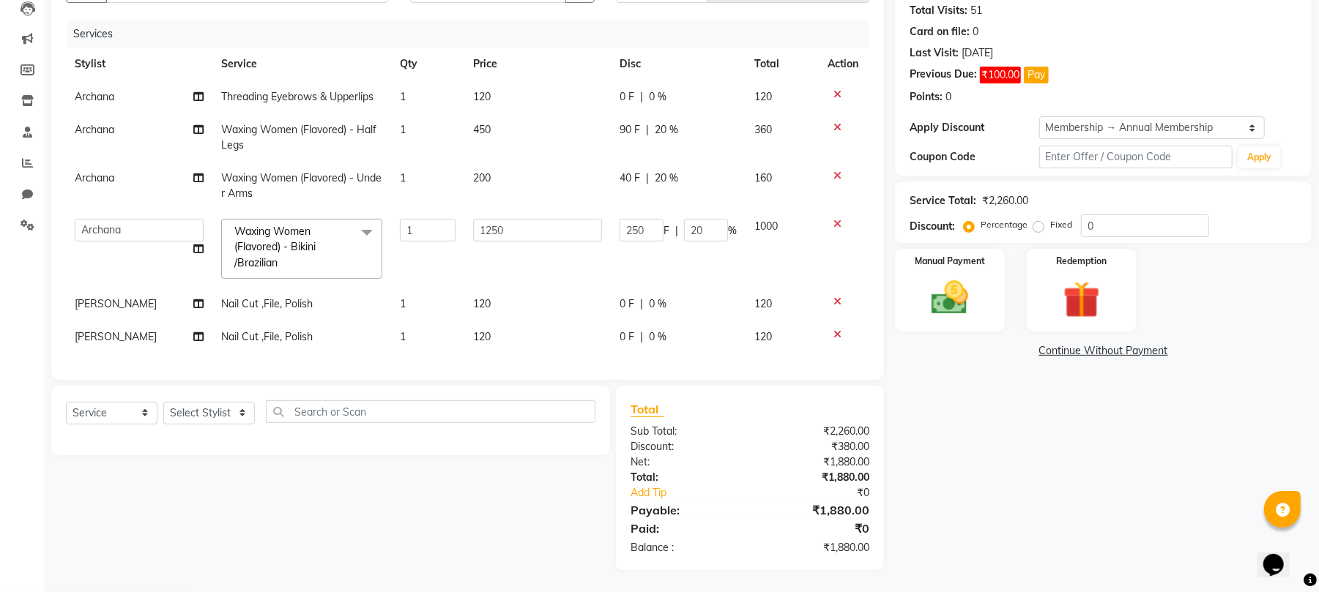
scroll to position [176, 0]
click at [645, 219] on input "250" at bounding box center [641, 230] width 44 height 23
type input "2"
type input "450"
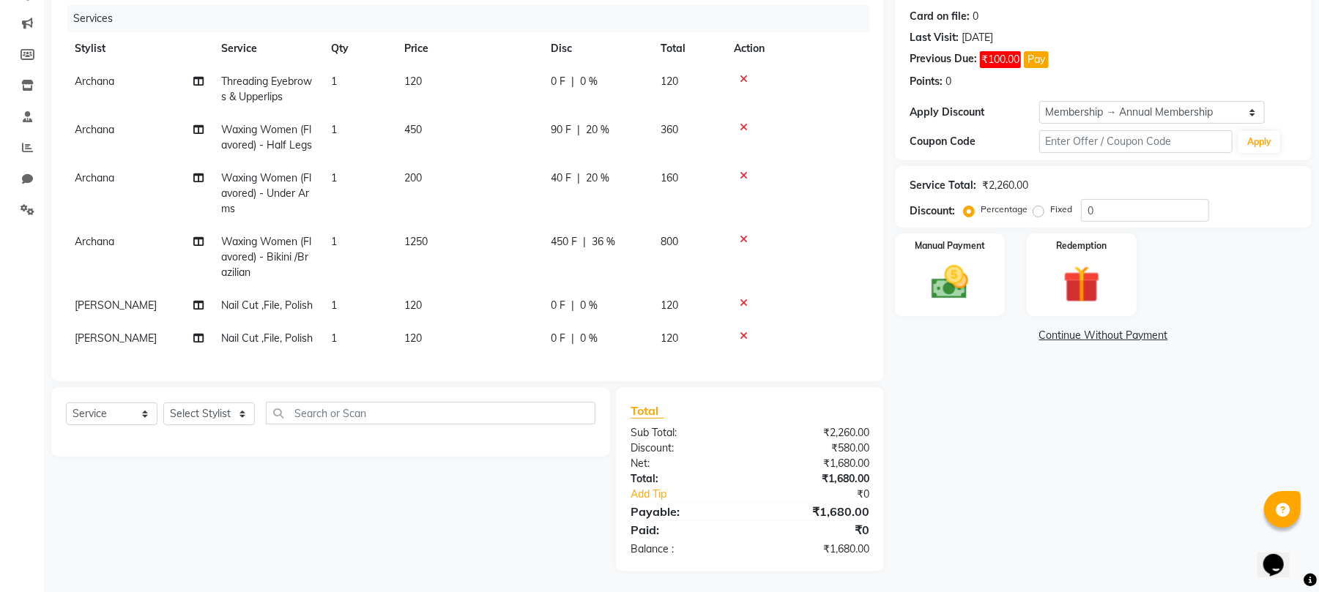
click at [645, 267] on td "450 F | 36 %" at bounding box center [597, 258] width 110 height 64
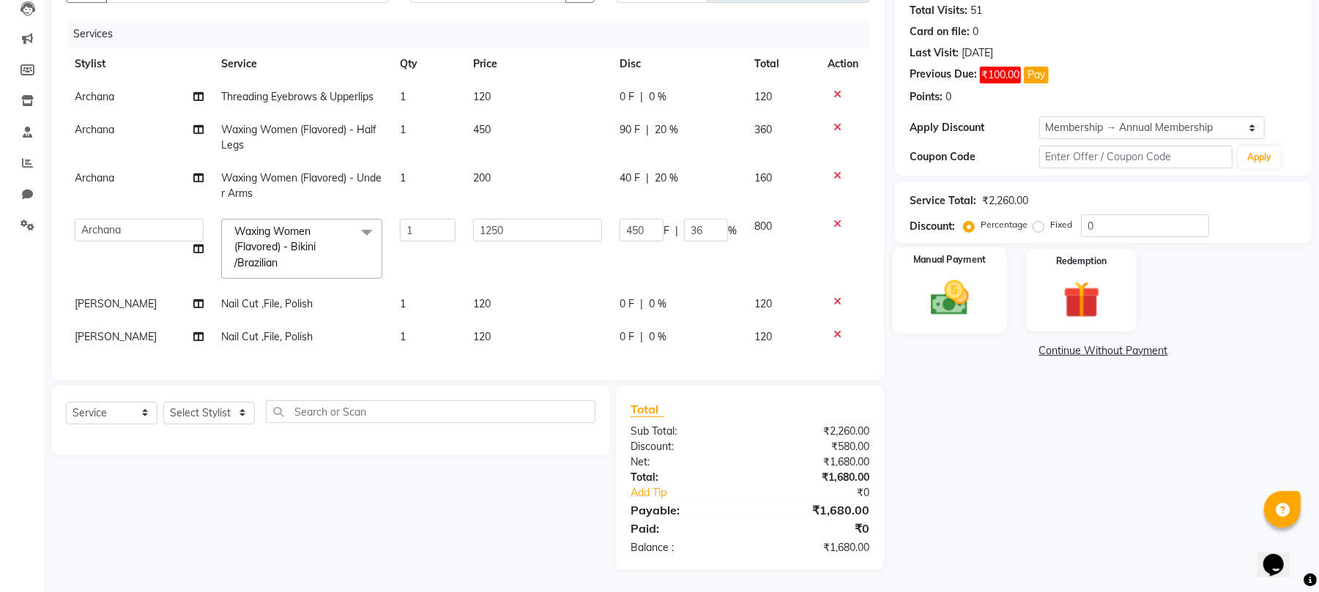
click at [980, 297] on img at bounding box center [949, 298] width 63 height 45
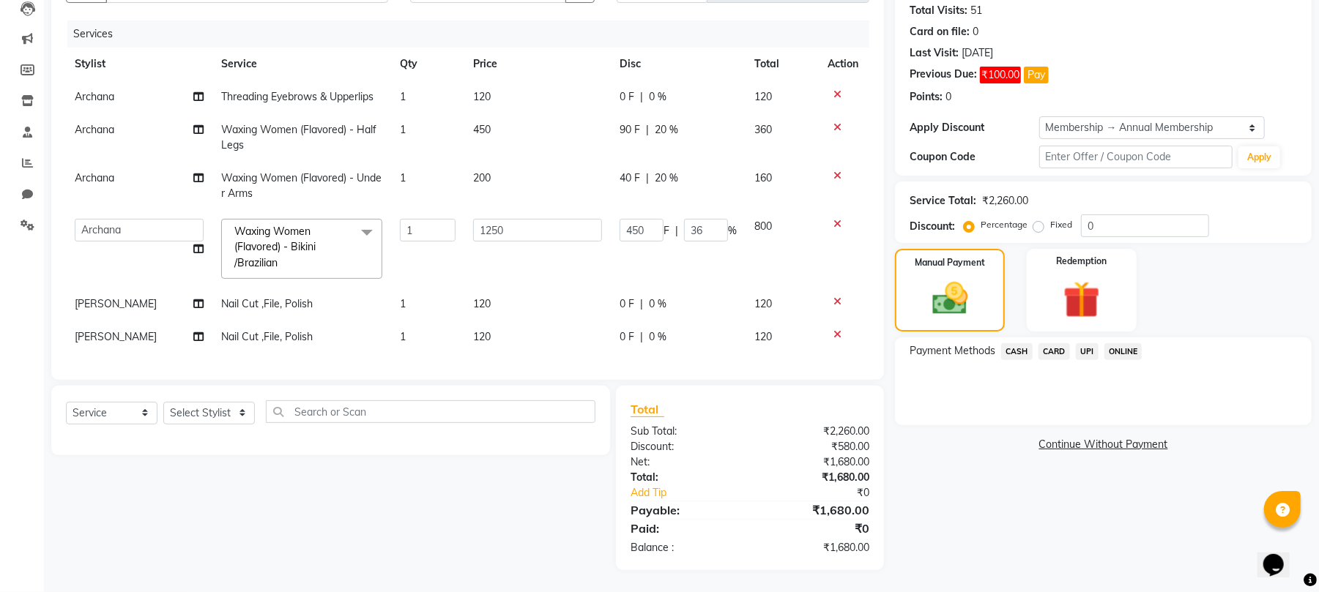
click at [1113, 343] on span "ONLINE" at bounding box center [1123, 351] width 38 height 17
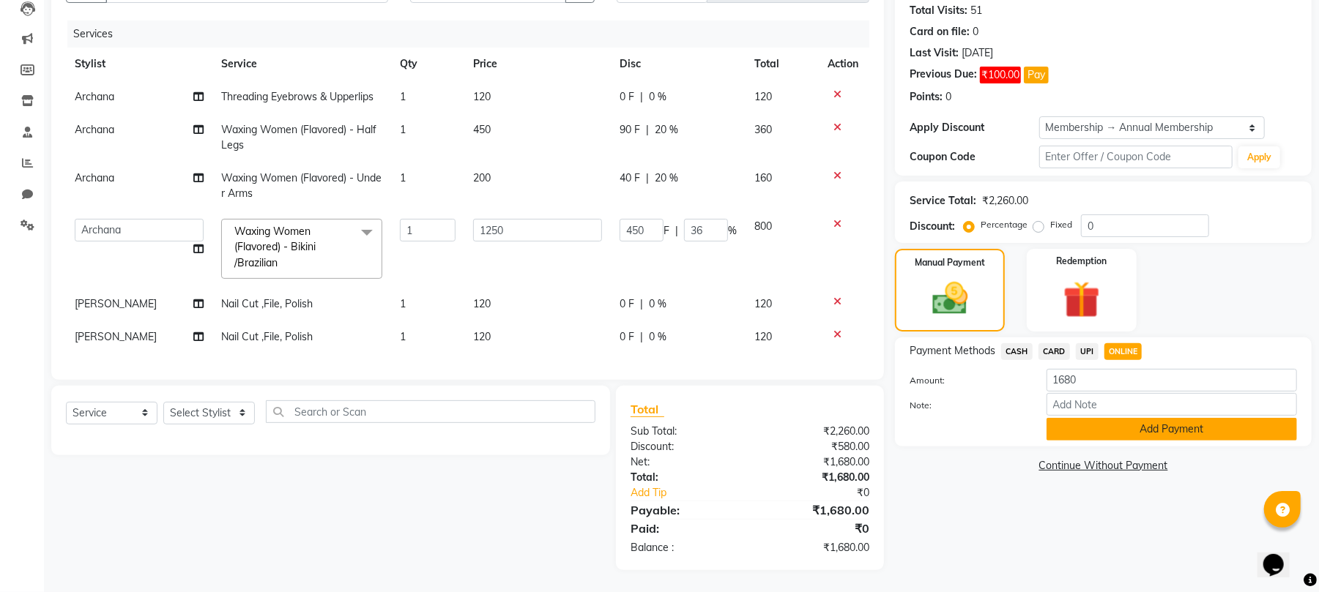
click at [1136, 418] on button "Add Payment" at bounding box center [1171, 429] width 250 height 23
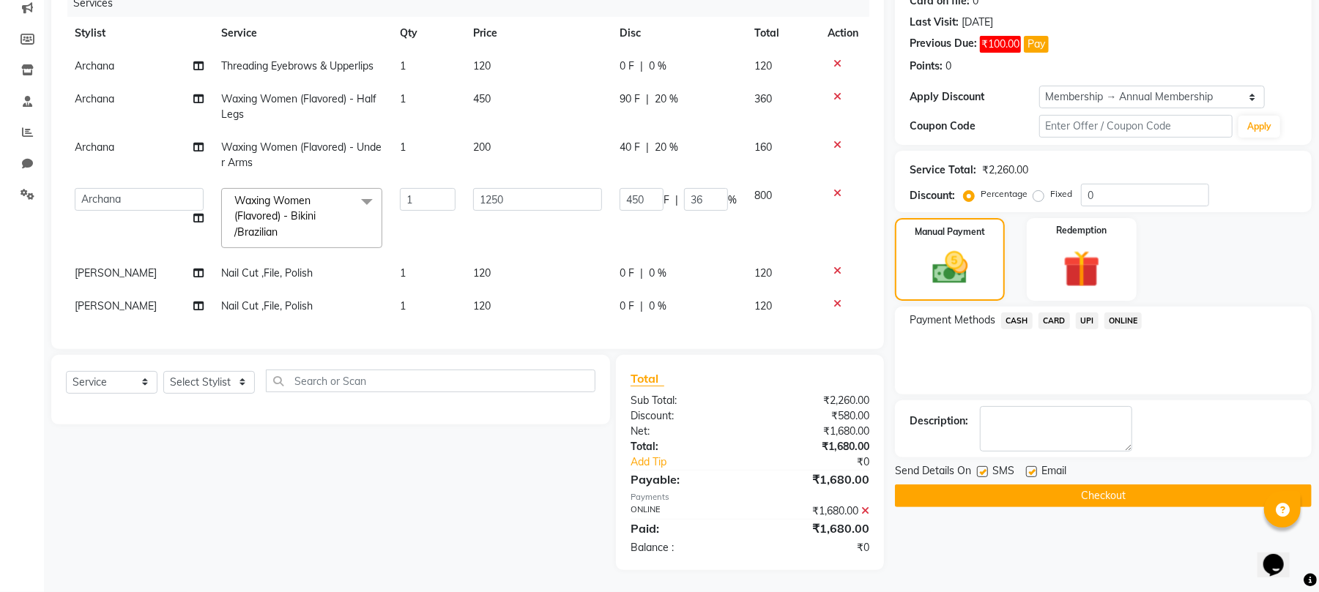
scroll to position [206, 0]
click at [1076, 487] on button "Checkout" at bounding box center [1103, 496] width 417 height 23
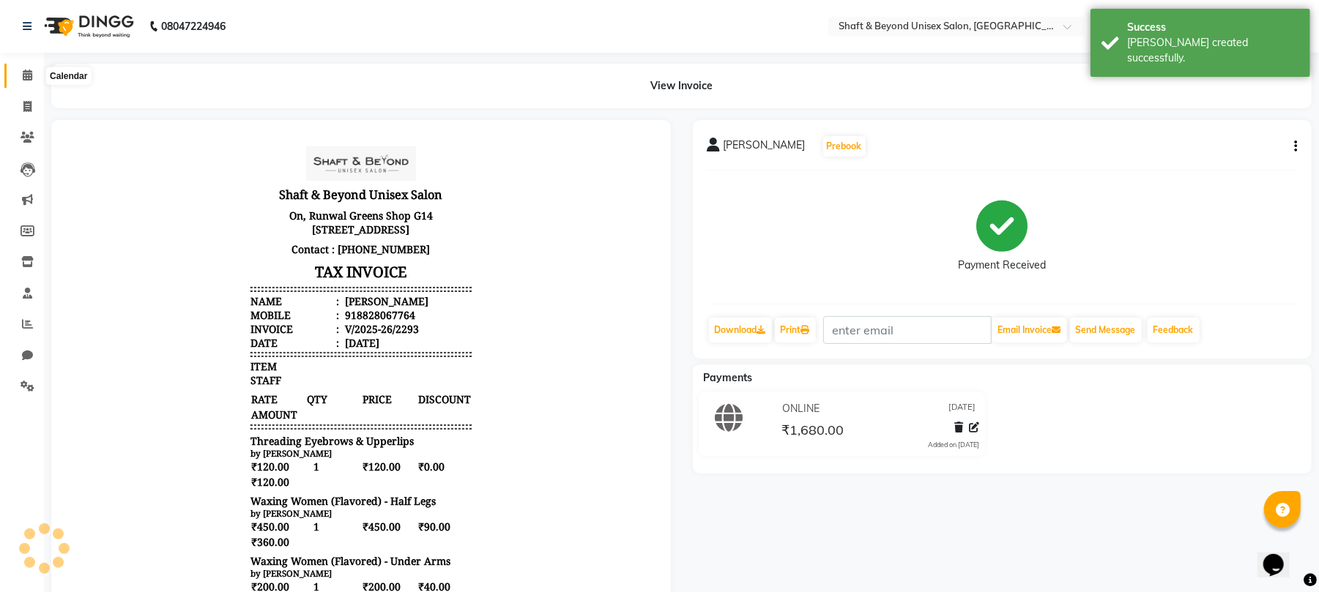
click at [30, 77] on icon at bounding box center [28, 75] width 10 height 11
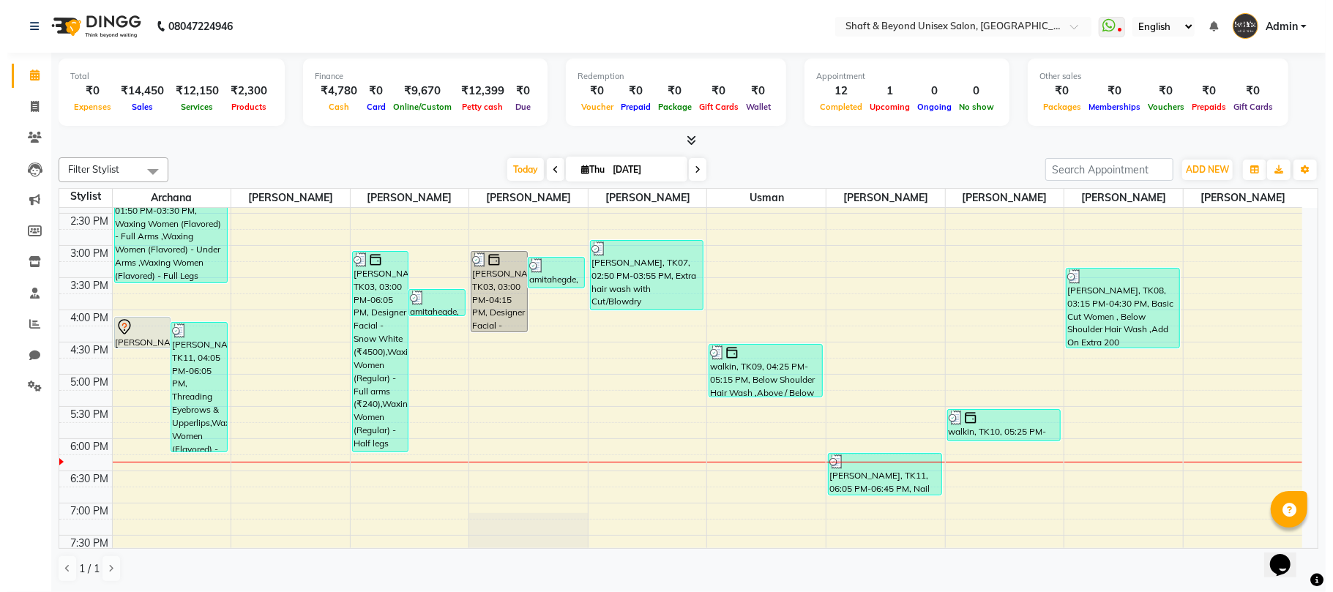
scroll to position [329, 0]
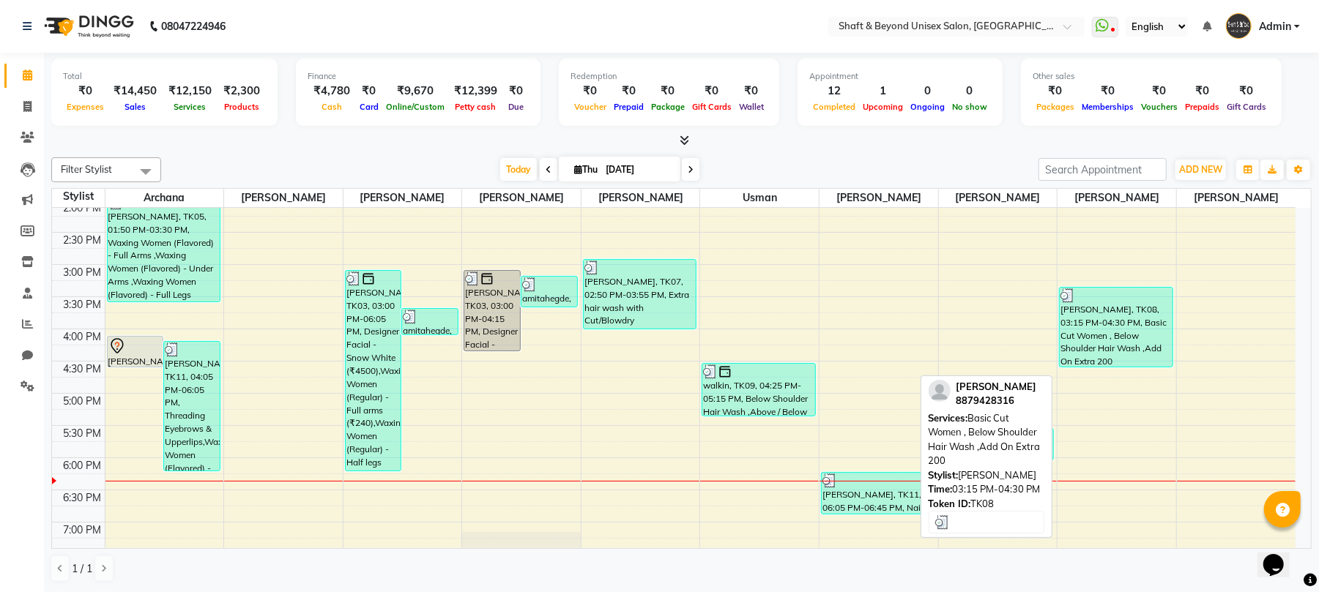
click at [1078, 343] on div "[PERSON_NAME], TK08, 03:15 PM-04:30 PM, Basic Cut Women , Below Shoulder Hair W…" at bounding box center [1115, 327] width 113 height 79
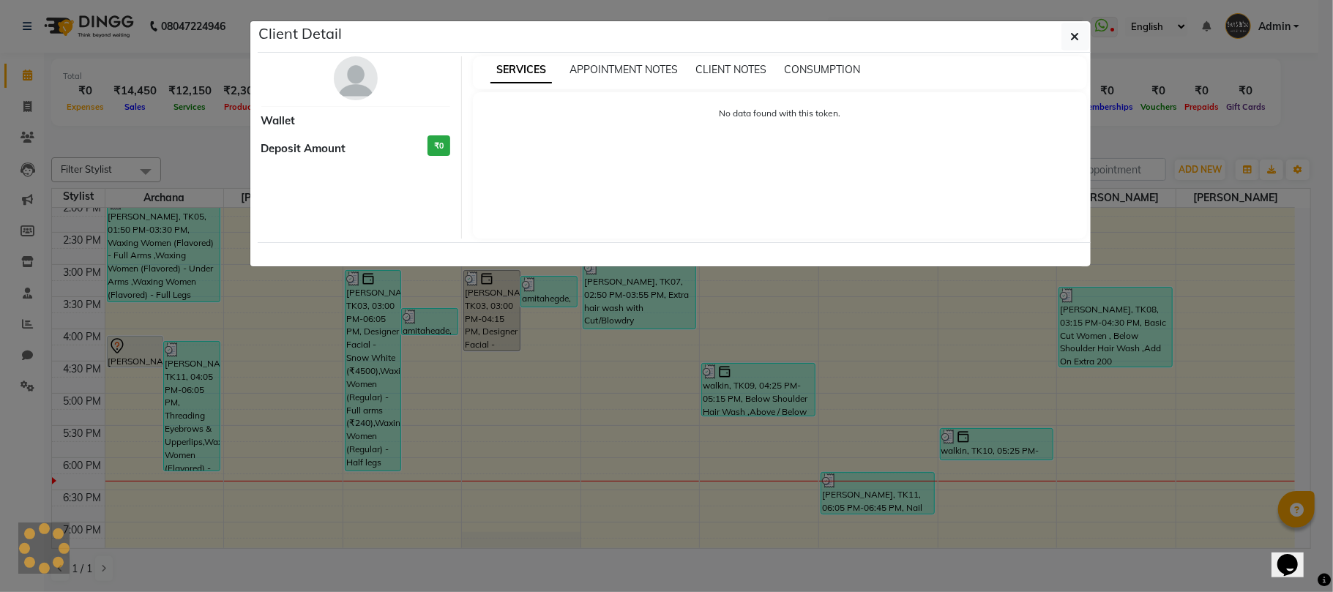
select select "3"
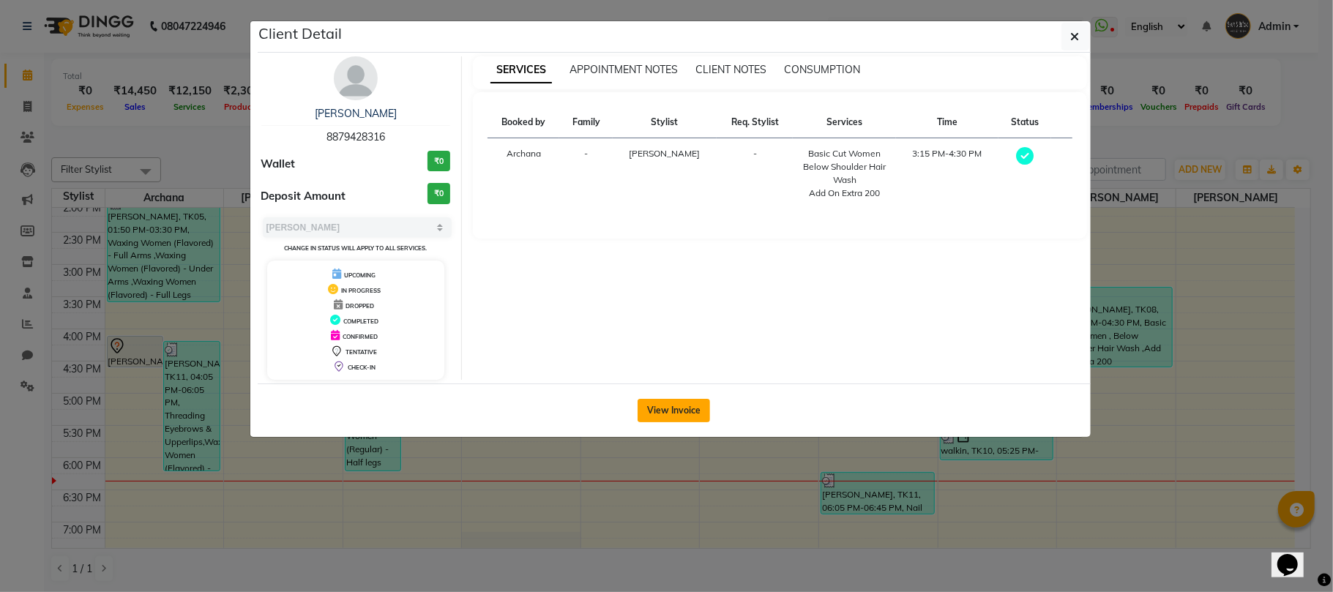
click at [679, 414] on button "View Invoice" at bounding box center [674, 410] width 72 height 23
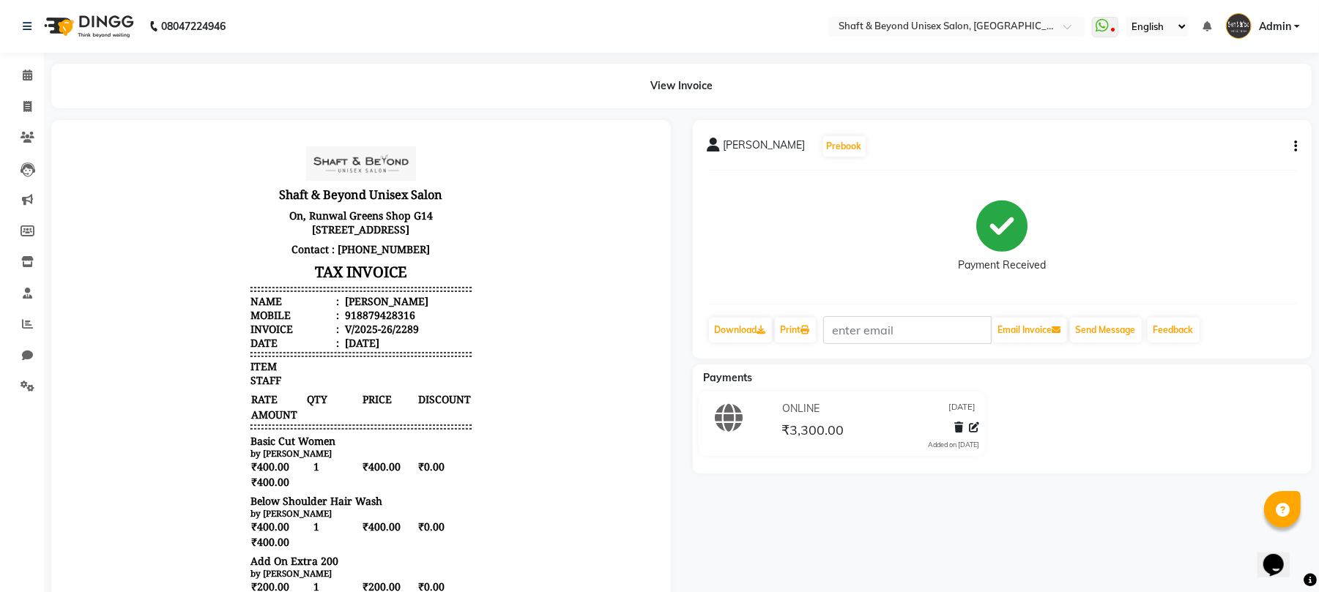
click at [1294, 152] on button "button" at bounding box center [1292, 146] width 9 height 15
click at [1196, 167] on div "Edit Invoice" at bounding box center [1221, 164] width 100 height 18
select select "service"
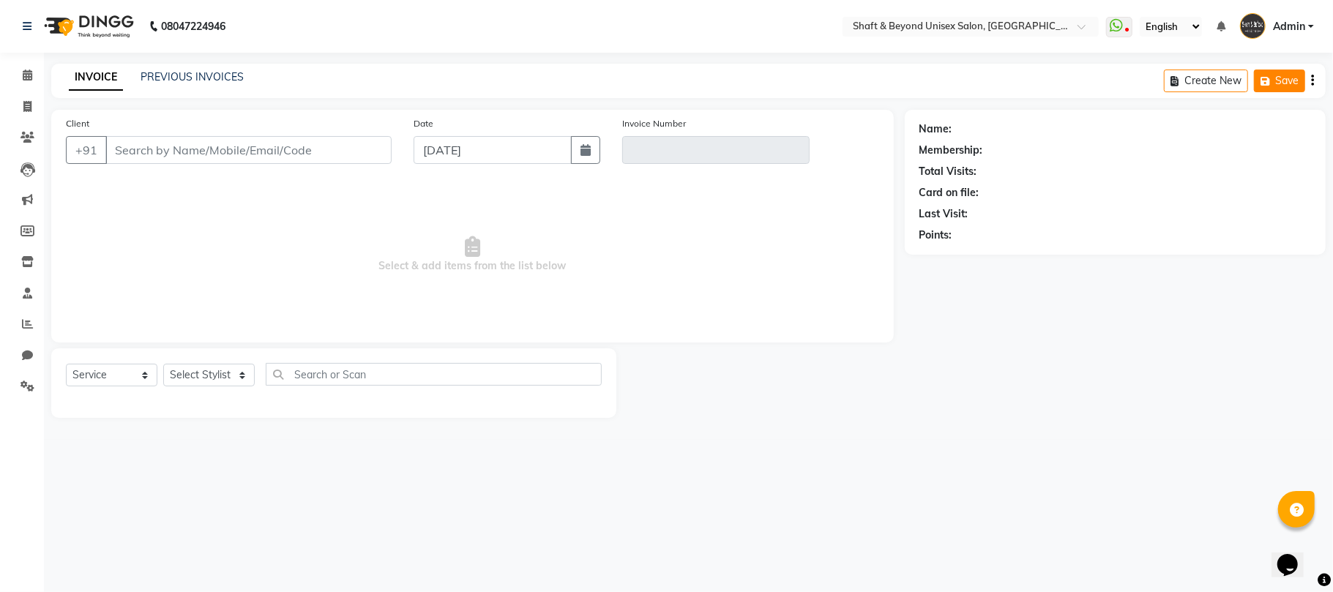
type input "8879428316"
type input "V/2025-26/2289"
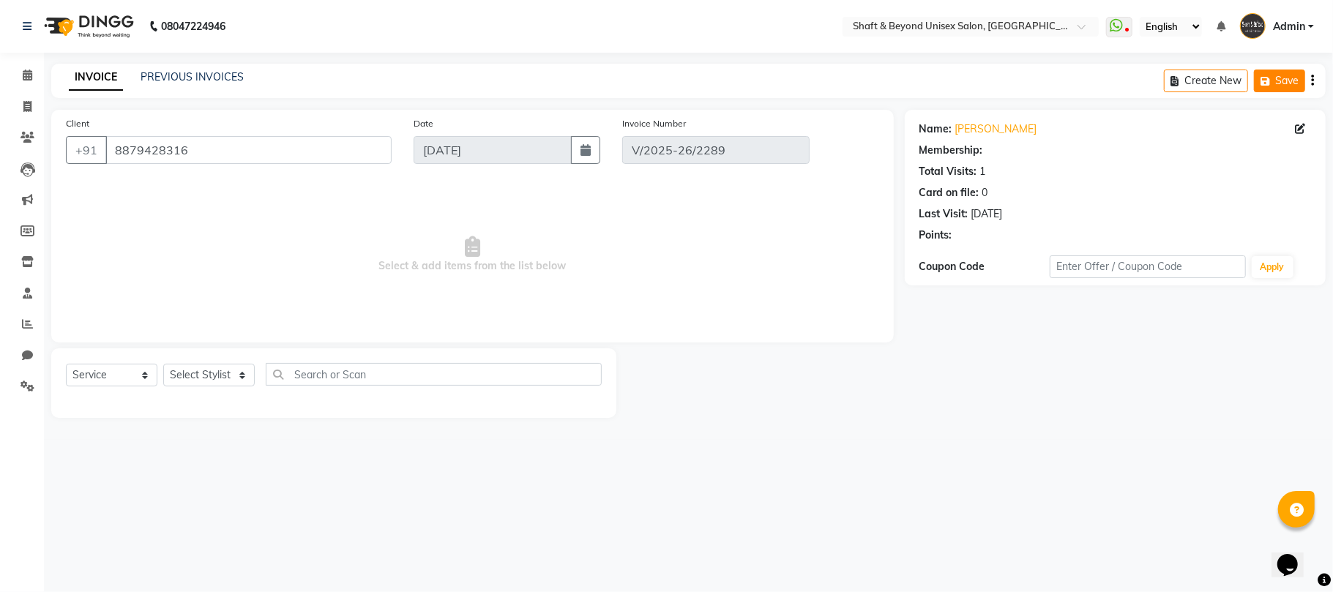
select select "select"
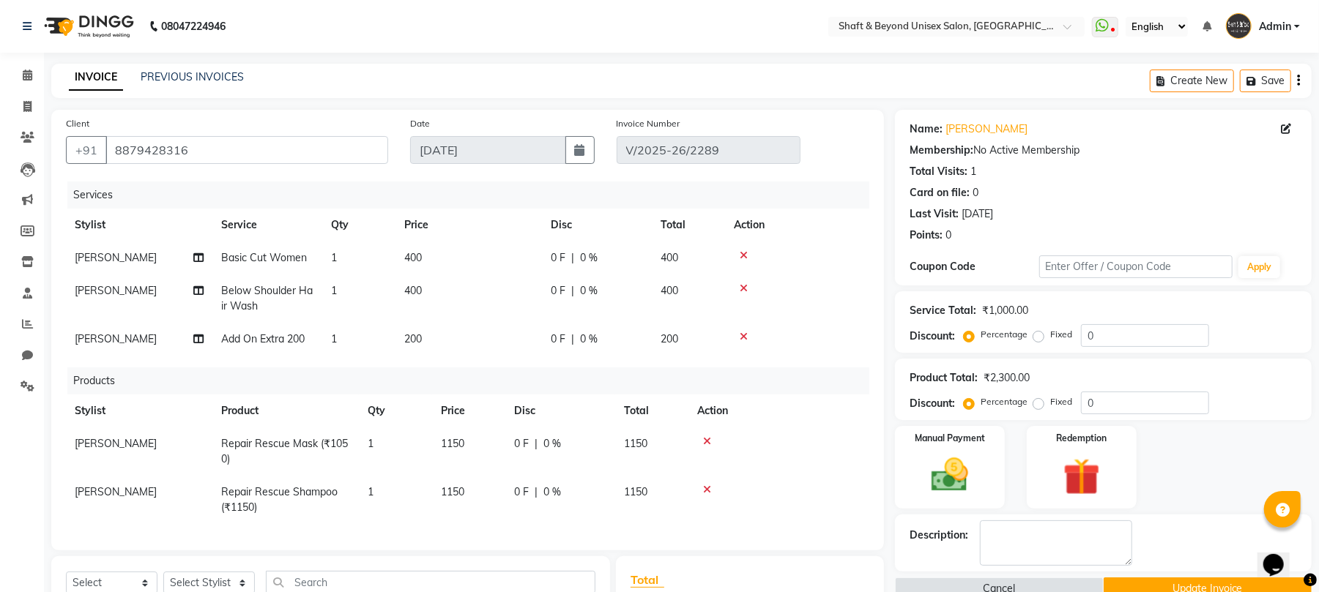
scroll to position [3, 0]
click at [116, 449] on td "[PERSON_NAME]" at bounding box center [139, 452] width 146 height 48
select select "88897"
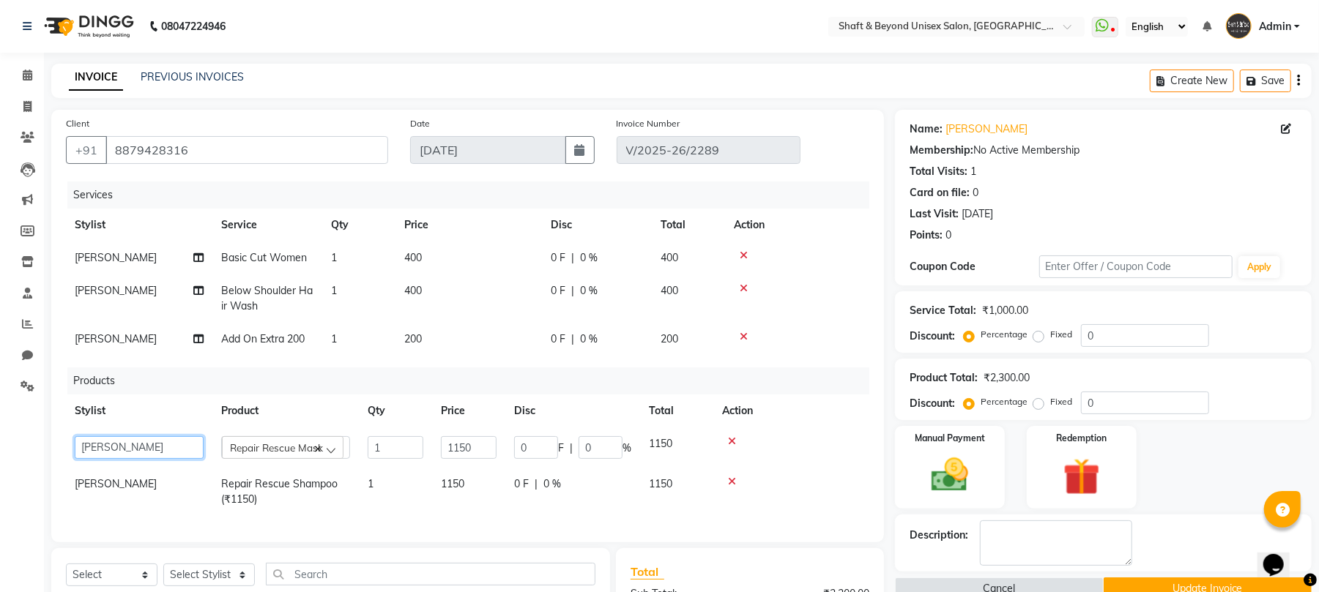
click at [117, 447] on select "Archana [PERSON_NAME] [PERSON_NAME] [PERSON_NAME] [PERSON_NAME] [PERSON_NAME] […" at bounding box center [139, 447] width 129 height 23
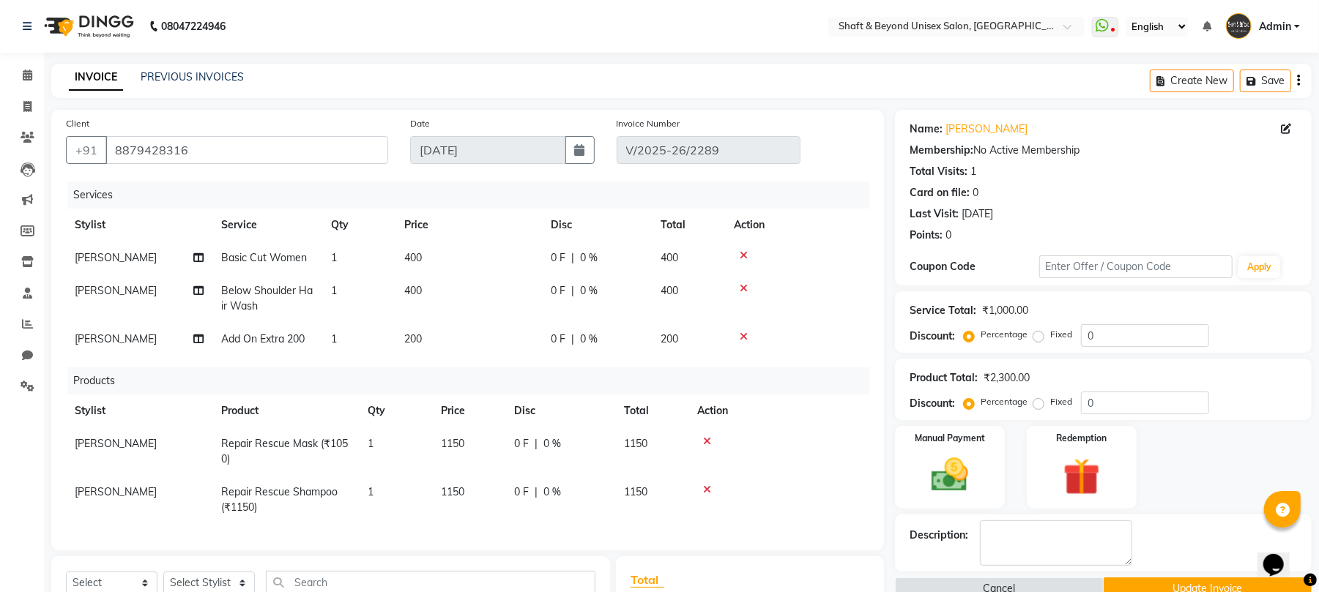
click at [112, 489] on span "[PERSON_NAME]" at bounding box center [116, 491] width 82 height 13
select select "88897"
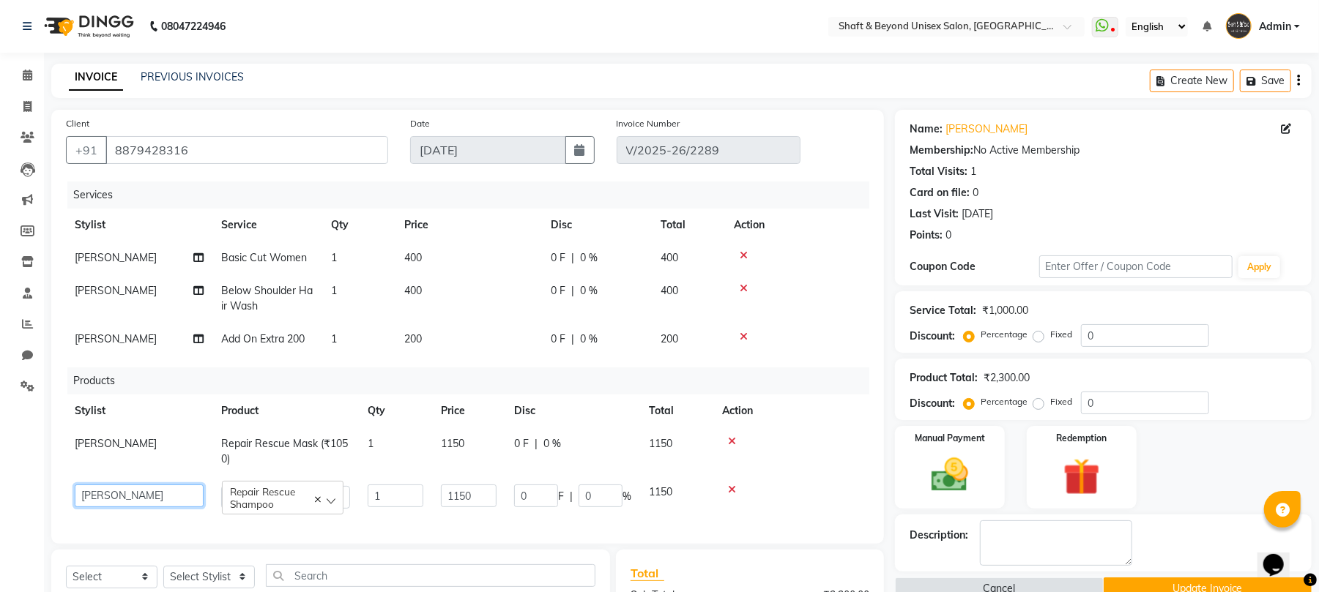
click at [112, 489] on select "Archana [PERSON_NAME] [PERSON_NAME] [PERSON_NAME] [PERSON_NAME] [PERSON_NAME] […" at bounding box center [139, 496] width 129 height 23
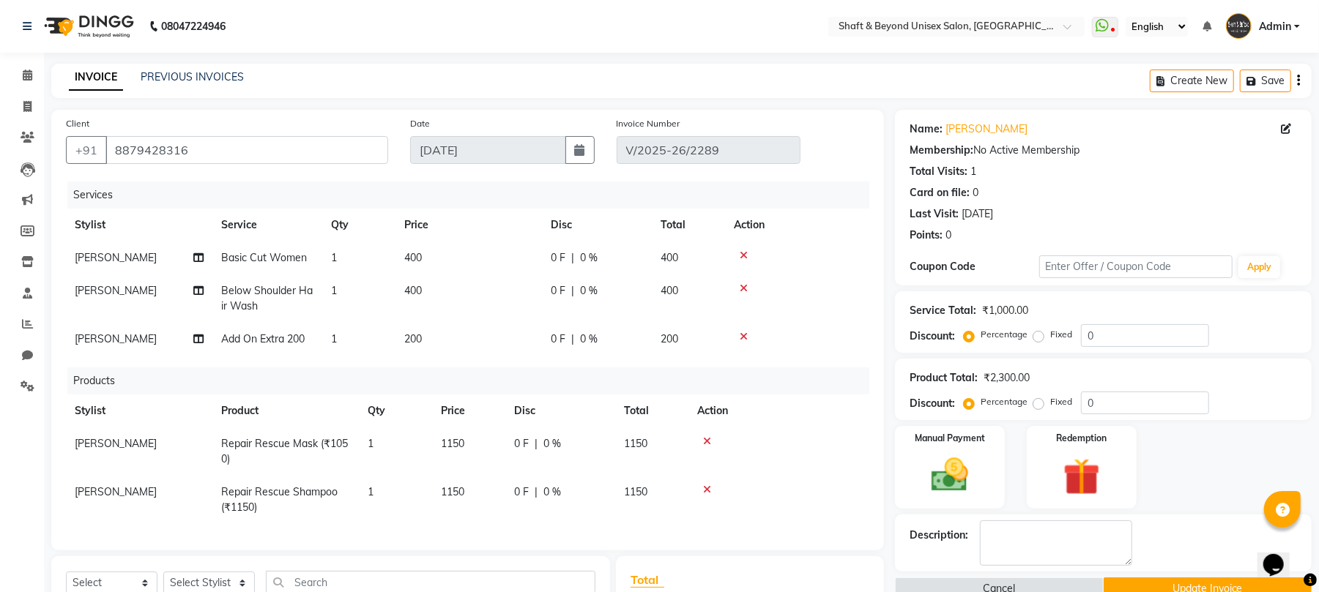
scroll to position [201, 0]
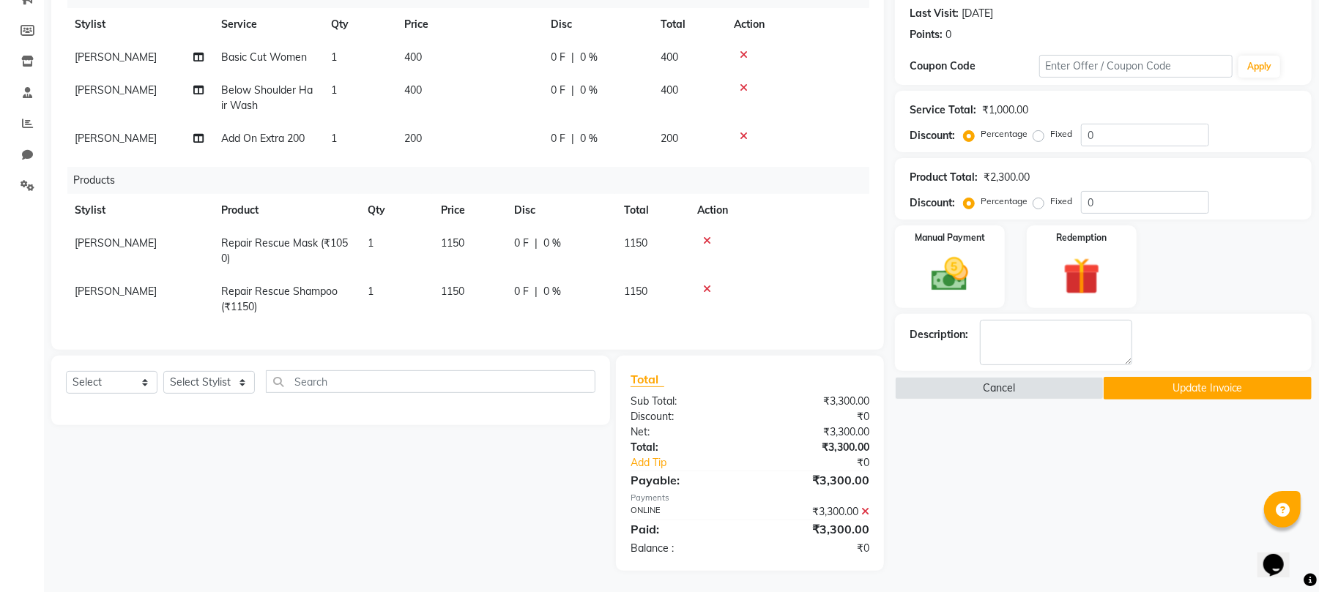
click at [1173, 400] on button "Update Invoice" at bounding box center [1207, 388] width 208 height 23
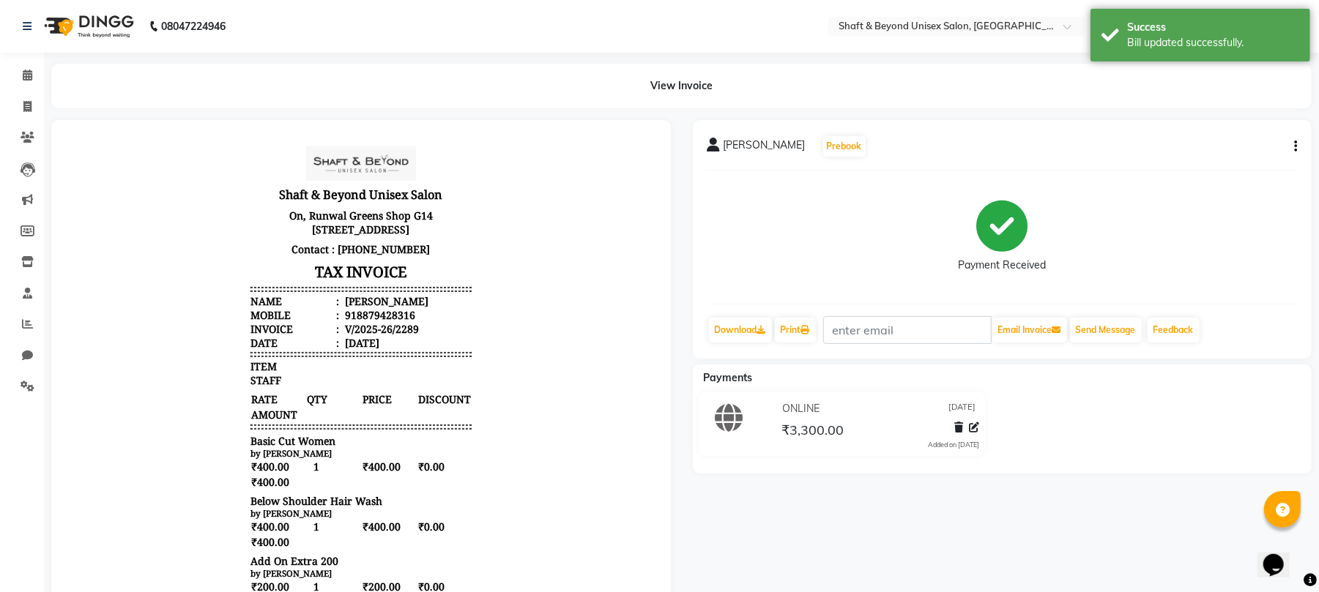
scroll to position [195, 0]
